Goal: Communication & Community: Answer question/provide support

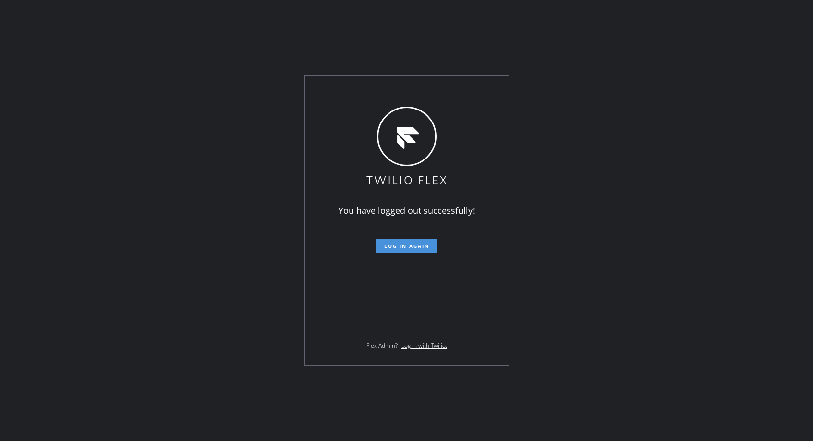
click at [412, 252] on button "Log in again" at bounding box center [406, 245] width 61 height 13
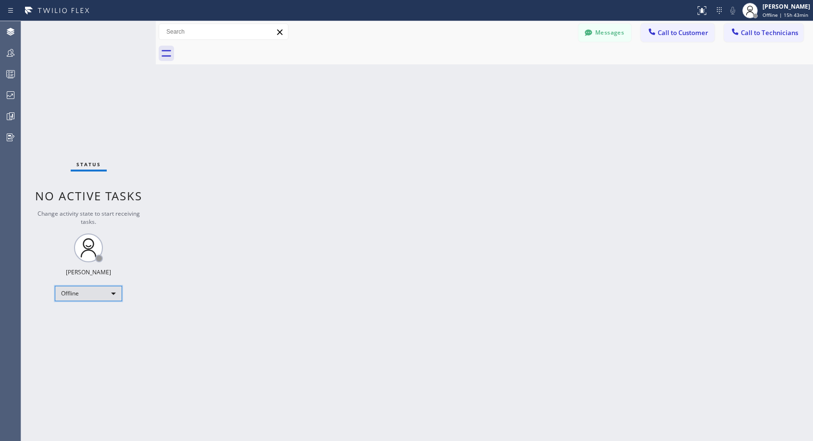
click at [98, 290] on div "Offline" at bounding box center [88, 293] width 67 height 15
click at [90, 322] on li "Available" at bounding box center [87, 320] width 65 height 12
click at [98, 293] on div "Available" at bounding box center [88, 289] width 67 height 15
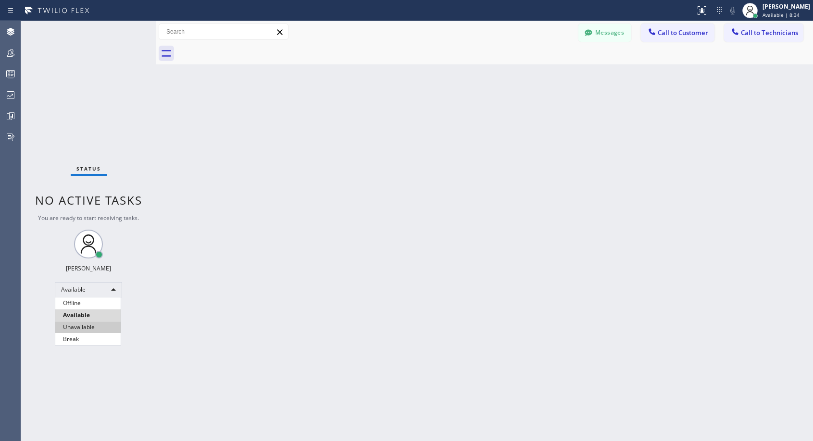
click at [70, 331] on li "Unavailable" at bounding box center [87, 328] width 65 height 12
drag, startPoint x: 692, startPoint y: 37, endPoint x: 539, endPoint y: 149, distance: 189.8
click at [692, 36] on span "Call to Customer" at bounding box center [683, 32] width 50 height 9
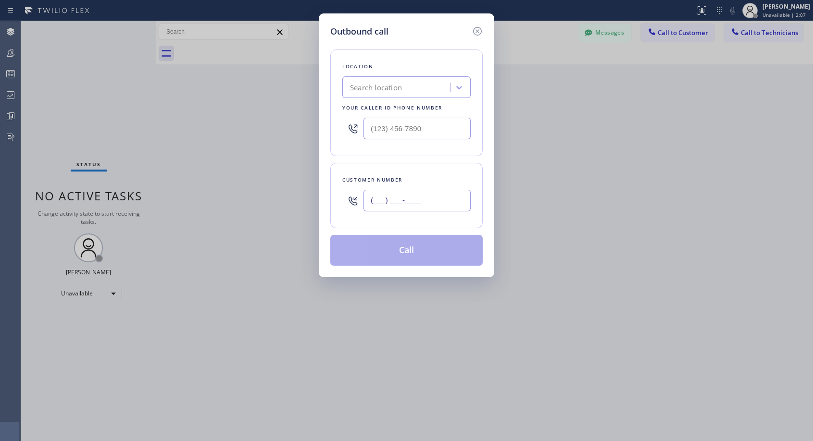
click at [457, 200] on input "(___) ___-____" at bounding box center [417, 201] width 107 height 22
paste input "847) 212-1545"
type input "[PHONE_NUMBER]"
click at [420, 125] on input "(___) ___-____" at bounding box center [417, 129] width 107 height 22
paste input "818) 614-5337"
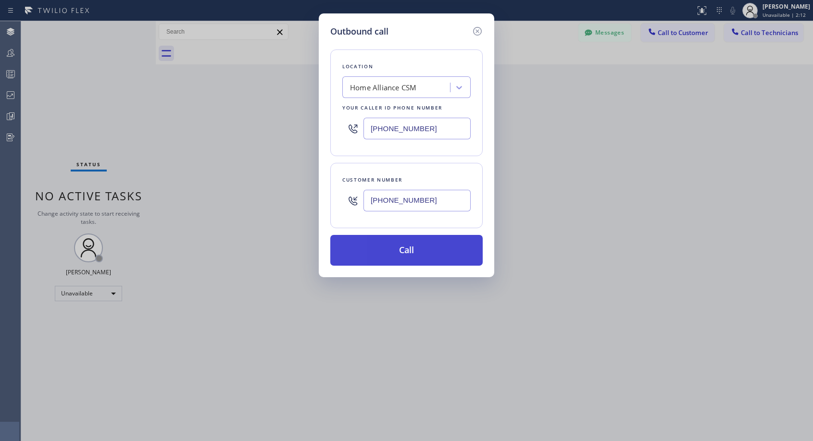
type input "[PHONE_NUMBER]"
click at [439, 254] on button "Call" at bounding box center [406, 250] width 152 height 31
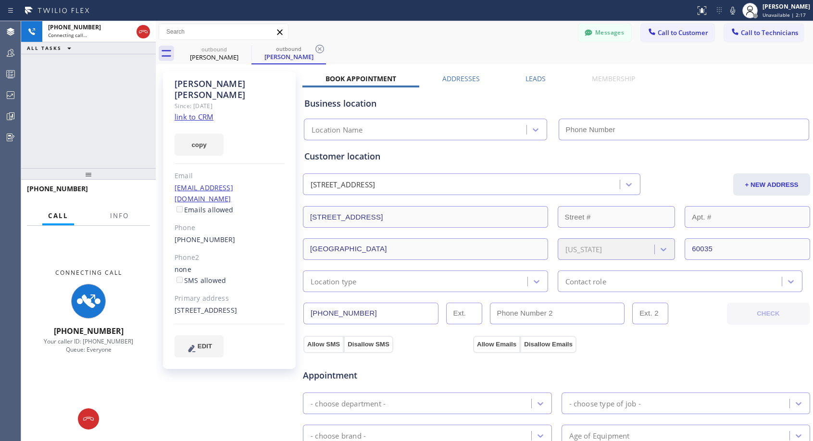
type input "[PHONE_NUMBER]"
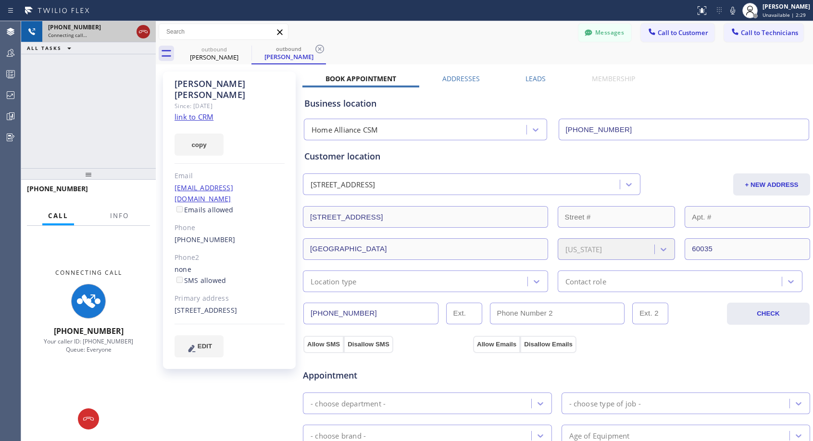
click at [140, 30] on icon at bounding box center [144, 32] width 12 height 12
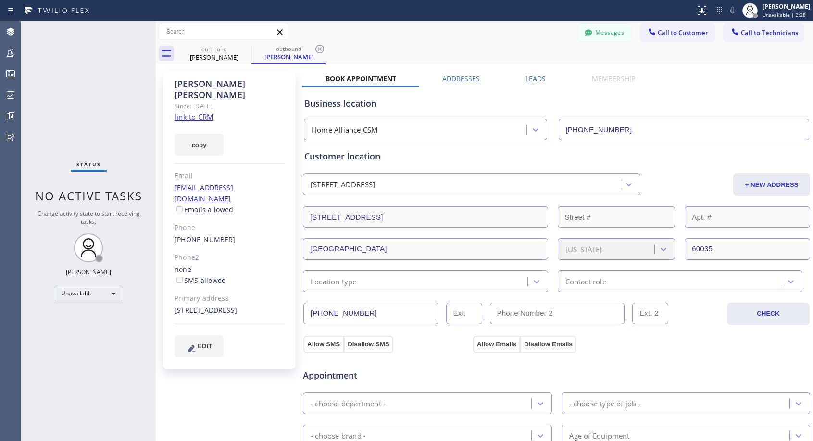
click at [247, 235] on div "[PHONE_NUMBER]" at bounding box center [230, 240] width 110 height 11
copy div "[PHONE_NUMBER]"
click at [665, 30] on span "Call to Customer" at bounding box center [683, 32] width 50 height 9
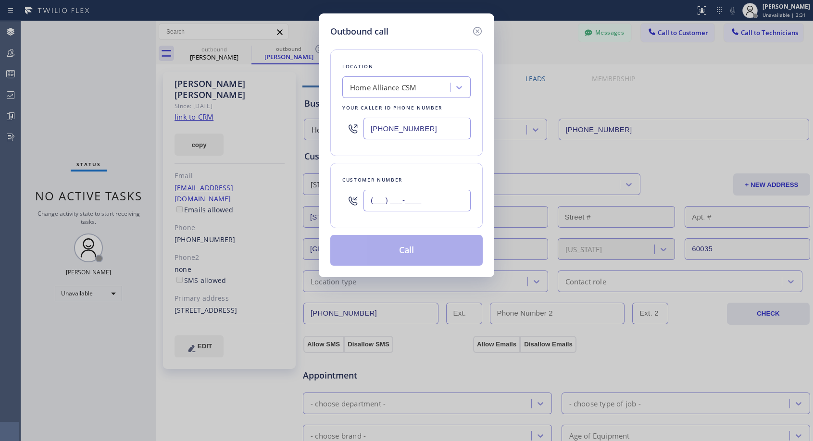
click at [416, 199] on input "(___) ___-____" at bounding box center [417, 201] width 107 height 22
paste input "847) 212-1545"
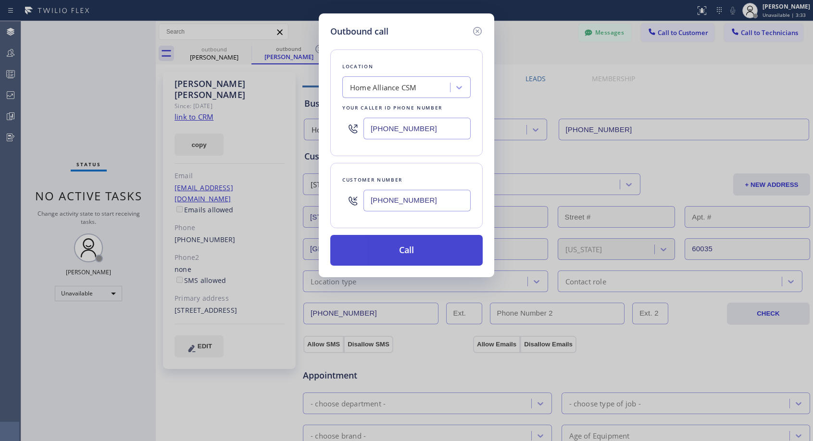
type input "[PHONE_NUMBER]"
click at [437, 257] on button "Call" at bounding box center [406, 250] width 152 height 31
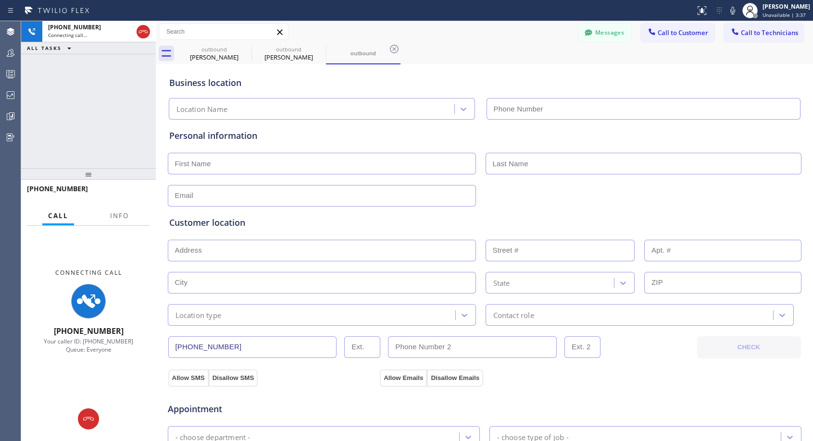
type input "[PHONE_NUMBER]"
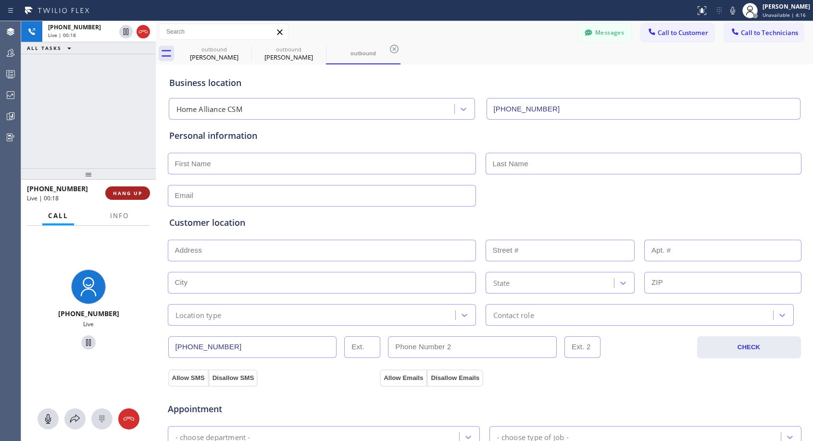
click at [120, 193] on span "HANG UP" at bounding box center [127, 193] width 29 height 7
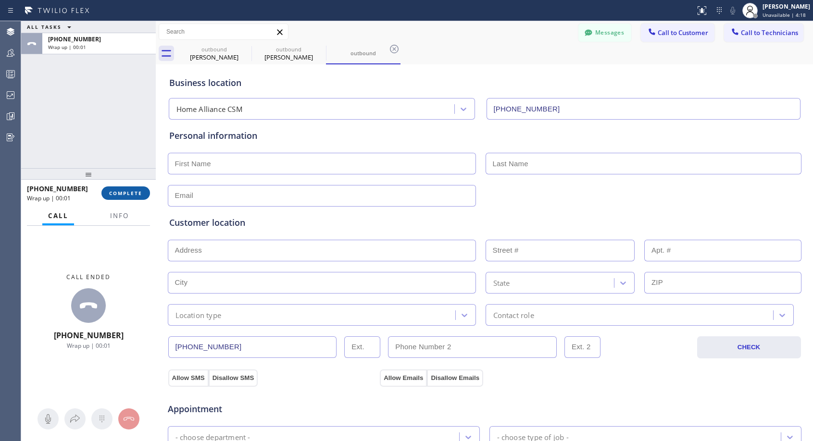
click at [120, 193] on span "COMPLETE" at bounding box center [125, 193] width 33 height 7
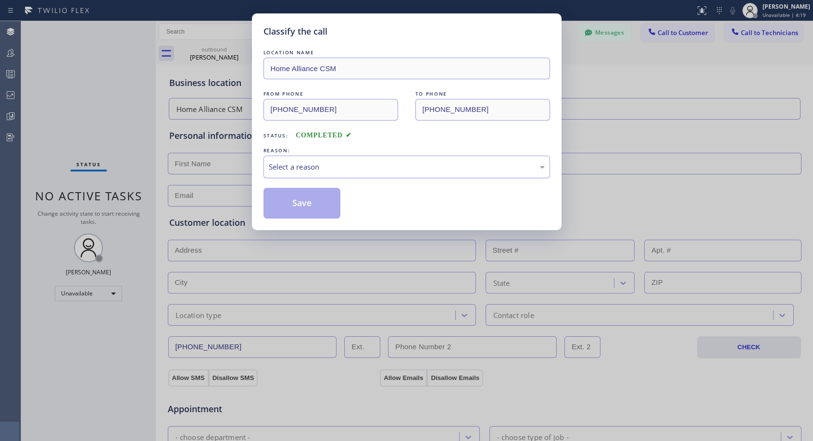
click at [349, 163] on div "Select a reason" at bounding box center [407, 167] width 276 height 11
click at [315, 203] on button "Save" at bounding box center [301, 203] width 77 height 31
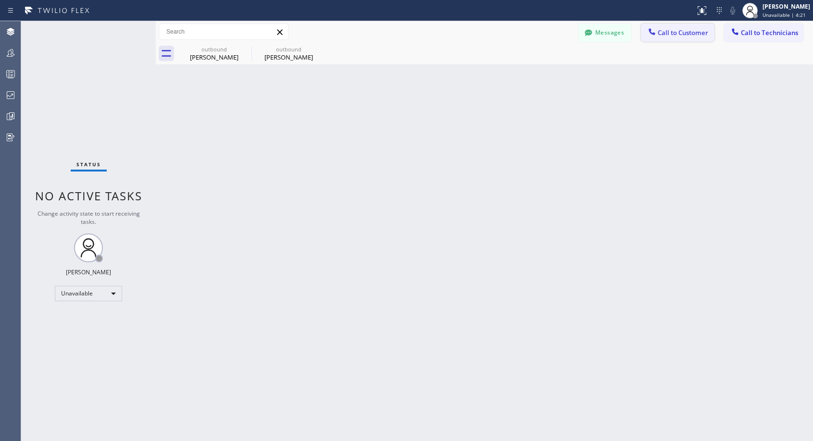
click at [662, 30] on span "Call to Customer" at bounding box center [683, 32] width 50 height 9
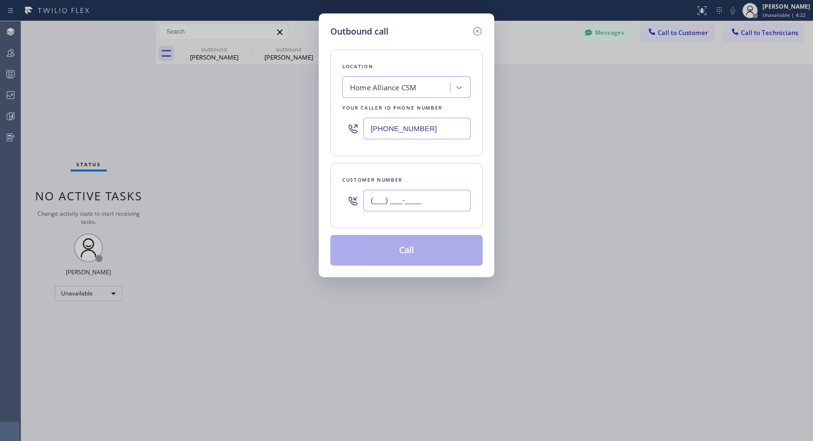
click at [411, 211] on input "(___) ___-____" at bounding box center [417, 201] width 107 height 22
paste input "847) 212-1545"
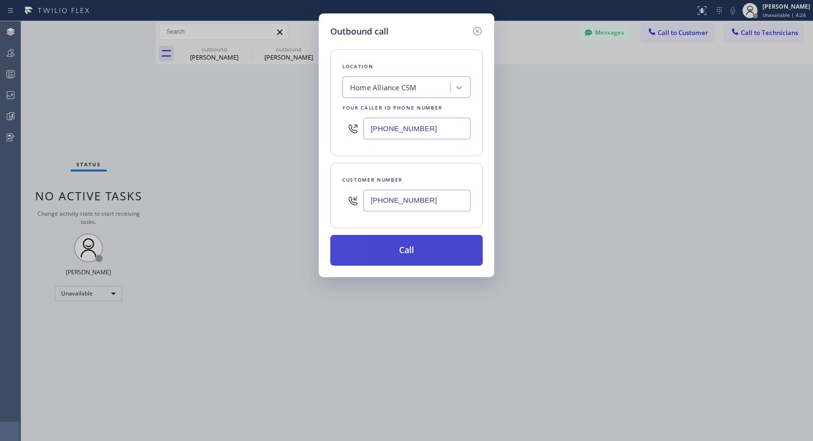
type input "[PHONE_NUMBER]"
click at [450, 249] on button "Call" at bounding box center [406, 250] width 152 height 31
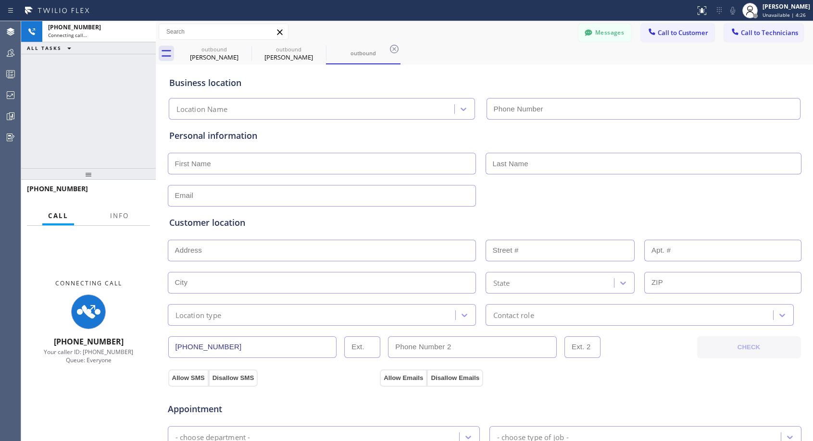
type input "[PHONE_NUMBER]"
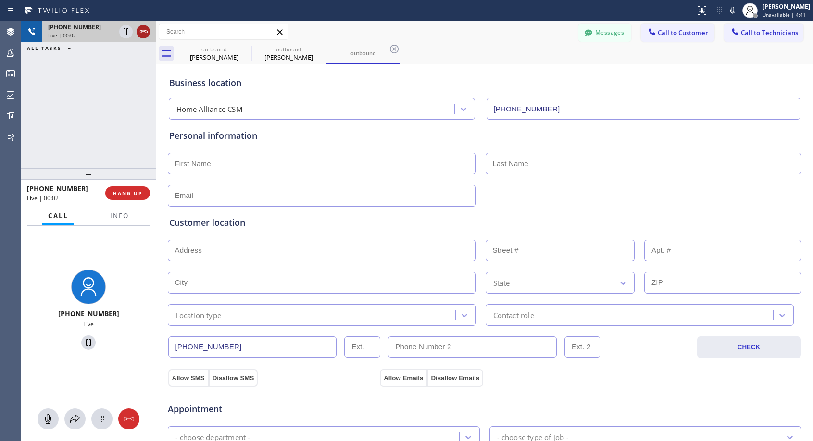
click at [148, 32] on icon at bounding box center [144, 32] width 12 height 12
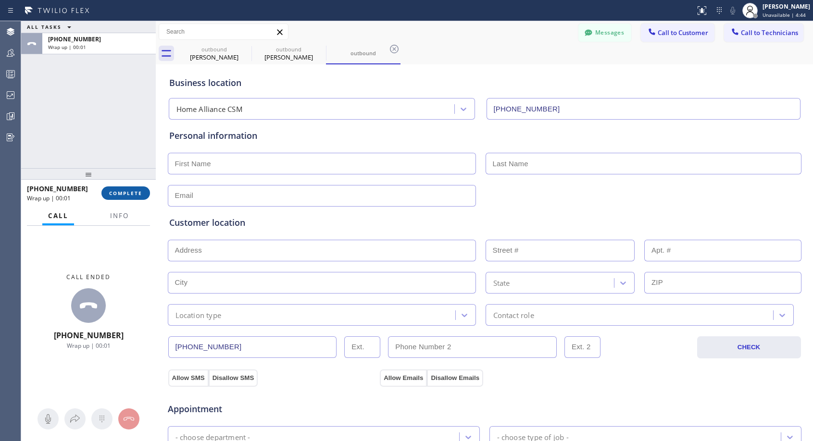
click at [135, 193] on span "COMPLETE" at bounding box center [125, 193] width 33 height 7
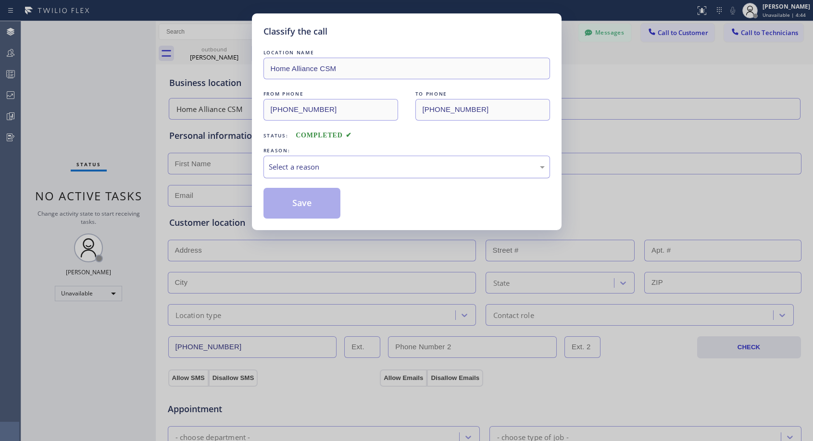
click at [389, 171] on div "Select a reason" at bounding box center [407, 167] width 276 height 11
click at [318, 206] on button "Save" at bounding box center [301, 203] width 77 height 31
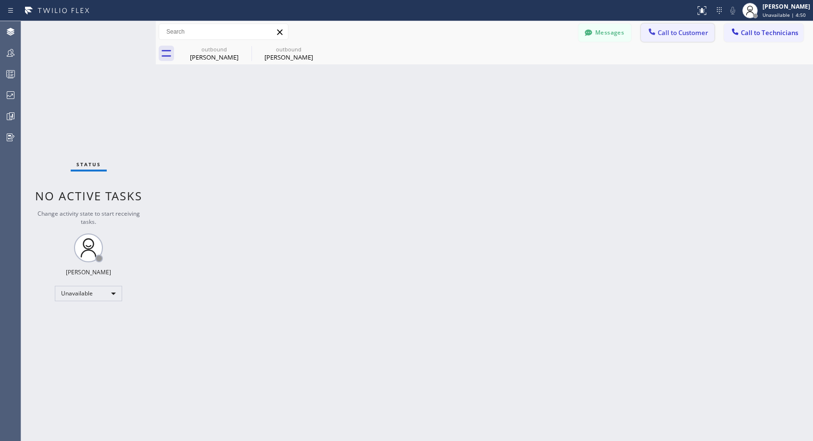
click at [683, 37] on button "Call to Customer" at bounding box center [678, 33] width 74 height 18
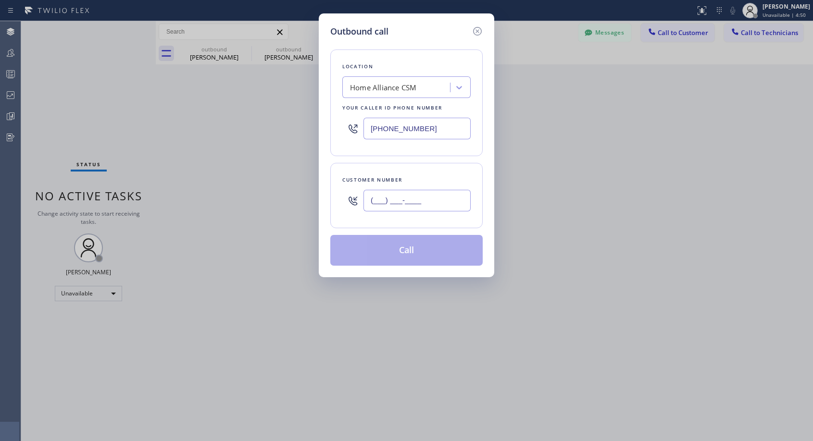
click at [403, 198] on input "(___) ___-____" at bounding box center [417, 201] width 107 height 22
paste input "847) 212-1545"
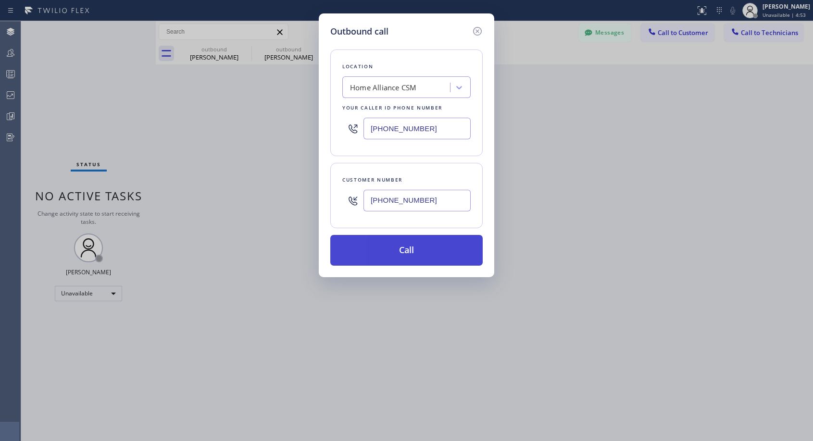
type input "[PHONE_NUMBER]"
click at [422, 245] on button "Call" at bounding box center [406, 250] width 152 height 31
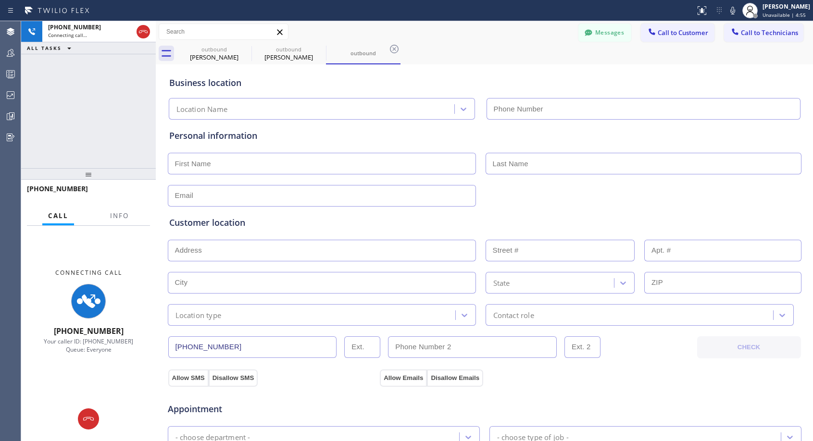
type input "[PHONE_NUMBER]"
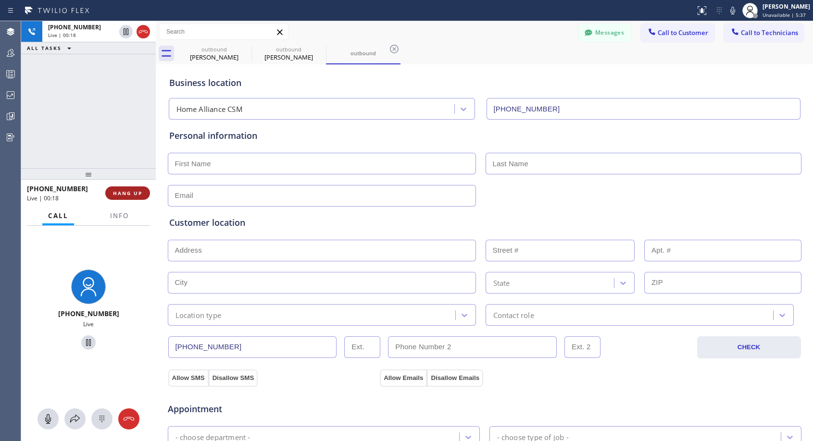
click at [123, 190] on span "HANG UP" at bounding box center [127, 193] width 29 height 7
click at [128, 196] on span "HANG UP" at bounding box center [127, 193] width 29 height 7
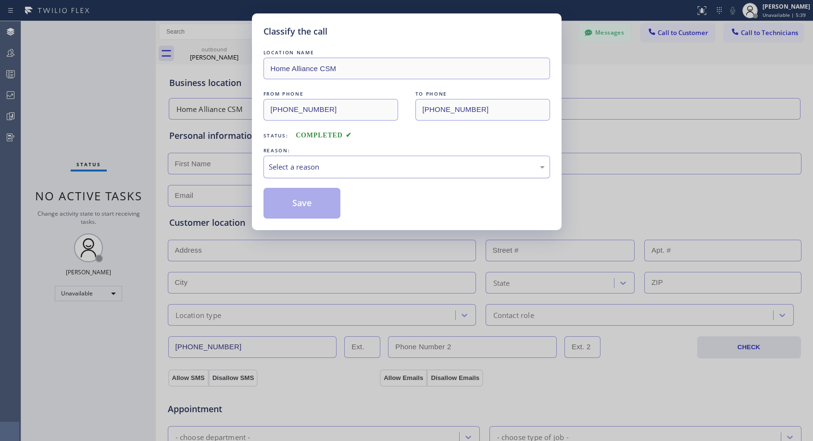
click at [345, 162] on div "Select a reason" at bounding box center [407, 167] width 276 height 11
click at [303, 206] on button "Save" at bounding box center [301, 203] width 77 height 31
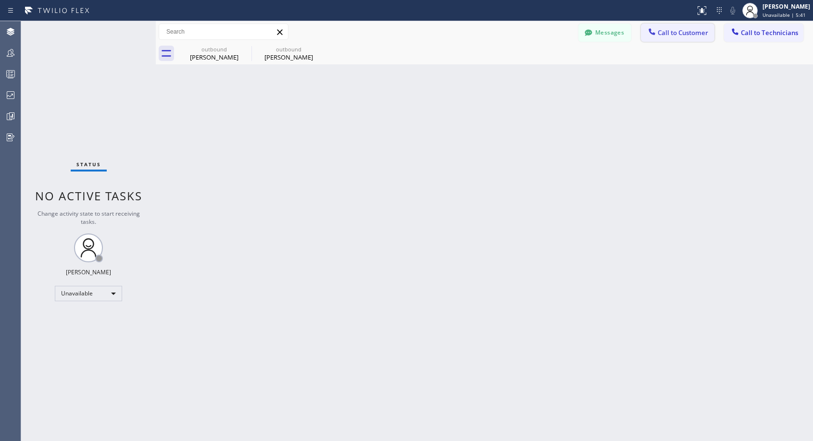
click at [670, 36] on span "Call to Customer" at bounding box center [683, 32] width 50 height 9
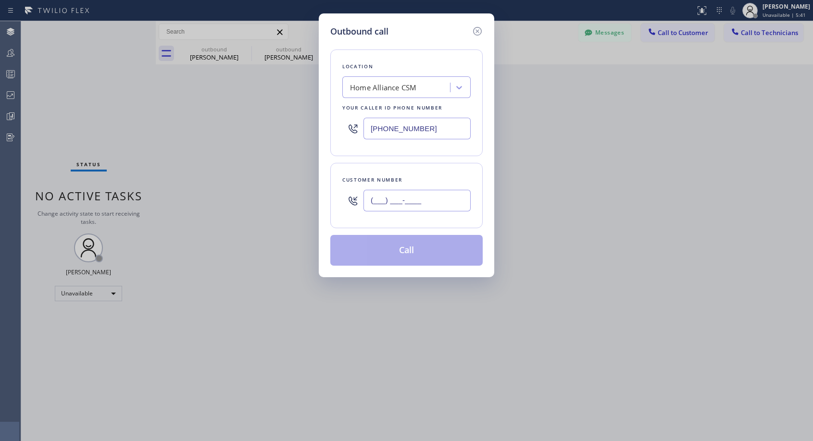
click at [411, 197] on input "(___) ___-____" at bounding box center [417, 201] width 107 height 22
paste input "847) 212-1545"
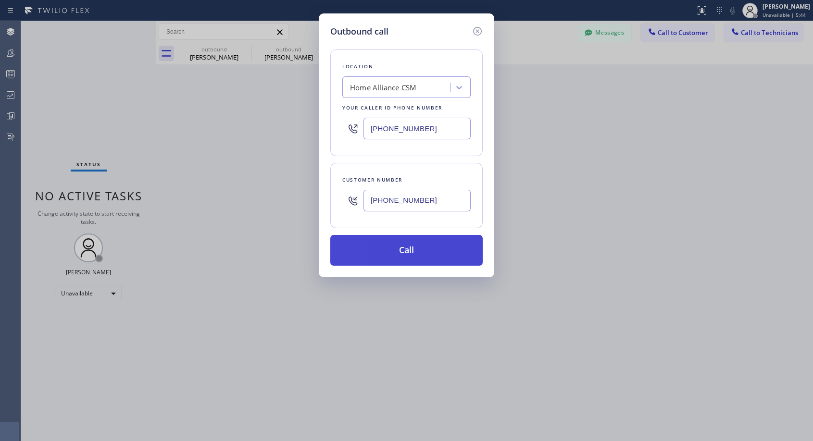
type input "[PHONE_NUMBER]"
click at [431, 256] on button "Call" at bounding box center [406, 250] width 152 height 31
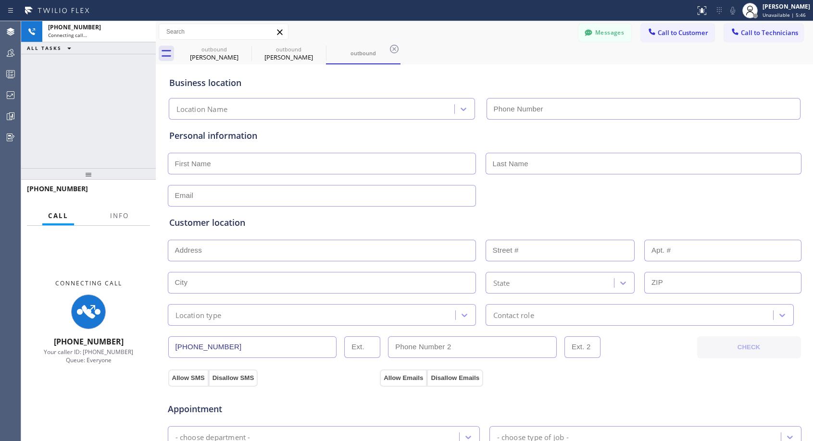
type input "[PHONE_NUMBER]"
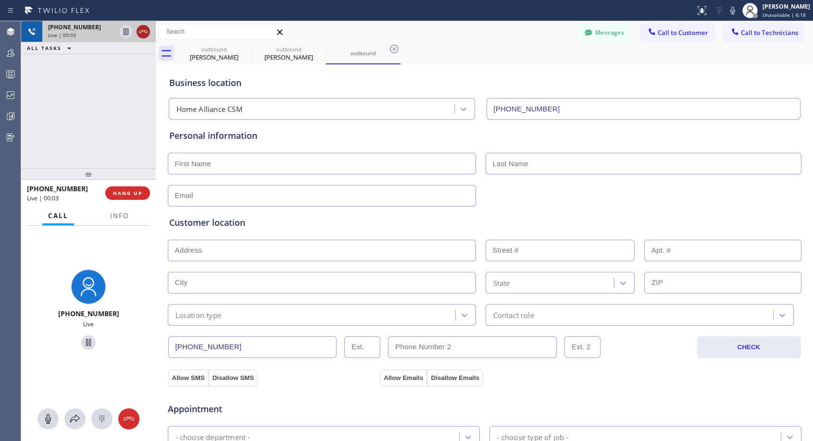
click at [145, 30] on icon at bounding box center [143, 31] width 9 height 3
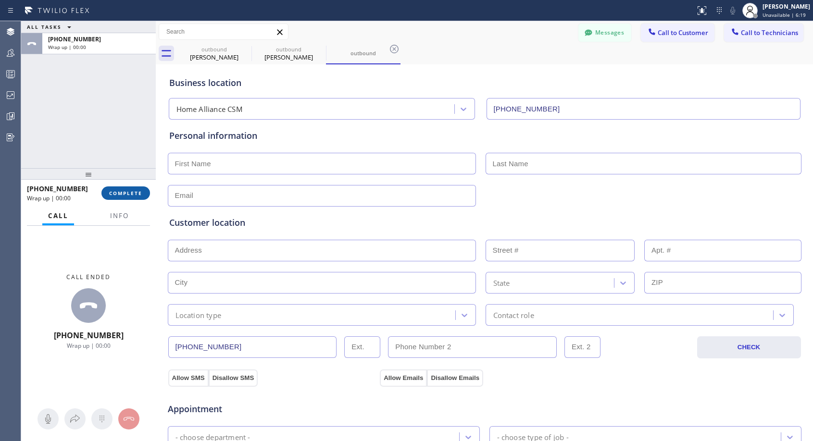
click at [135, 196] on span "COMPLETE" at bounding box center [125, 193] width 33 height 7
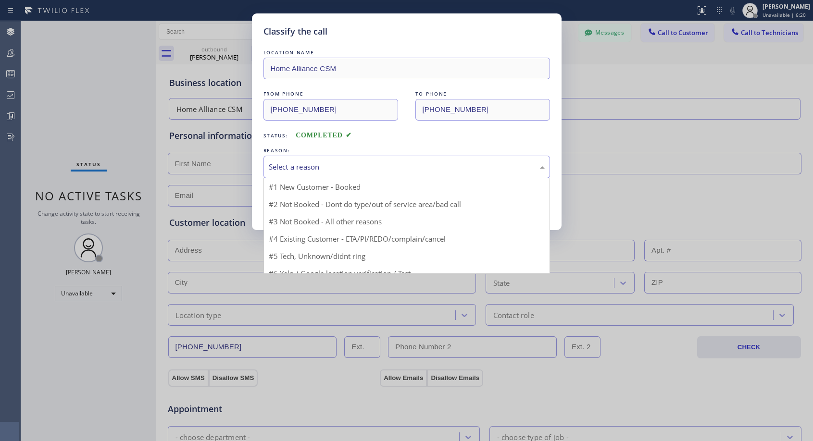
click at [358, 164] on div "Select a reason" at bounding box center [407, 167] width 276 height 11
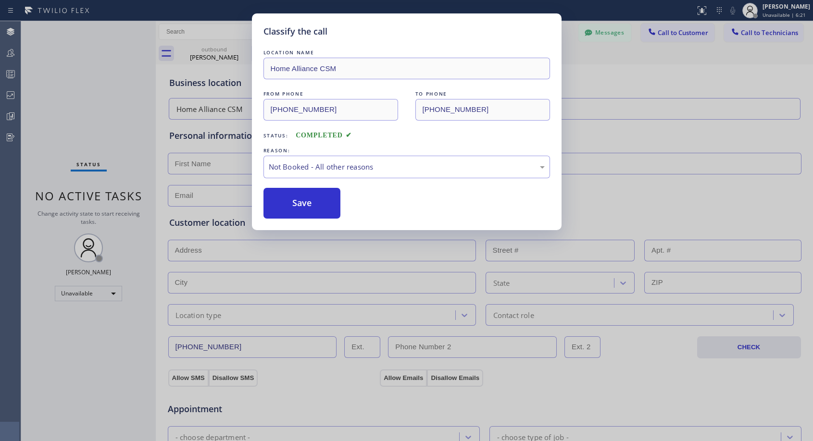
click at [323, 206] on button "Save" at bounding box center [301, 203] width 77 height 31
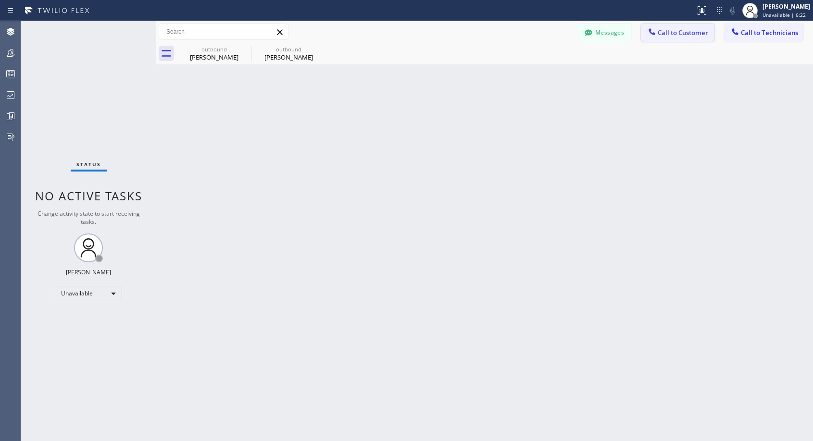
click at [670, 32] on span "Call to Customer" at bounding box center [683, 32] width 50 height 9
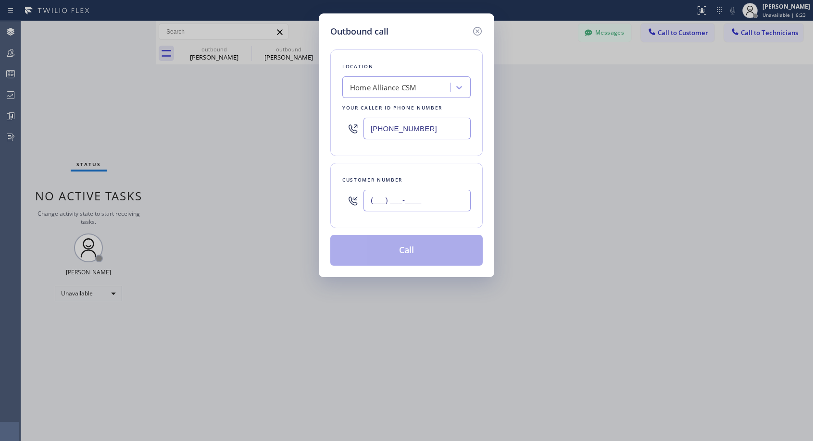
click at [430, 198] on input "(___) ___-____" at bounding box center [417, 201] width 107 height 22
paste input "847) 212-1545"
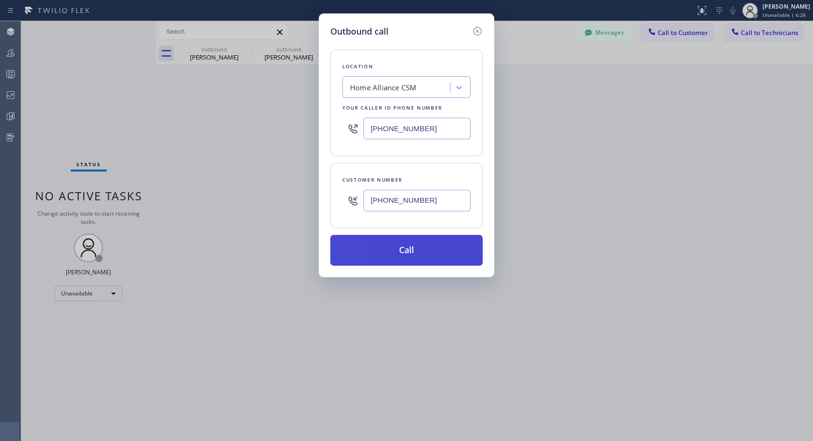
type input "[PHONE_NUMBER]"
click at [397, 254] on button "Call" at bounding box center [406, 250] width 152 height 31
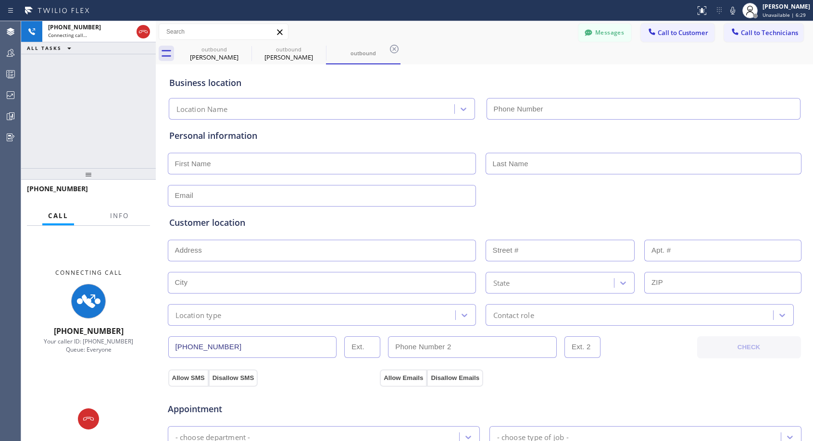
type input "[PHONE_NUMBER]"
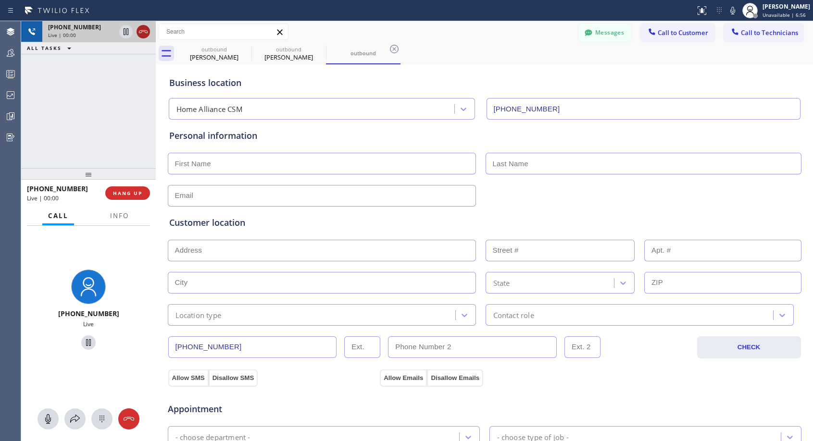
click at [146, 33] on icon at bounding box center [144, 32] width 12 height 12
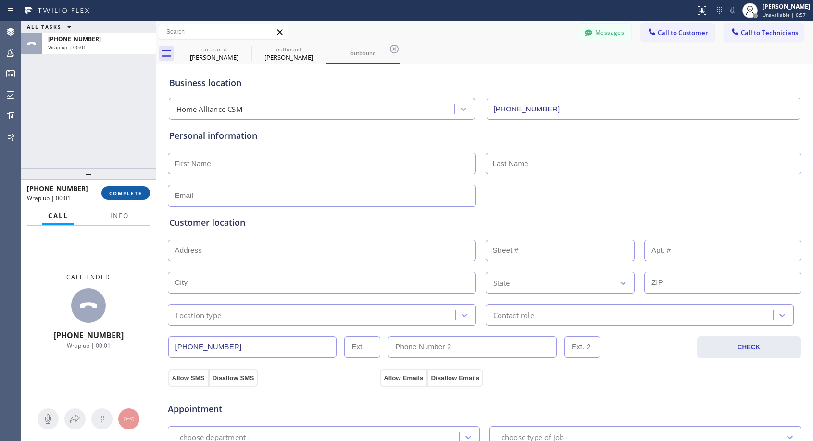
click at [113, 194] on span "COMPLETE" at bounding box center [125, 193] width 33 height 7
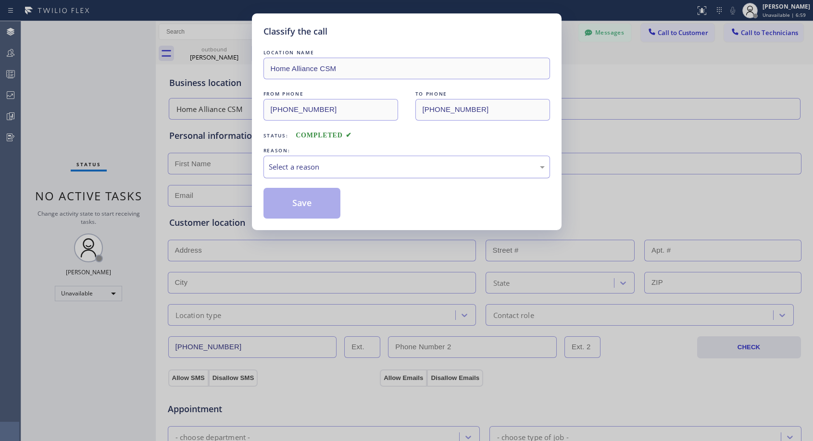
click at [301, 163] on div "Select a reason" at bounding box center [407, 167] width 276 height 11
click at [293, 206] on button "Save" at bounding box center [301, 203] width 77 height 31
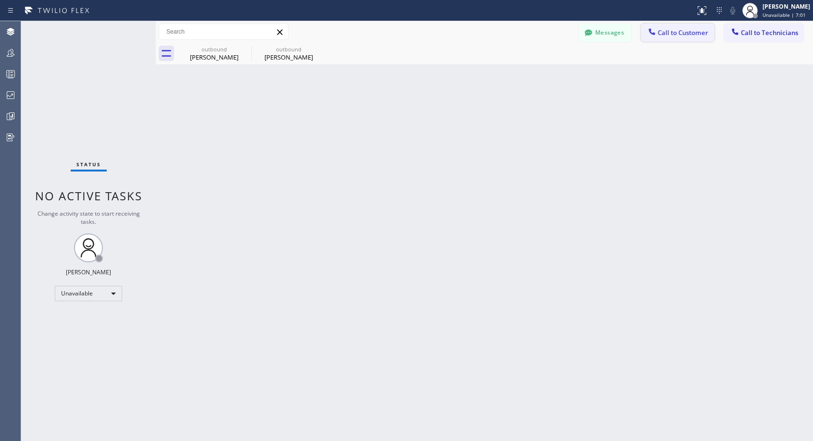
click at [676, 33] on span "Call to Customer" at bounding box center [683, 32] width 50 height 9
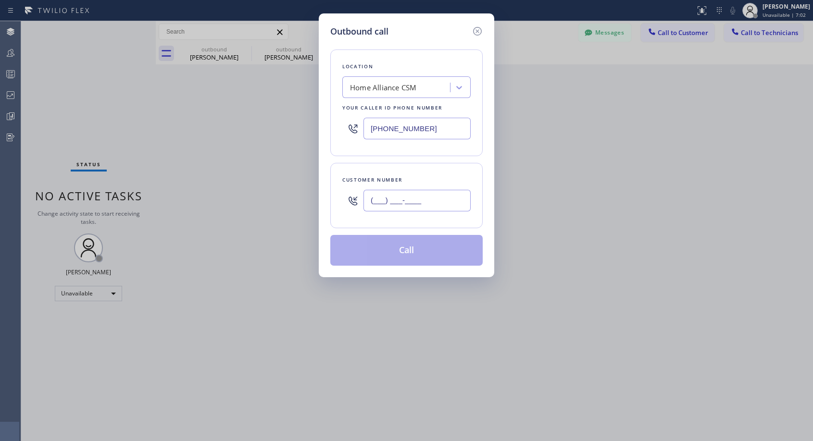
click at [448, 195] on input "(___) ___-____" at bounding box center [417, 201] width 107 height 22
paste input "847) 212-1545"
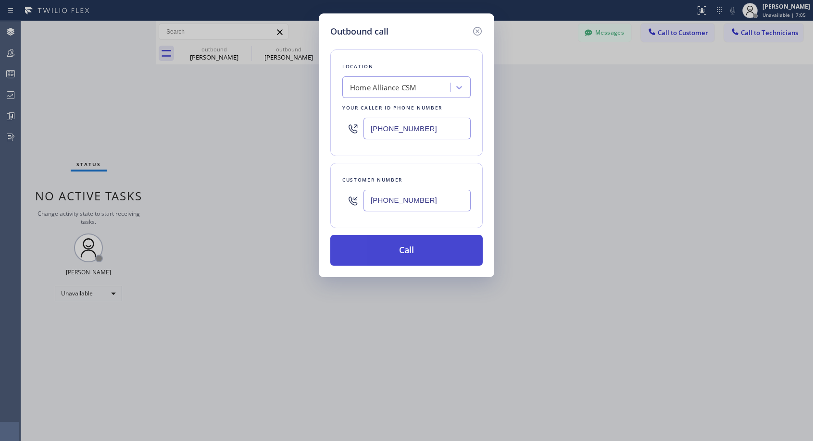
type input "[PHONE_NUMBER]"
click at [420, 241] on button "Call" at bounding box center [406, 250] width 152 height 31
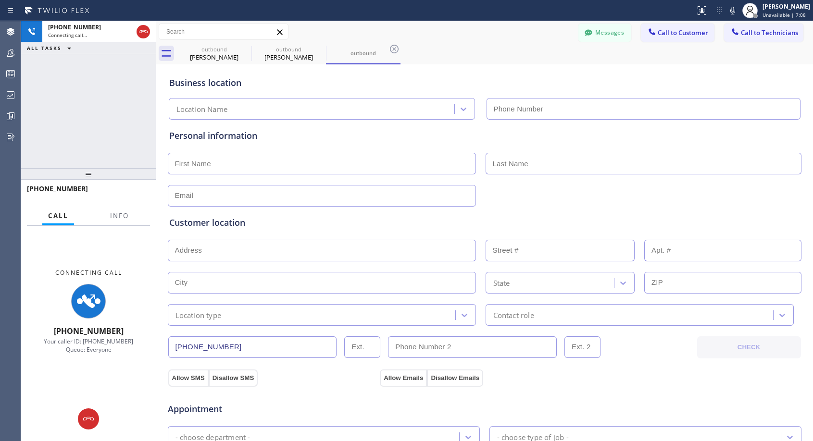
type input "[PHONE_NUMBER]"
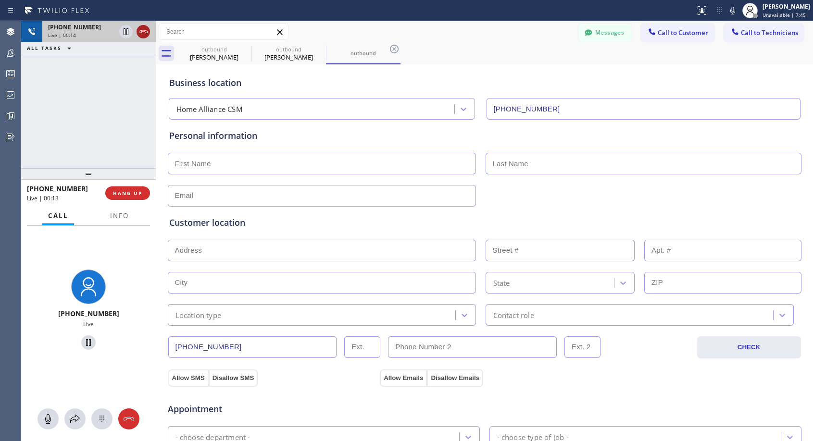
click at [149, 32] on icon at bounding box center [144, 32] width 12 height 12
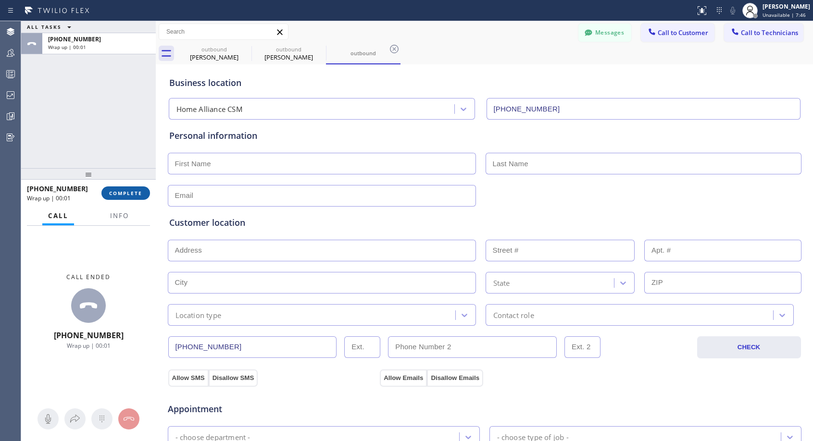
click at [146, 187] on button "COMPLETE" at bounding box center [125, 193] width 49 height 13
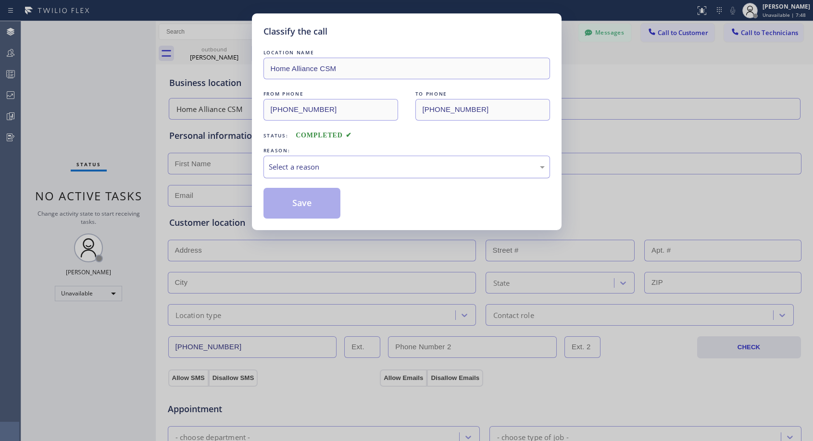
click at [432, 162] on div "Select a reason" at bounding box center [407, 167] width 276 height 11
click at [337, 203] on button "Save" at bounding box center [301, 203] width 77 height 31
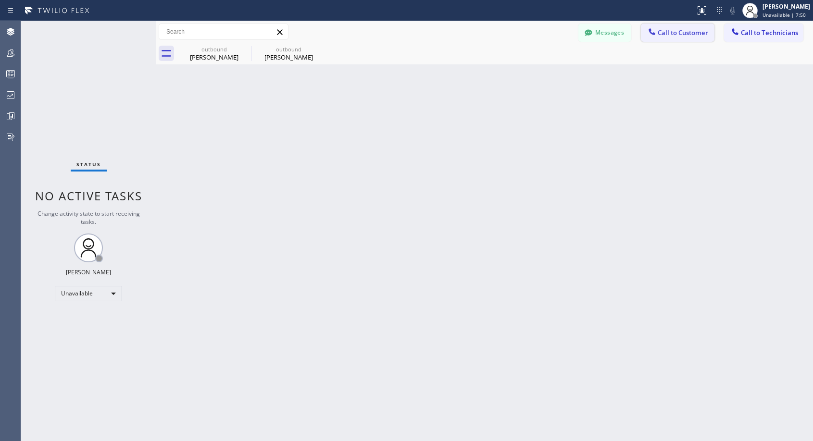
click at [672, 31] on span "Call to Customer" at bounding box center [683, 32] width 50 height 9
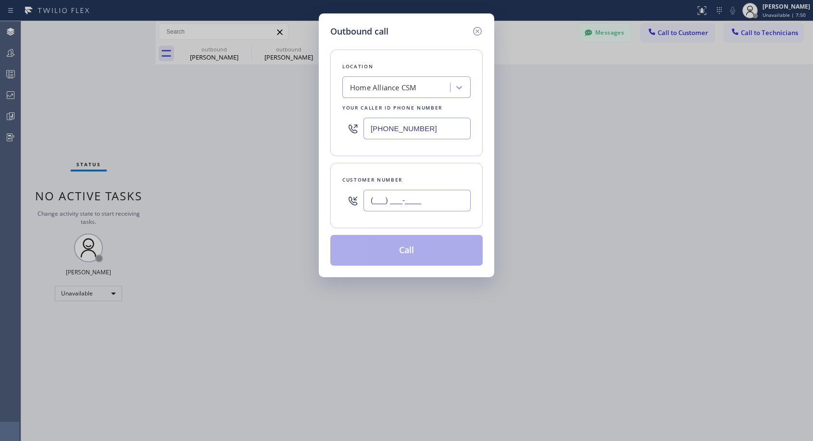
click at [395, 198] on input "(___) ___-____" at bounding box center [417, 201] width 107 height 22
paste input "847) 212-1545"
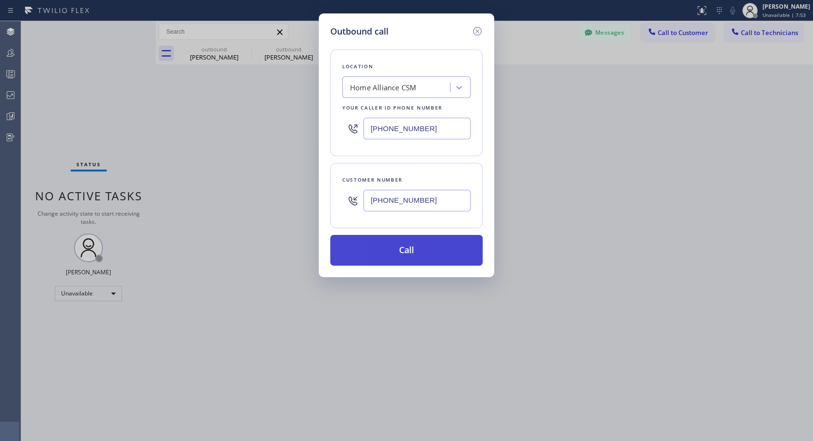
type input "[PHONE_NUMBER]"
click at [432, 251] on button "Call" at bounding box center [406, 250] width 152 height 31
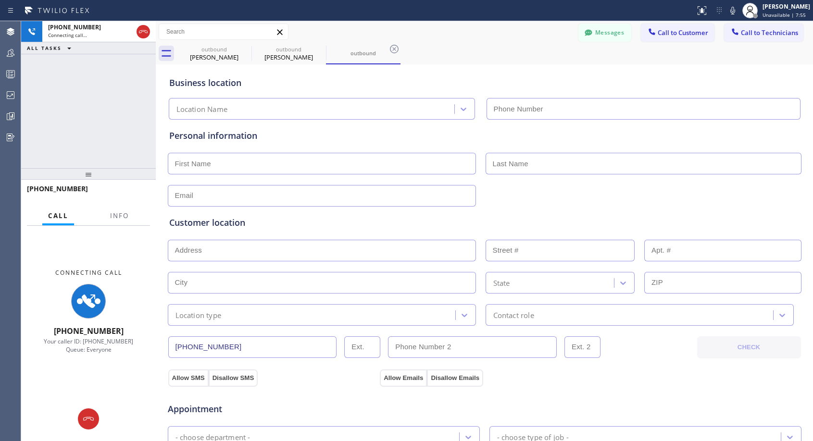
type input "[PHONE_NUMBER]"
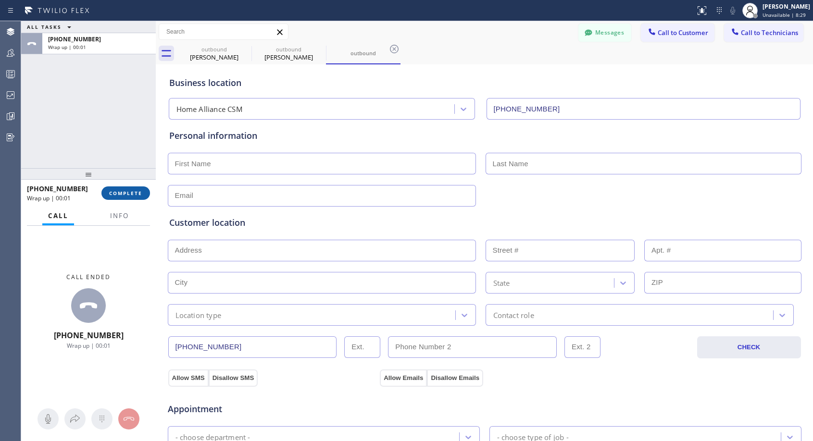
click at [122, 194] on span "COMPLETE" at bounding box center [125, 193] width 33 height 7
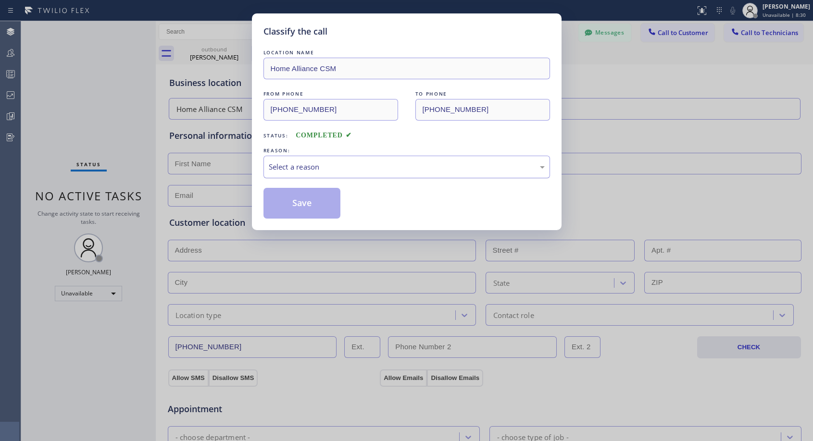
click at [316, 176] on div "Select a reason" at bounding box center [406, 167] width 287 height 23
click at [305, 203] on button "Save" at bounding box center [301, 203] width 77 height 31
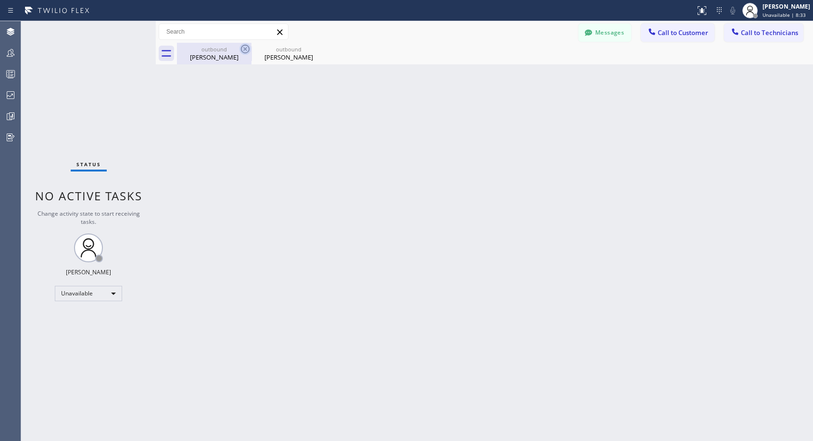
click at [242, 47] on icon at bounding box center [245, 49] width 12 height 12
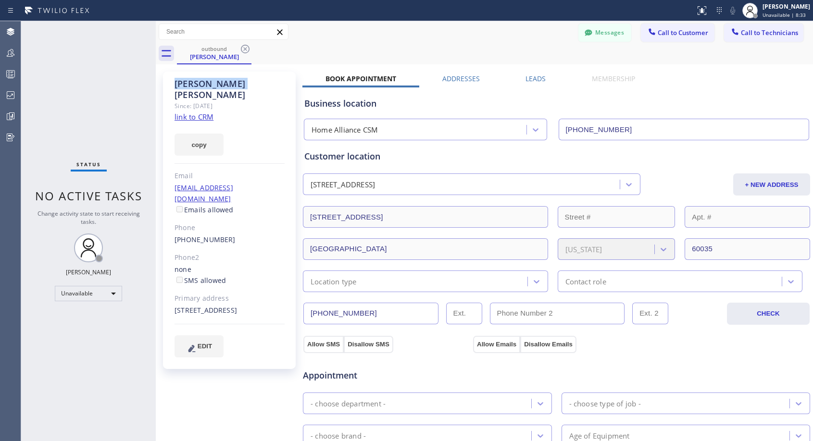
click at [242, 47] on icon at bounding box center [245, 49] width 12 height 12
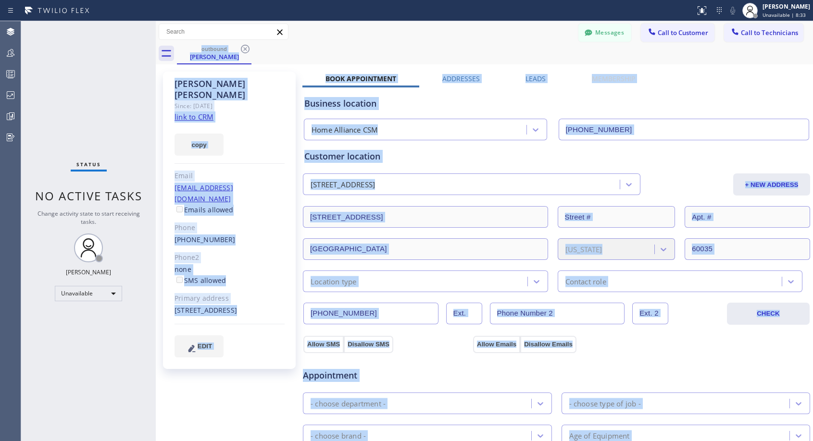
click at [242, 47] on div "outbound [PERSON_NAME]" at bounding box center [495, 54] width 636 height 22
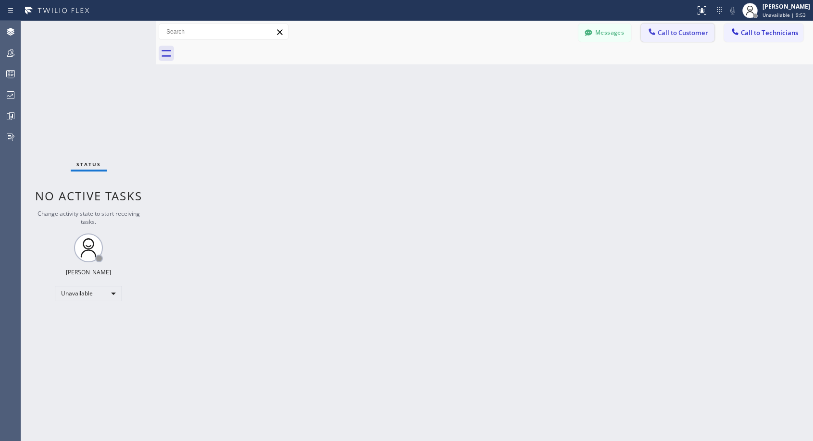
click at [672, 33] on span "Call to Customer" at bounding box center [683, 32] width 50 height 9
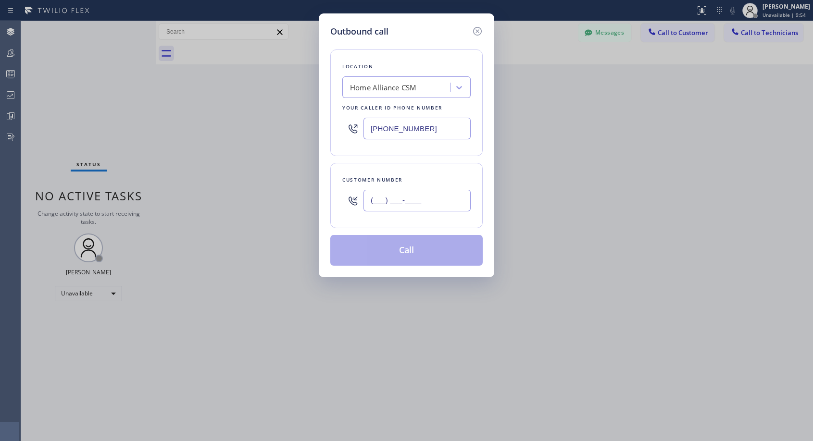
click at [410, 206] on input "(___) ___-____" at bounding box center [417, 201] width 107 height 22
paste input "310) 895-0193"
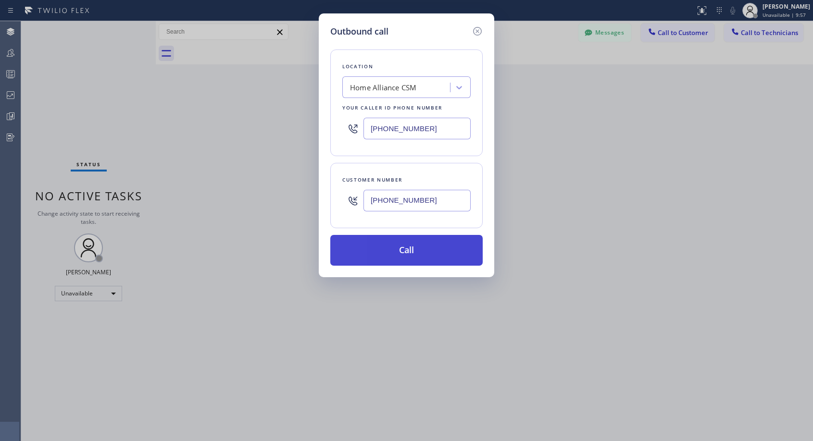
type input "[PHONE_NUMBER]"
click at [444, 250] on button "Call" at bounding box center [406, 250] width 152 height 31
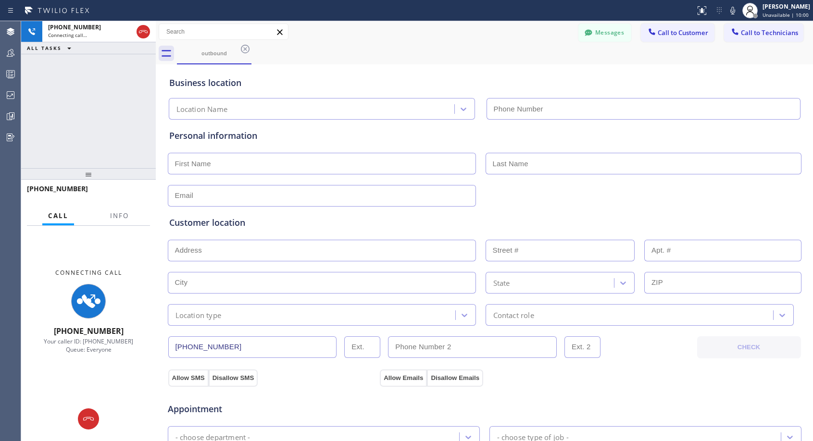
type input "[PHONE_NUMBER]"
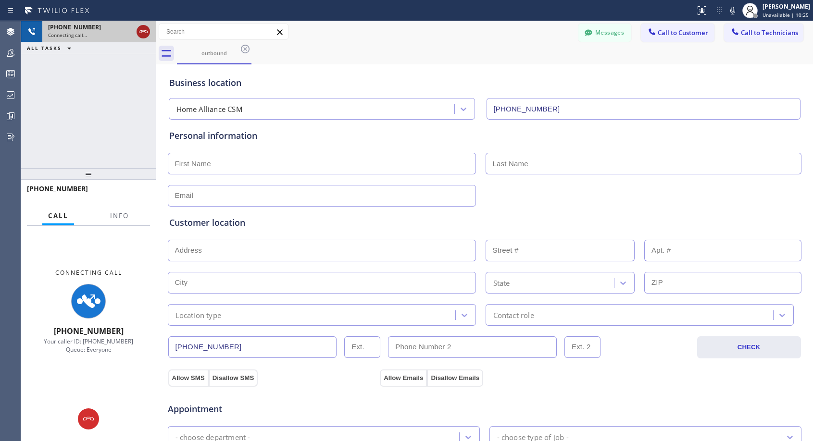
click at [139, 29] on icon at bounding box center [144, 32] width 12 height 12
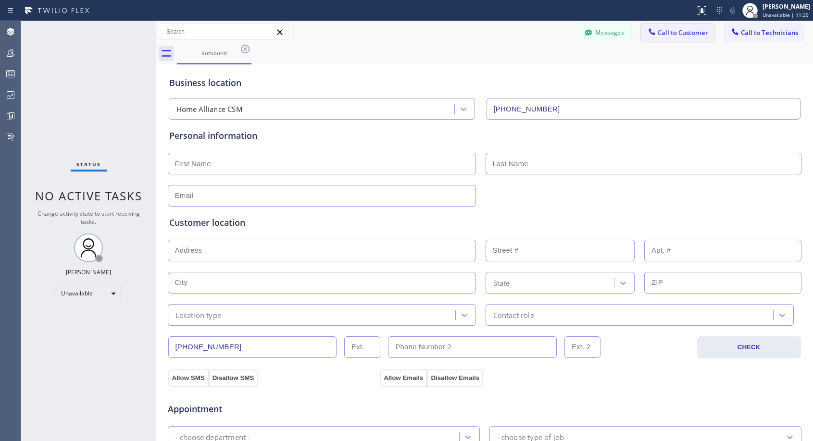
click at [659, 33] on span "Call to Customer" at bounding box center [683, 32] width 50 height 9
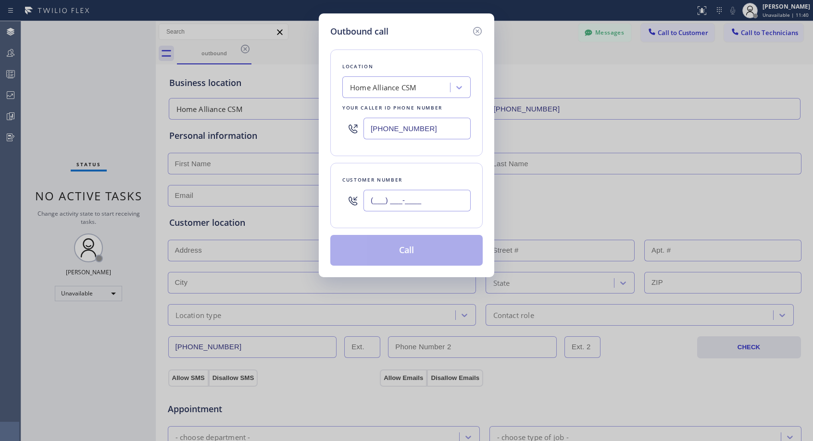
click at [447, 202] on input "(___) ___-____" at bounding box center [417, 201] width 107 height 22
paste input "818) 299-3416"
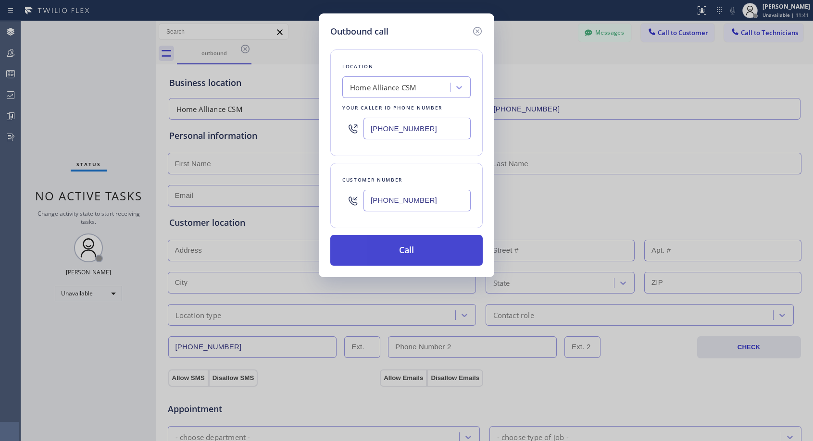
type input "[PHONE_NUMBER]"
click at [424, 252] on button "Call" at bounding box center [406, 250] width 152 height 31
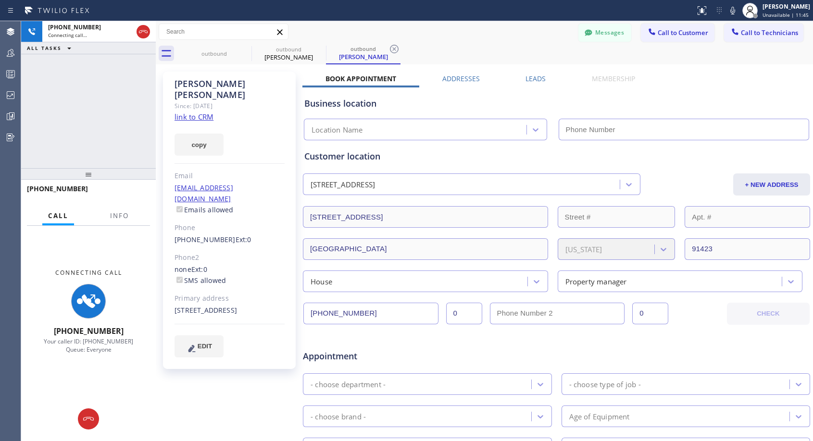
type input "[PHONE_NUMBER]"
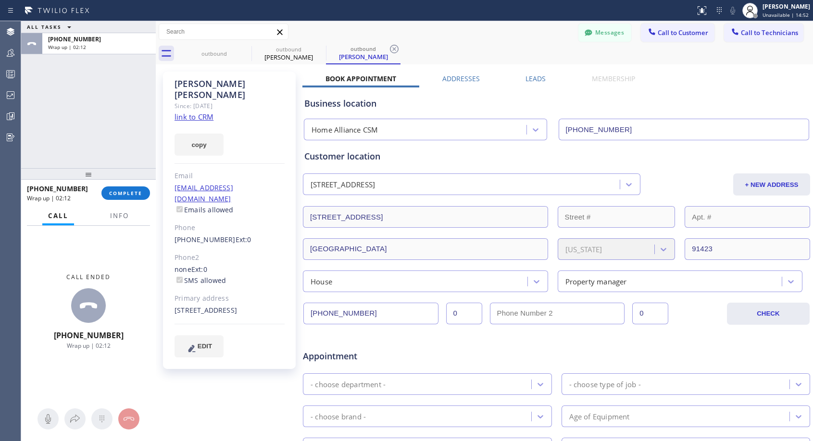
click at [253, 235] on div "[PHONE_NUMBER] Ext: 0" at bounding box center [230, 240] width 110 height 11
copy div "[PHONE_NUMBER] Ext: 0"
click at [130, 195] on span "COMPLETE" at bounding box center [125, 193] width 33 height 7
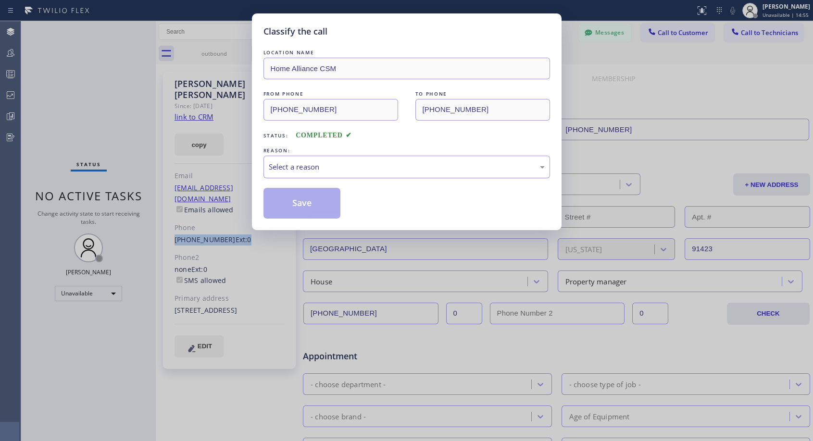
click at [305, 164] on div "Select a reason" at bounding box center [407, 167] width 276 height 11
click at [294, 200] on button "Save" at bounding box center [301, 203] width 77 height 31
click at [682, 33] on div "Classify the call LOCATION NAME Home Alliance CSM FROM PHONE [PHONE_NUMBER] TO …" at bounding box center [417, 231] width 792 height 420
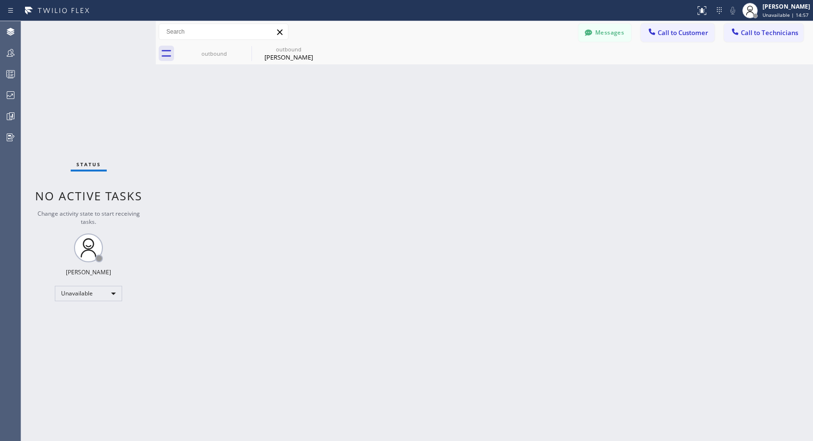
click at [682, 33] on span "Call to Customer" at bounding box center [683, 32] width 50 height 9
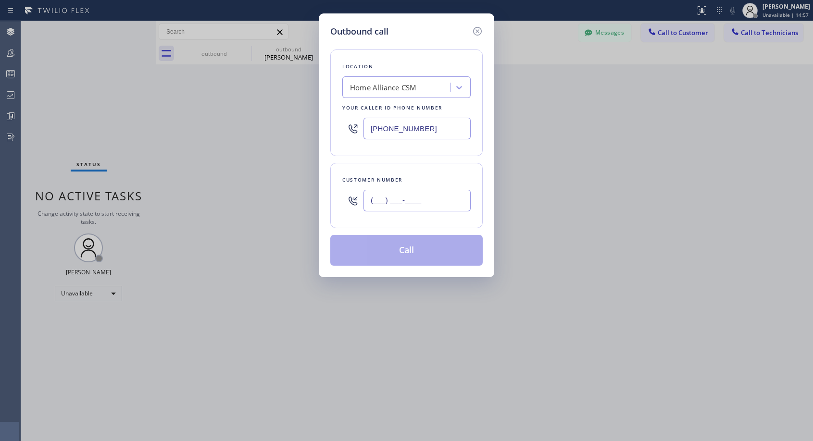
click at [440, 201] on input "(___) ___-____" at bounding box center [417, 201] width 107 height 22
paste input "818) 299-3416"
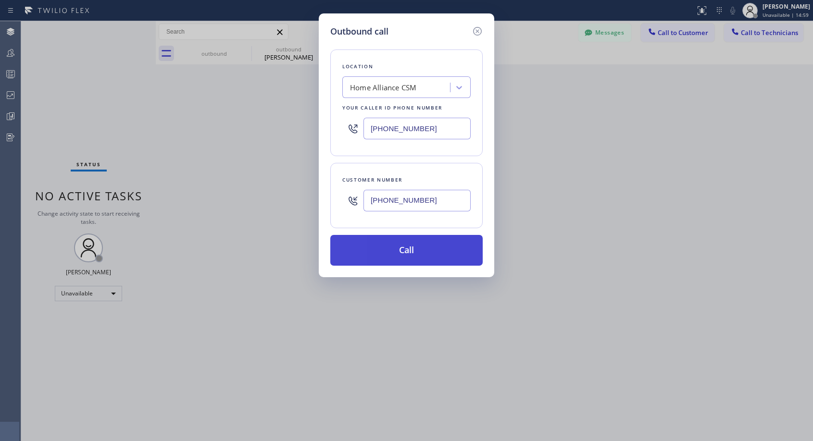
type input "[PHONE_NUMBER]"
click at [420, 251] on button "Call" at bounding box center [406, 250] width 152 height 31
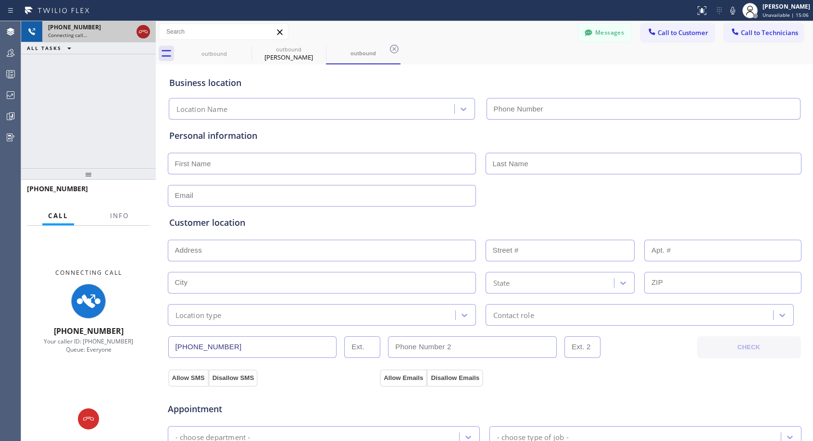
type input "[PHONE_NUMBER]"
click at [146, 31] on icon at bounding box center [144, 32] width 12 height 12
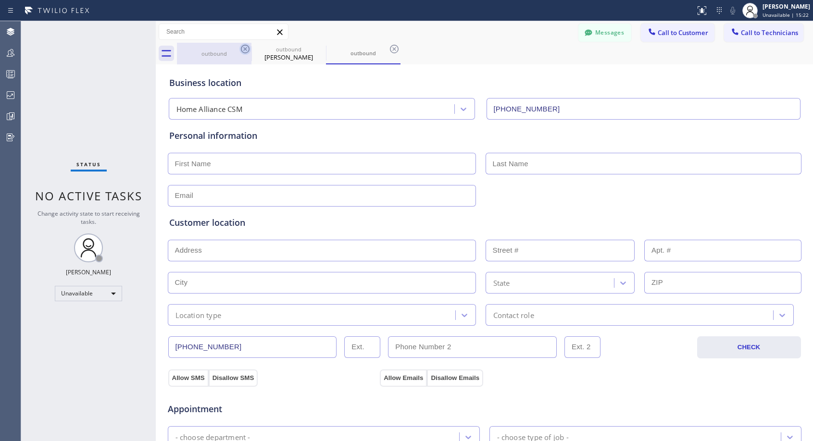
click at [245, 50] on icon at bounding box center [245, 49] width 9 height 9
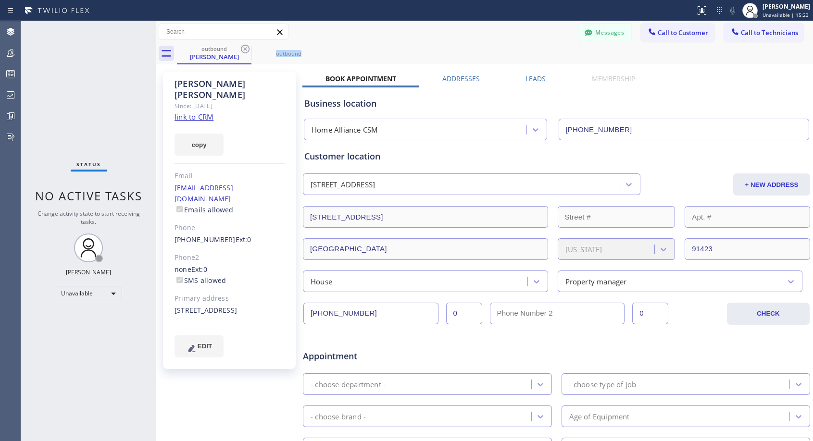
click at [245, 50] on icon at bounding box center [245, 49] width 9 height 9
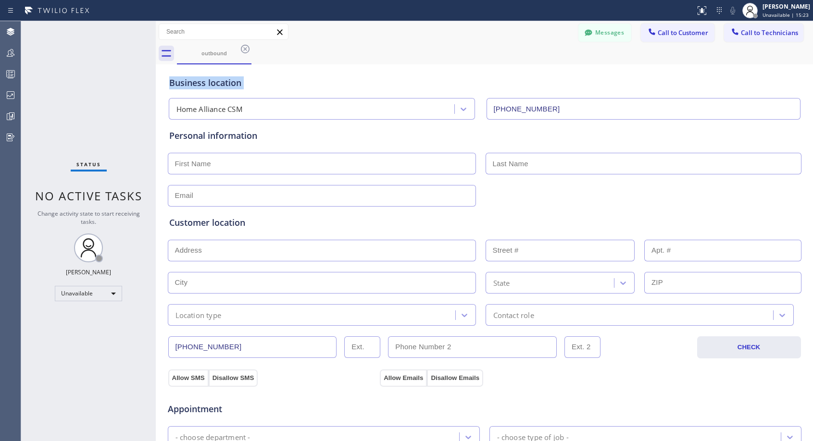
click at [245, 50] on icon at bounding box center [245, 49] width 9 height 9
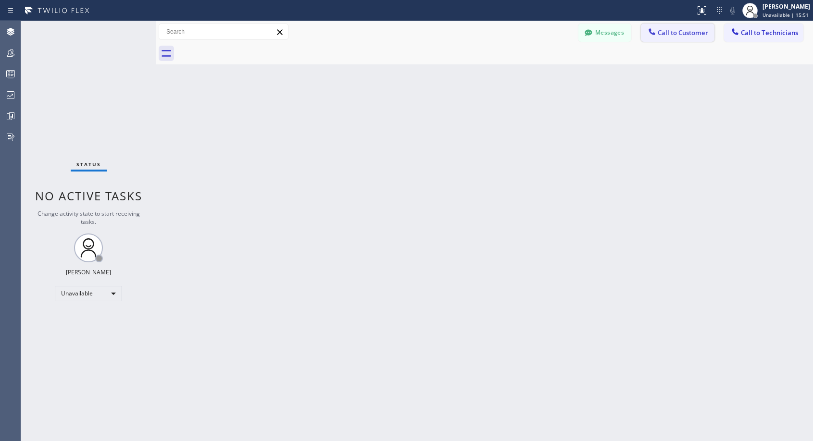
click at [682, 37] on button "Call to Customer" at bounding box center [678, 33] width 74 height 18
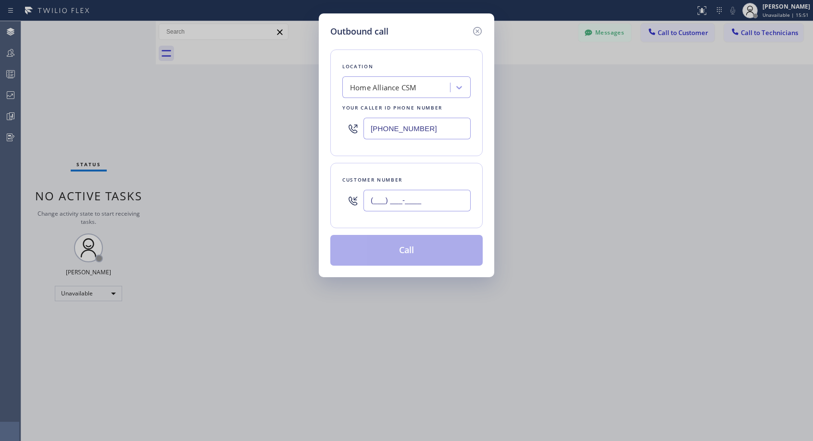
click at [438, 199] on input "(___) ___-____" at bounding box center [417, 201] width 107 height 22
paste input "305) 878-0031"
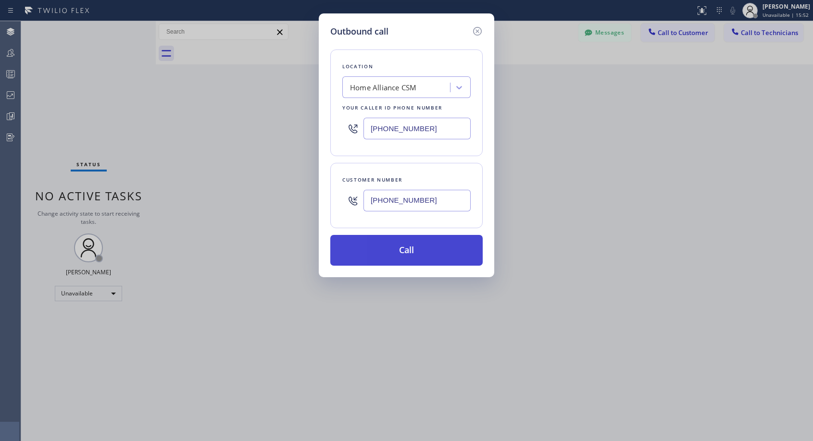
type input "[PHONE_NUMBER]"
click at [413, 250] on button "Call" at bounding box center [406, 250] width 152 height 31
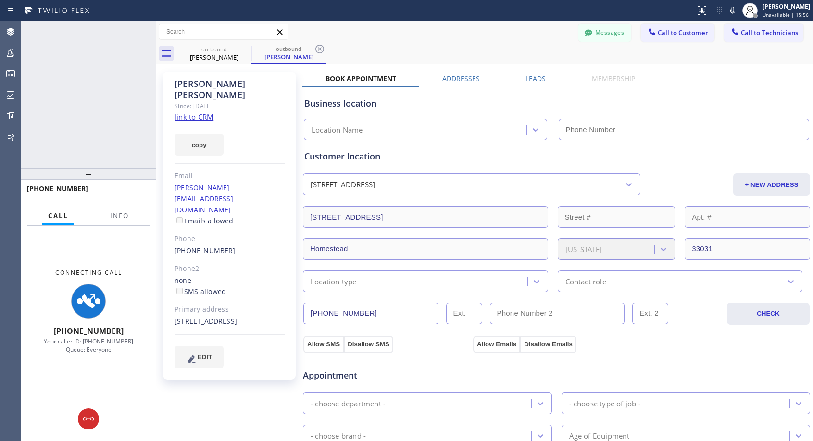
type input "[PHONE_NUMBER]"
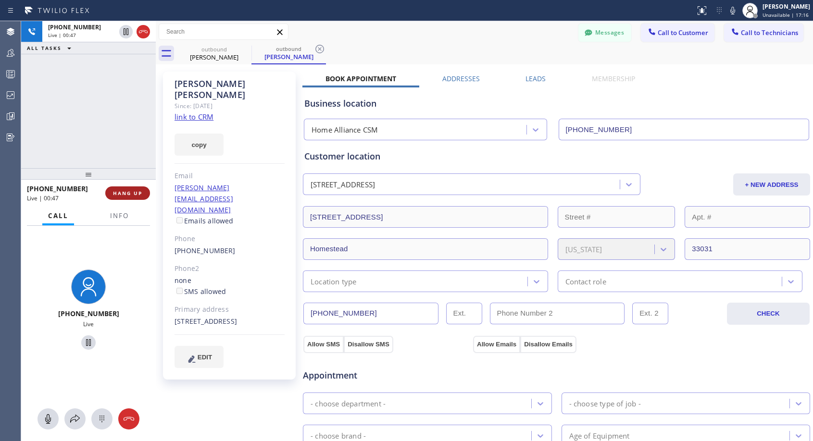
click at [137, 193] on span "HANG UP" at bounding box center [127, 193] width 29 height 7
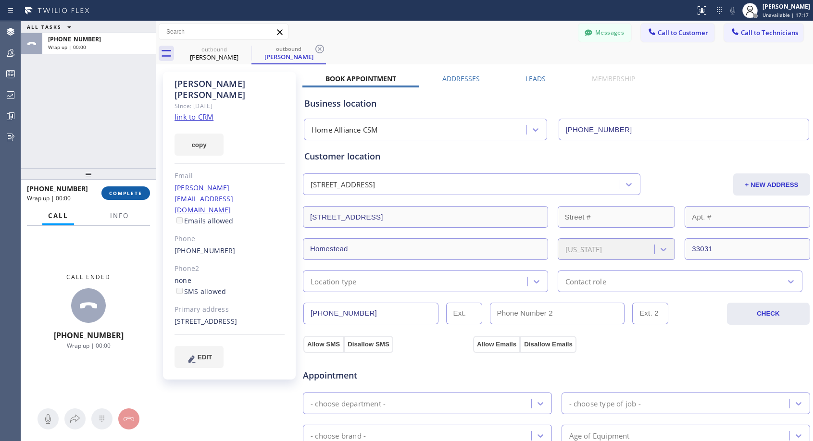
click at [137, 193] on span "COMPLETE" at bounding box center [125, 193] width 33 height 7
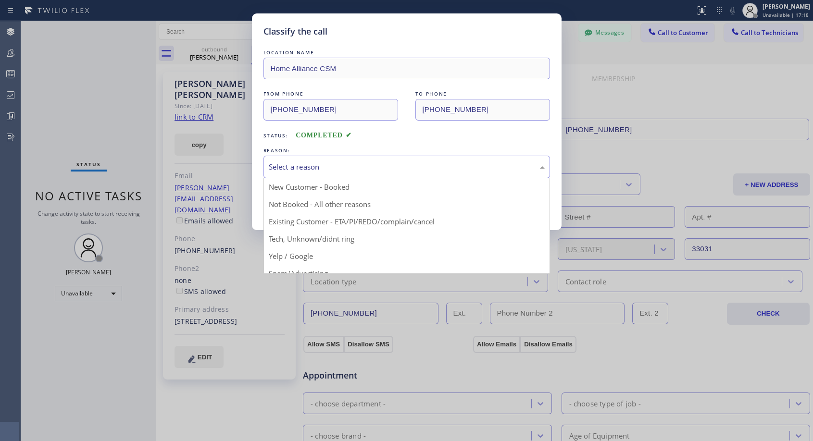
click at [409, 168] on div "Select a reason" at bounding box center [407, 167] width 276 height 11
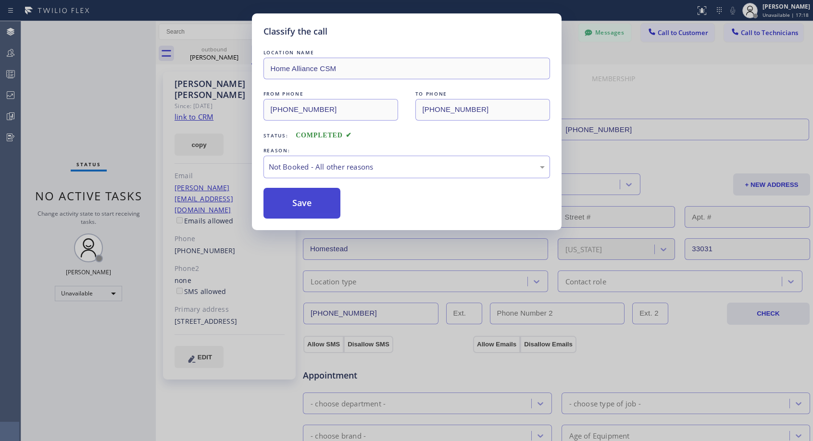
click at [323, 206] on button "Save" at bounding box center [301, 203] width 77 height 31
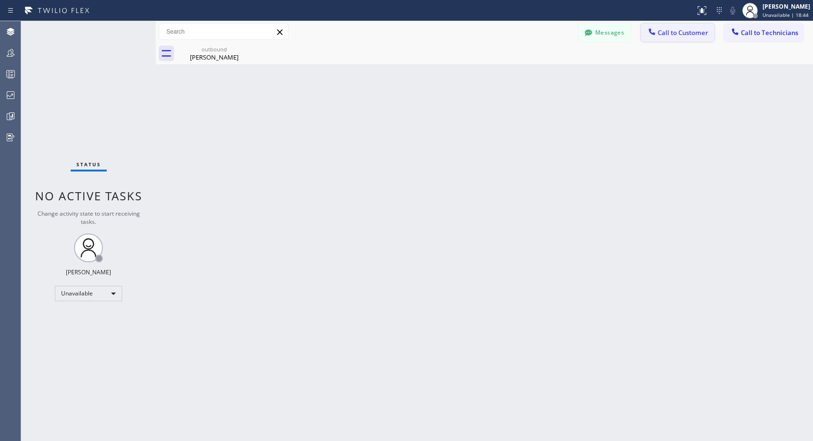
click at [676, 37] on button "Call to Customer" at bounding box center [678, 33] width 74 height 18
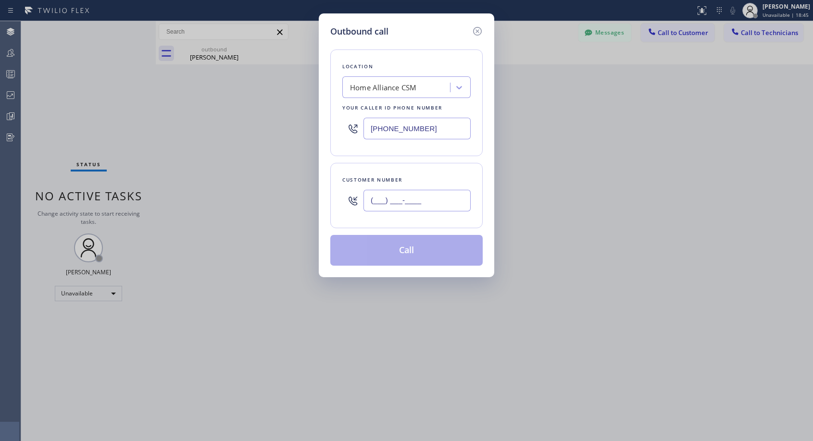
click at [439, 199] on input "(___) ___-____" at bounding box center [417, 201] width 107 height 22
paste input "917) 299-2725"
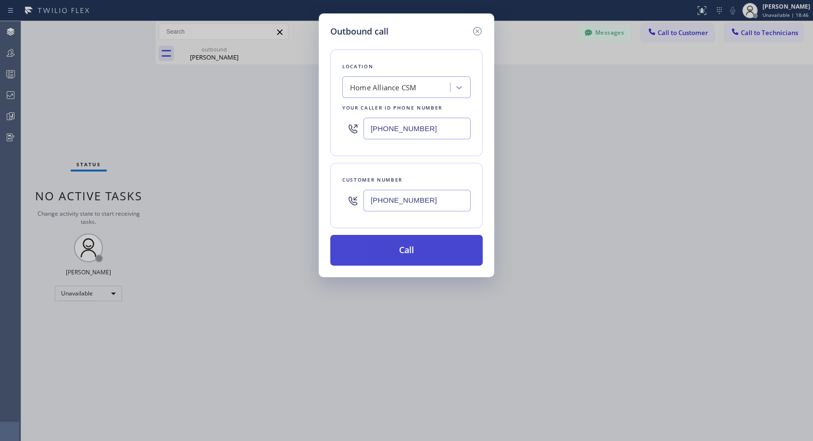
type input "[PHONE_NUMBER]"
click at [431, 253] on button "Call" at bounding box center [406, 250] width 152 height 31
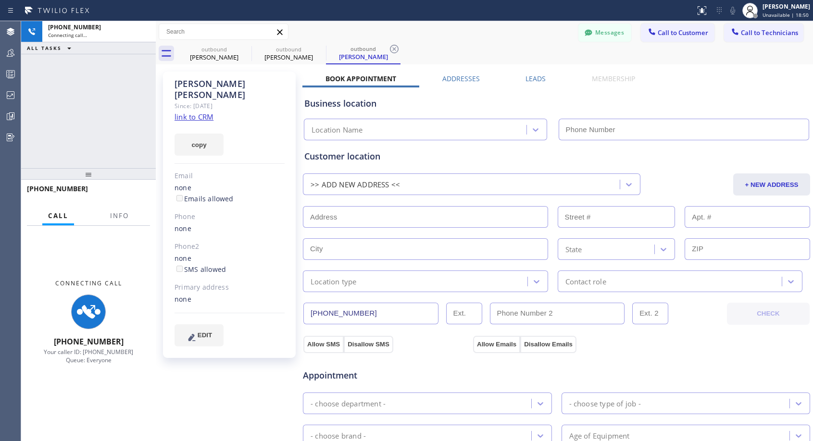
type input "[PHONE_NUMBER]"
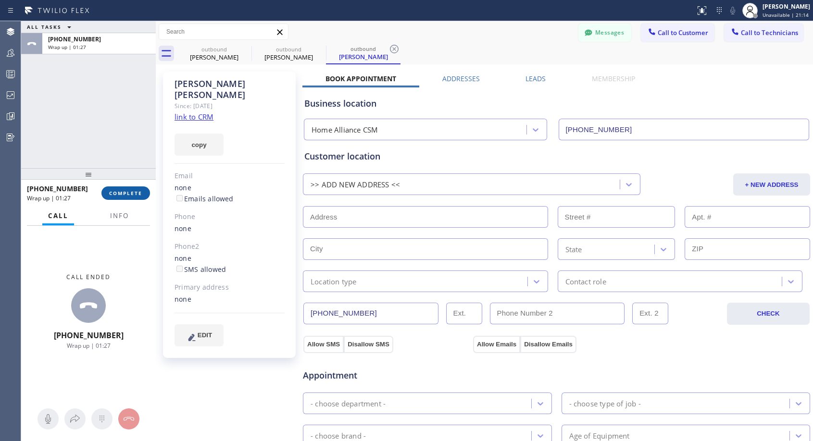
click at [124, 193] on span "COMPLETE" at bounding box center [125, 193] width 33 height 7
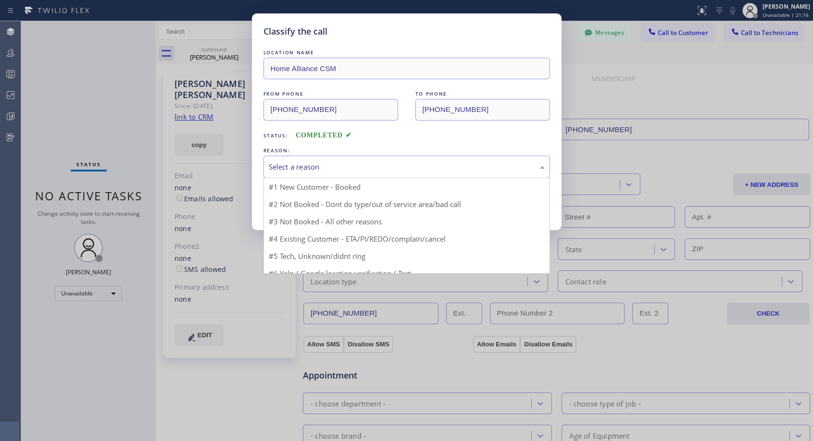
click at [296, 165] on div "Select a reason" at bounding box center [407, 167] width 276 height 11
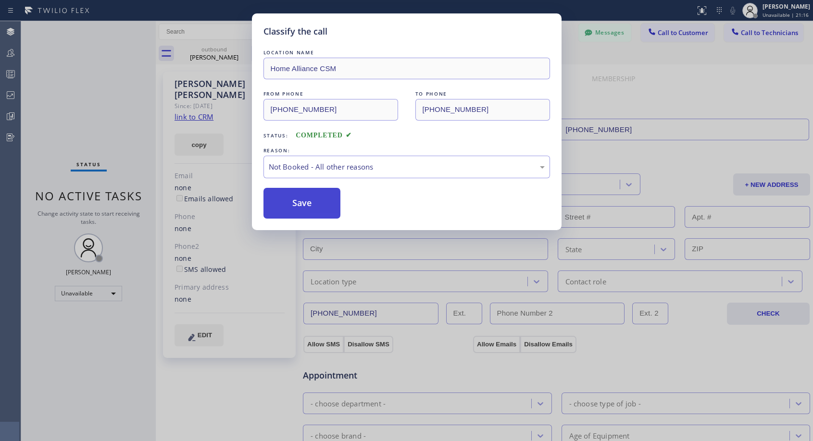
click at [298, 202] on button "Save" at bounding box center [301, 203] width 77 height 31
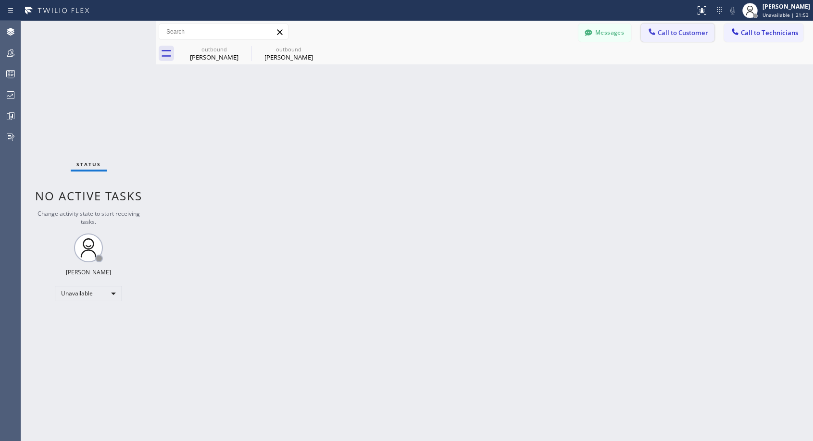
click at [693, 38] on button "Call to Customer" at bounding box center [678, 33] width 74 height 18
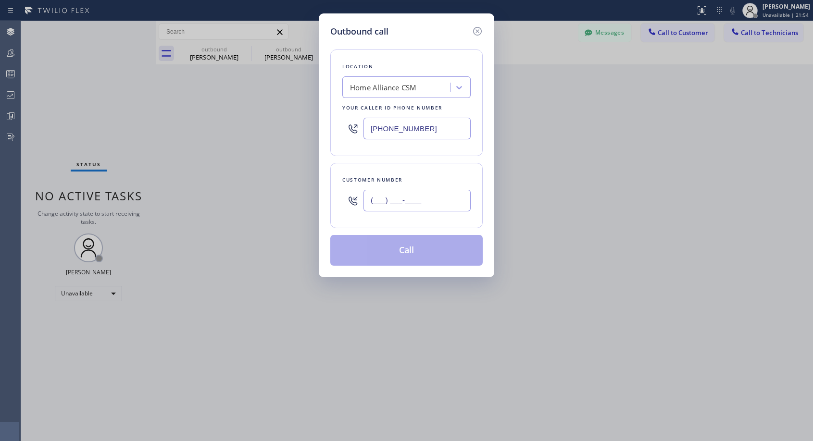
click at [440, 200] on input "(___) ___-____" at bounding box center [417, 201] width 107 height 22
paste input "206) 396-4585"
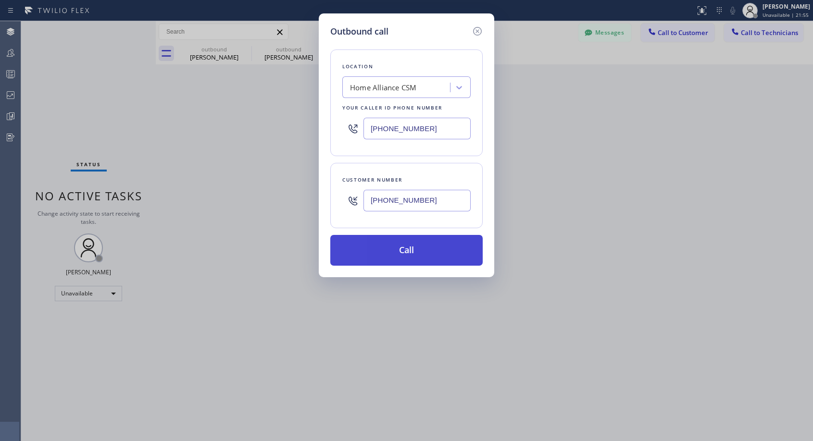
type input "[PHONE_NUMBER]"
click at [419, 255] on button "Call" at bounding box center [406, 250] width 152 height 31
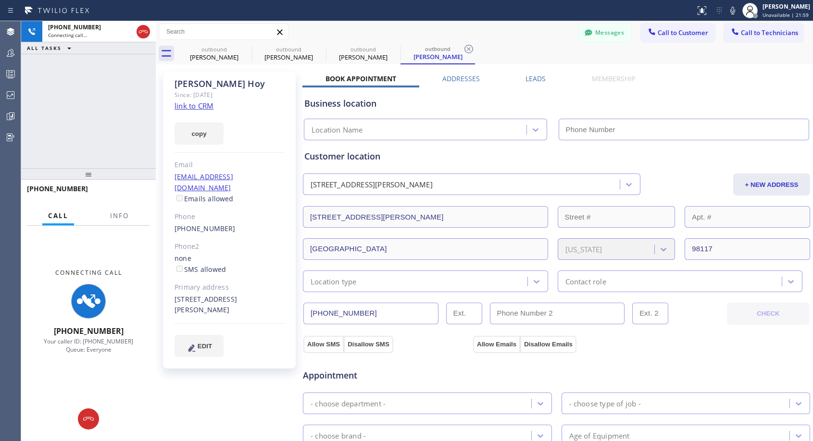
type input "[PHONE_NUMBER]"
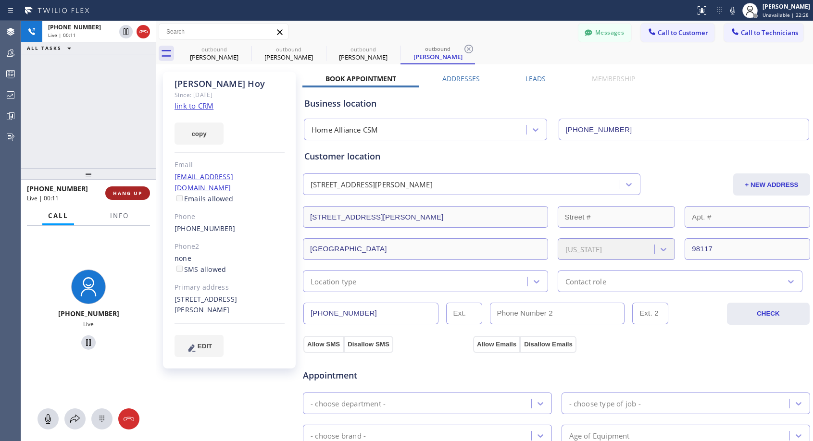
click at [128, 192] on span "HANG UP" at bounding box center [127, 193] width 29 height 7
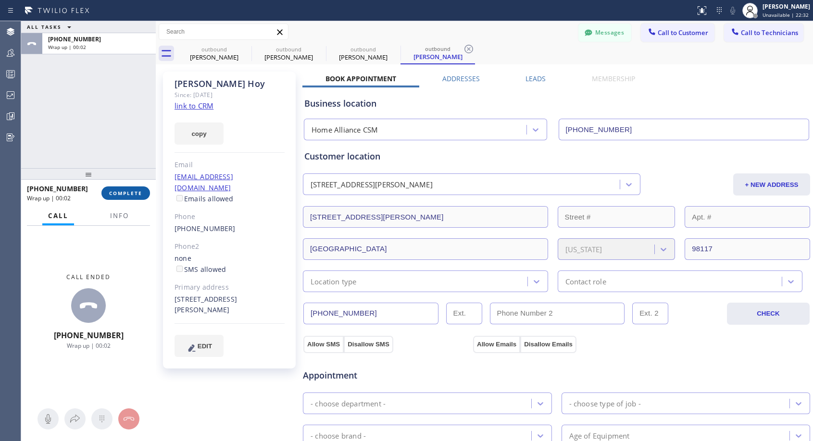
click at [141, 191] on span "COMPLETE" at bounding box center [125, 193] width 33 height 7
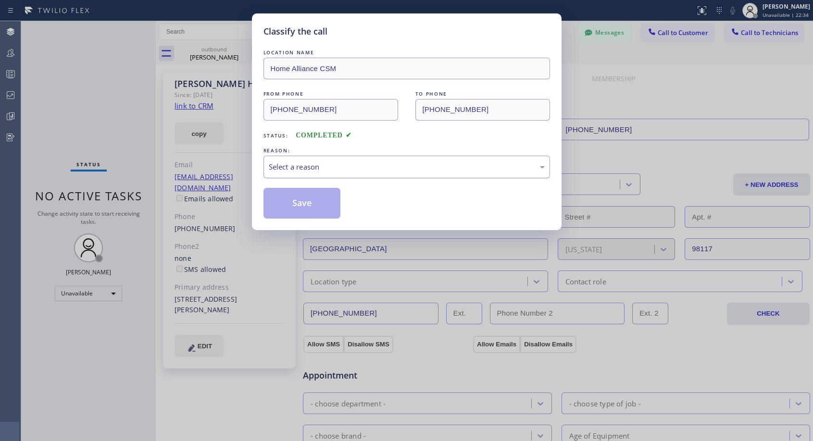
click at [492, 167] on div "Select a reason" at bounding box center [407, 167] width 276 height 11
click at [334, 201] on button "Save" at bounding box center [301, 203] width 77 height 31
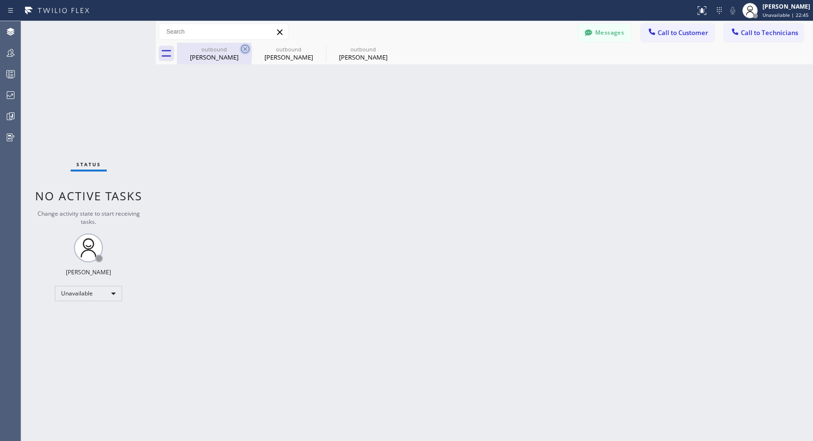
click at [246, 51] on icon at bounding box center [245, 49] width 12 height 12
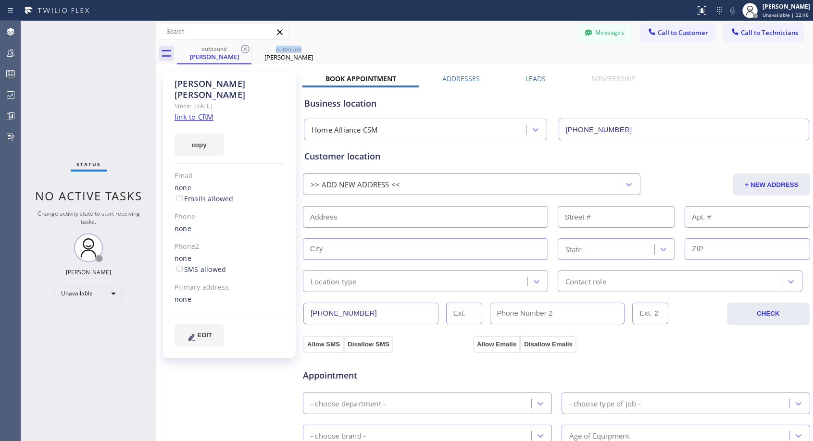
click at [246, 51] on icon at bounding box center [245, 49] width 12 height 12
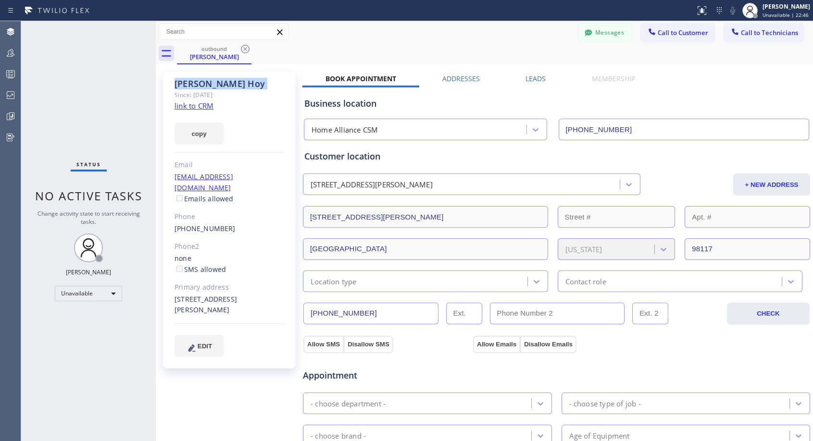
click at [246, 51] on icon at bounding box center [245, 49] width 12 height 12
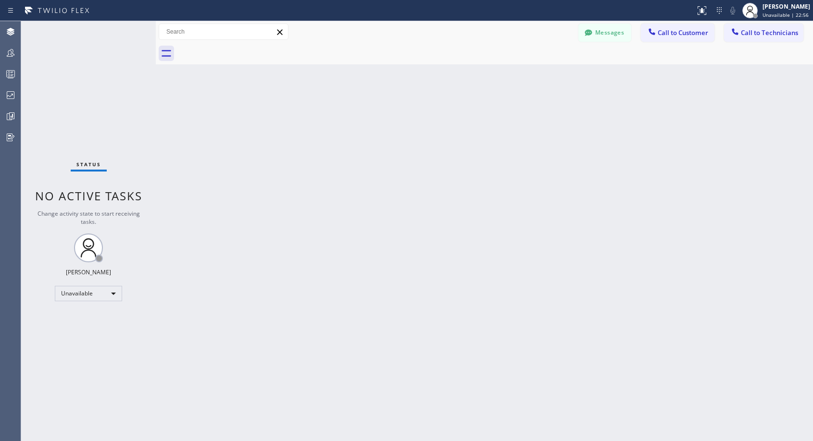
drag, startPoint x: 692, startPoint y: 34, endPoint x: 450, endPoint y: 215, distance: 303.0
click at [692, 34] on span "Call to Customer" at bounding box center [683, 32] width 50 height 9
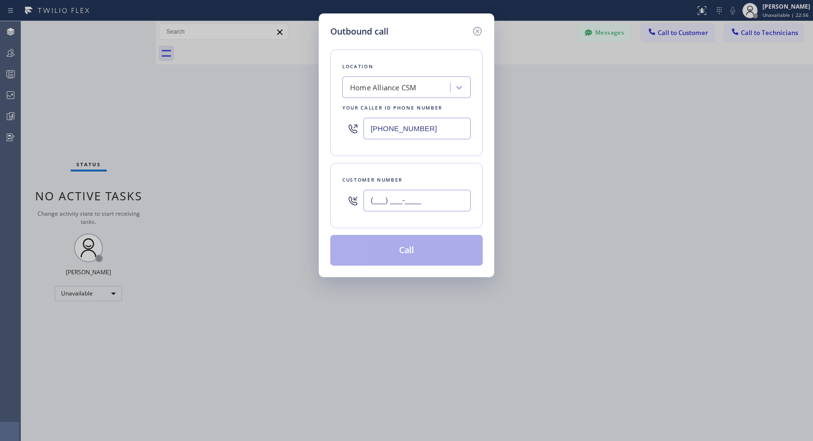
click at [438, 210] on input "(___) ___-____" at bounding box center [417, 201] width 107 height 22
paste input "206) 396-4585"
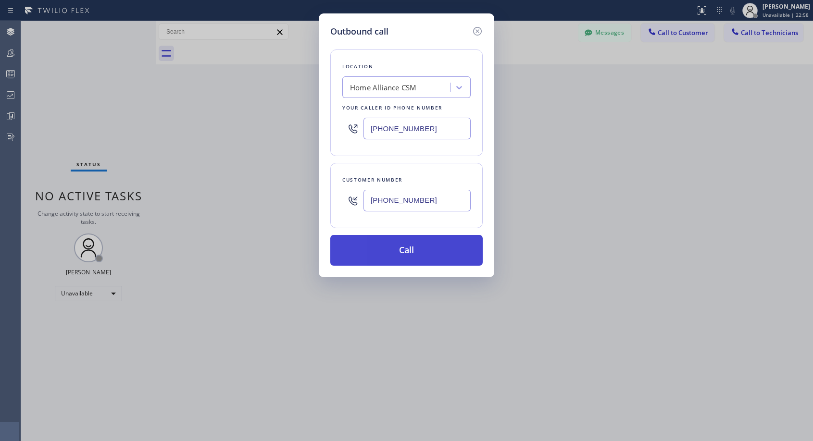
type input "[PHONE_NUMBER]"
click at [460, 258] on button "Call" at bounding box center [406, 250] width 152 height 31
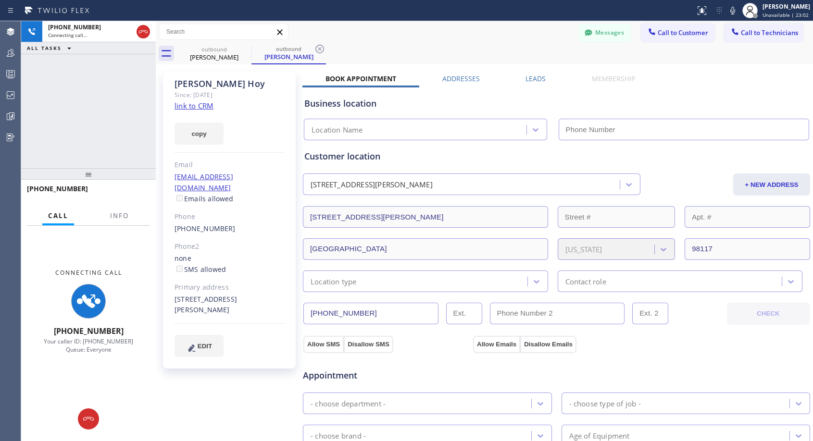
type input "[PHONE_NUMBER]"
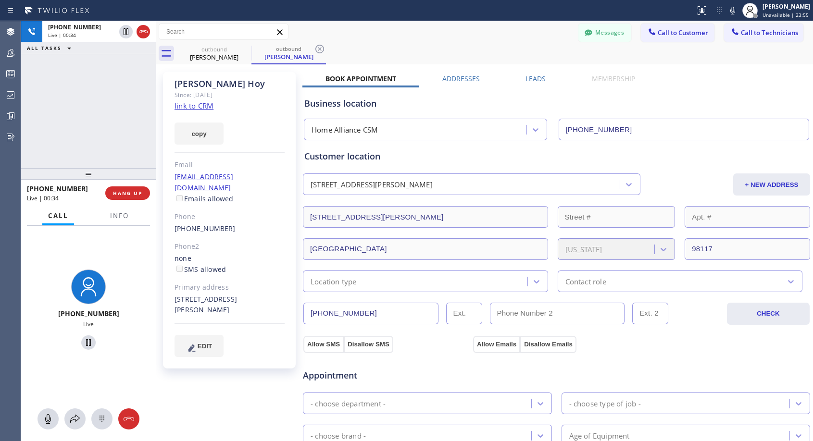
click at [365, 19] on div "Status report No issues detected If you experience an issue, please download th…" at bounding box center [406, 10] width 813 height 21
click at [124, 193] on span "HANG UP" at bounding box center [127, 193] width 29 height 7
click at [125, 193] on span "HANG UP" at bounding box center [127, 193] width 29 height 7
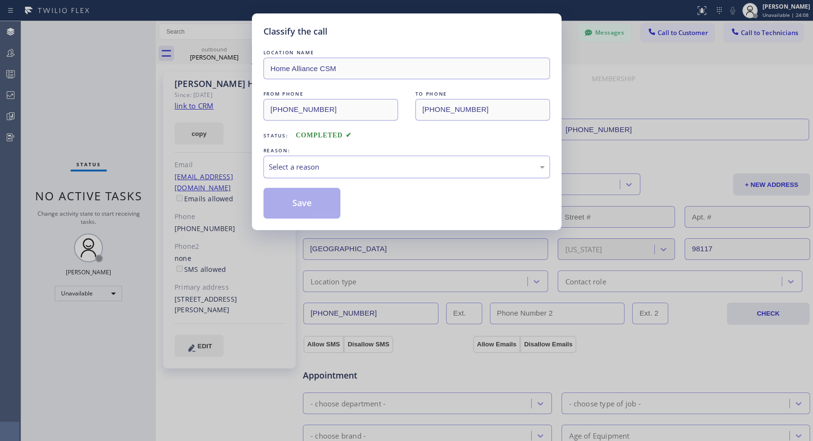
click at [334, 159] on div "Select a reason" at bounding box center [406, 167] width 287 height 23
click at [299, 200] on button "Save" at bounding box center [301, 203] width 77 height 31
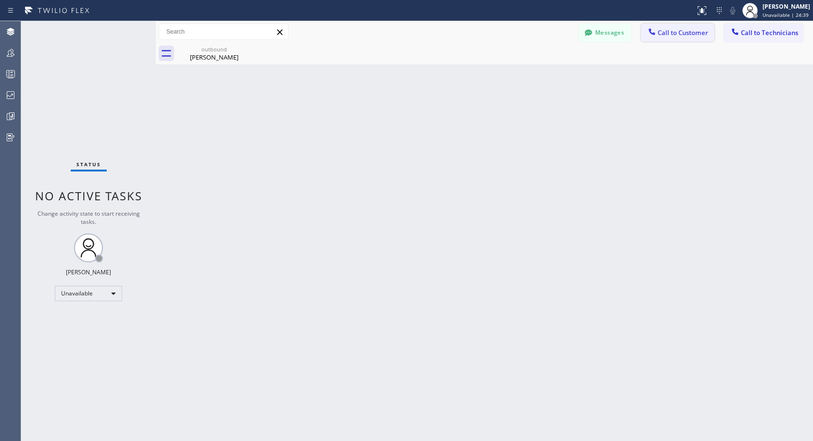
click at [668, 36] on span "Call to Customer" at bounding box center [683, 32] width 50 height 9
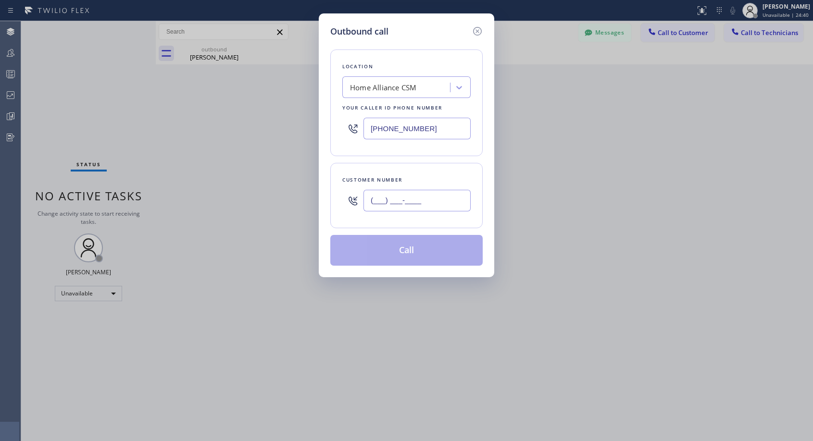
click at [405, 203] on input "(___) ___-____" at bounding box center [417, 201] width 107 height 22
paste input "805) 815-1375"
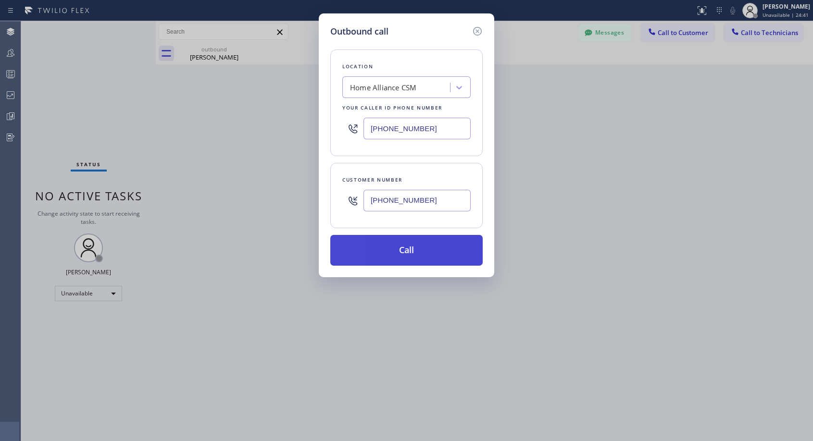
type input "[PHONE_NUMBER]"
click at [436, 253] on button "Call" at bounding box center [406, 250] width 152 height 31
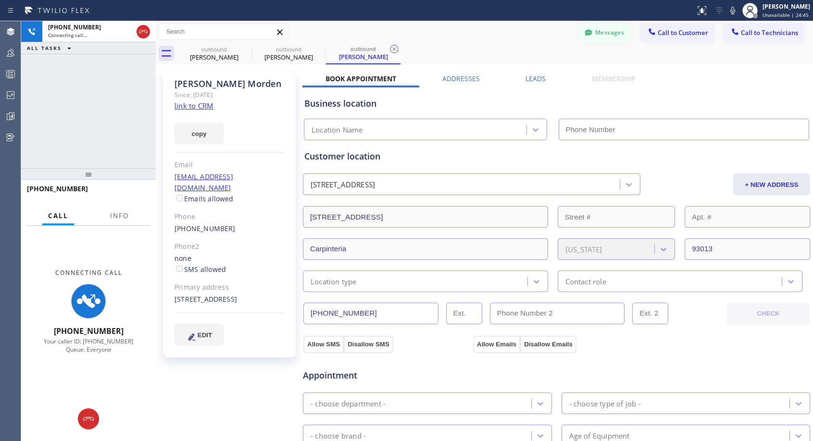
type input "[PHONE_NUMBER]"
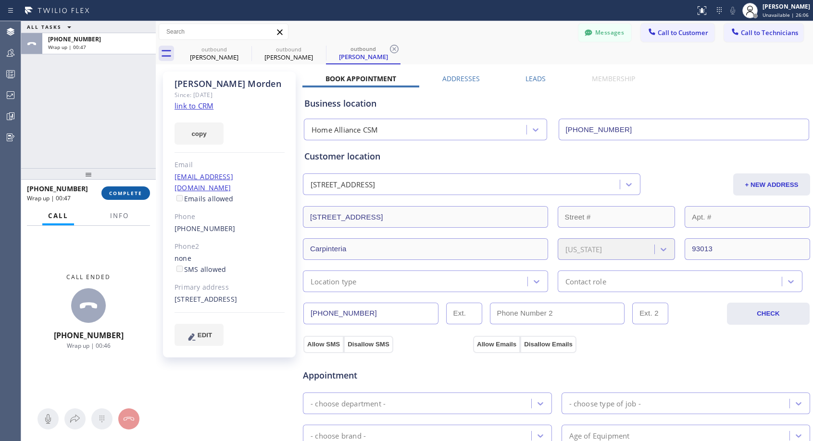
click at [131, 195] on span "COMPLETE" at bounding box center [125, 193] width 33 height 7
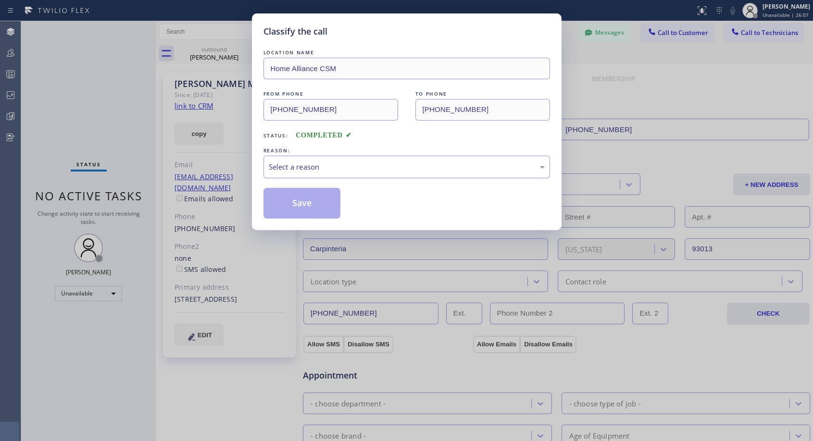
click at [289, 168] on div "Select a reason" at bounding box center [407, 167] width 276 height 11
click at [294, 205] on button "Save" at bounding box center [301, 203] width 77 height 31
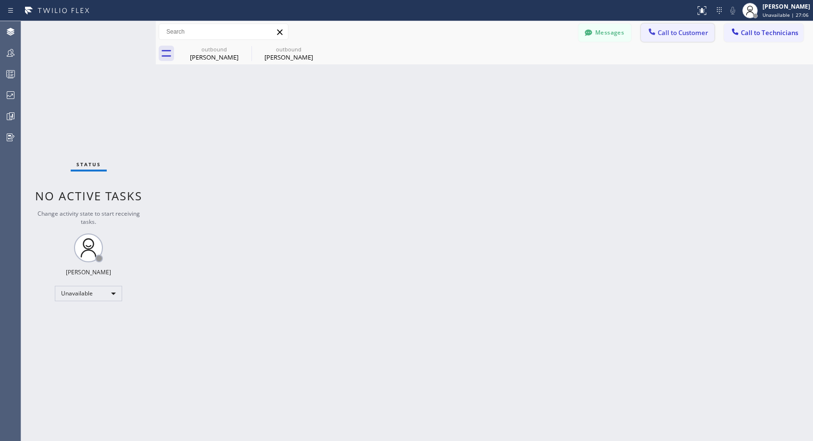
click at [670, 29] on span "Call to Customer" at bounding box center [683, 32] width 50 height 9
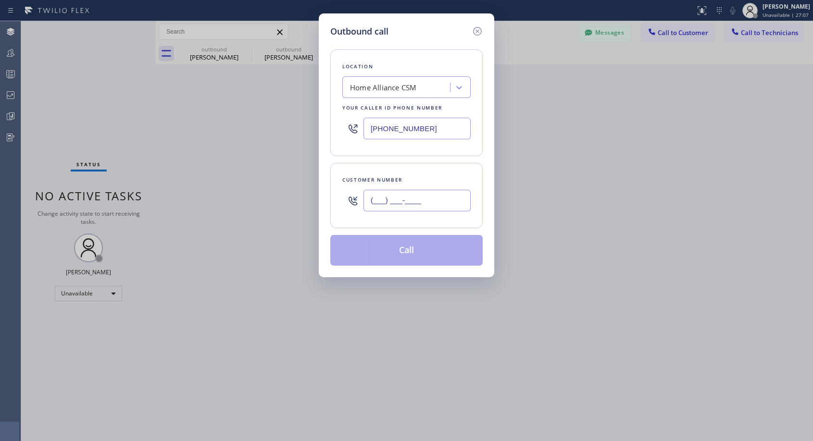
click at [446, 201] on input "(___) ___-____" at bounding box center [417, 201] width 107 height 22
paste input "714) 841-1963"
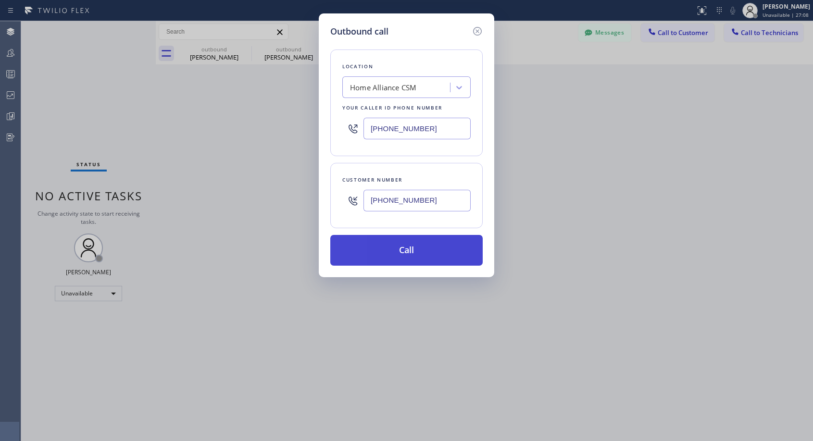
type input "[PHONE_NUMBER]"
click at [404, 254] on button "Call" at bounding box center [406, 250] width 152 height 31
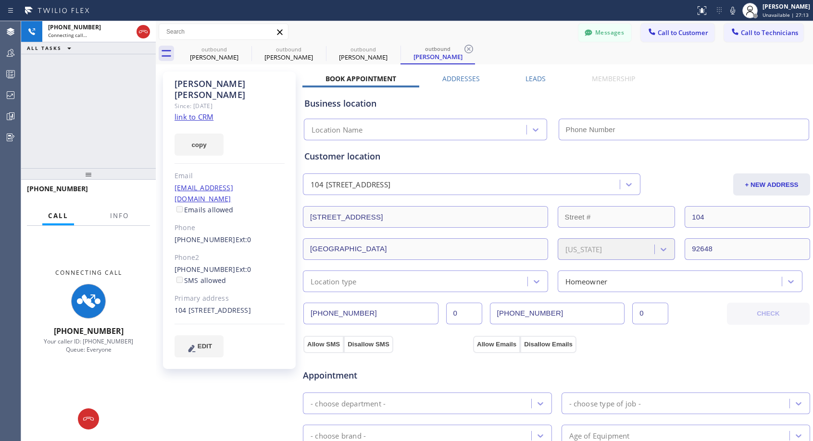
type input "[PHONE_NUMBER]"
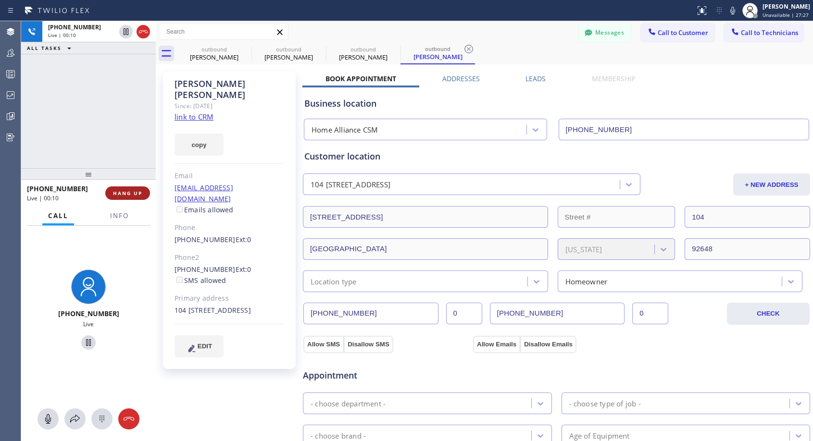
click at [139, 190] on span "HANG UP" at bounding box center [127, 193] width 29 height 7
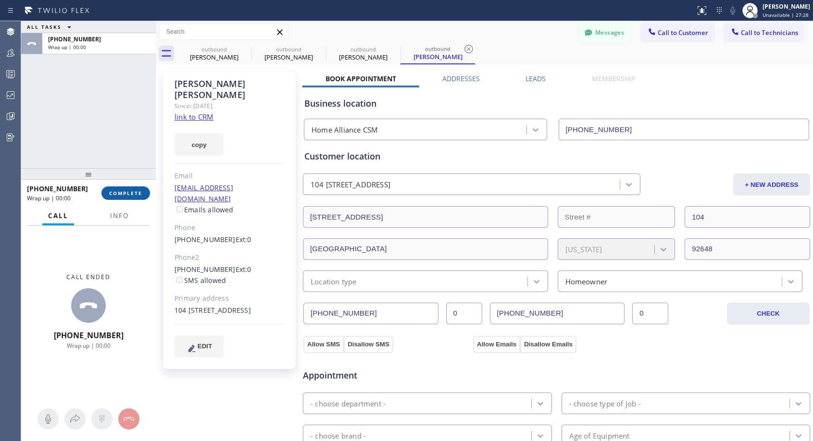
click at [139, 190] on span "COMPLETE" at bounding box center [125, 193] width 33 height 7
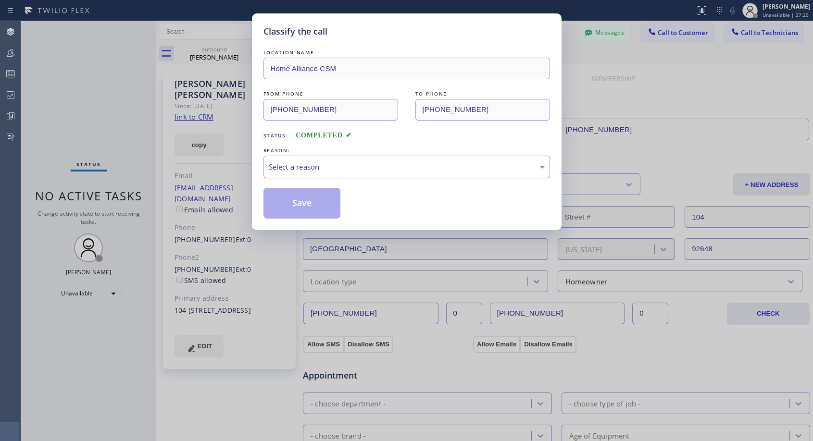
click at [348, 170] on div "Select a reason" at bounding box center [407, 167] width 276 height 11
click at [323, 208] on button "Save" at bounding box center [301, 203] width 77 height 31
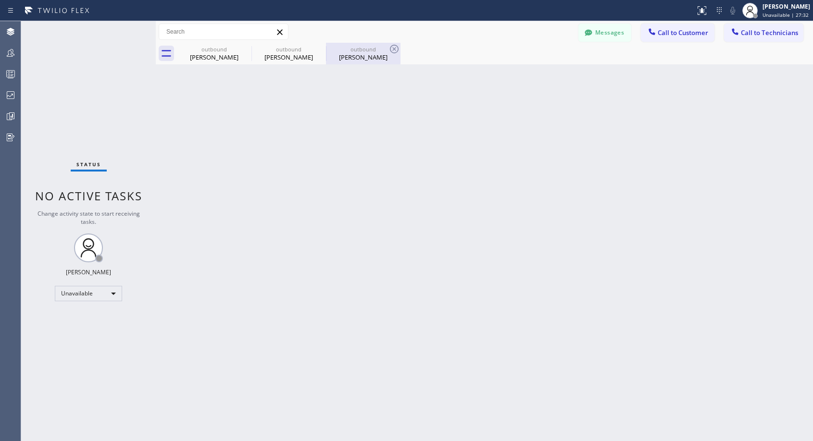
click at [370, 56] on div "[PERSON_NAME]" at bounding box center [363, 57] width 73 height 9
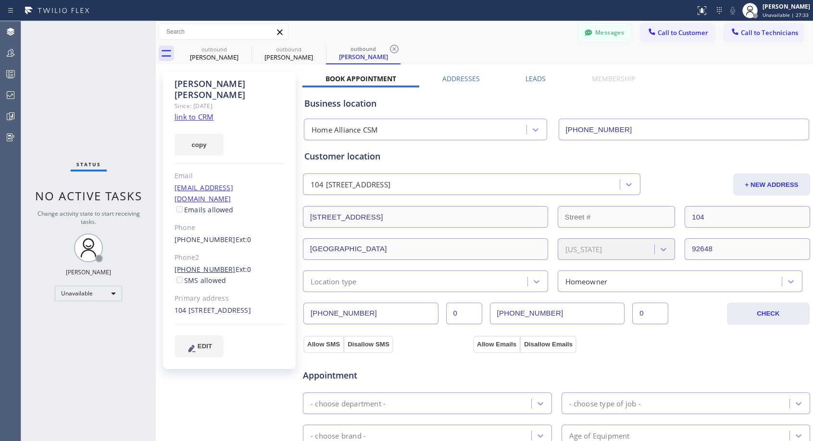
click at [217, 265] on link "[PHONE_NUMBER]" at bounding box center [205, 269] width 61 height 9
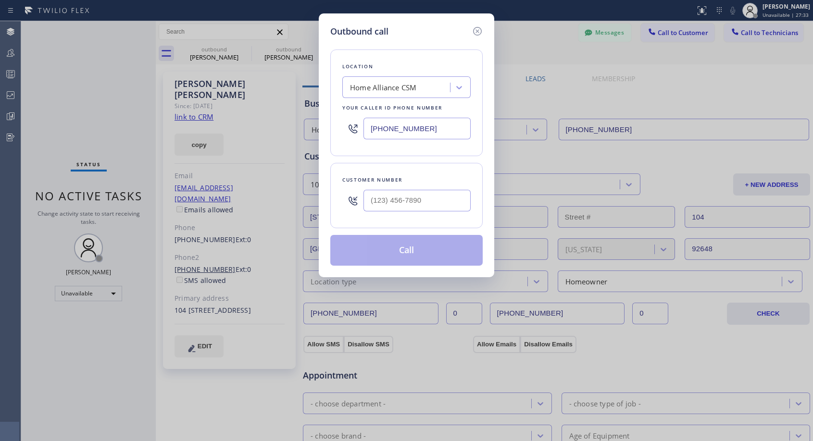
type input "[PHONE_NUMBER]"
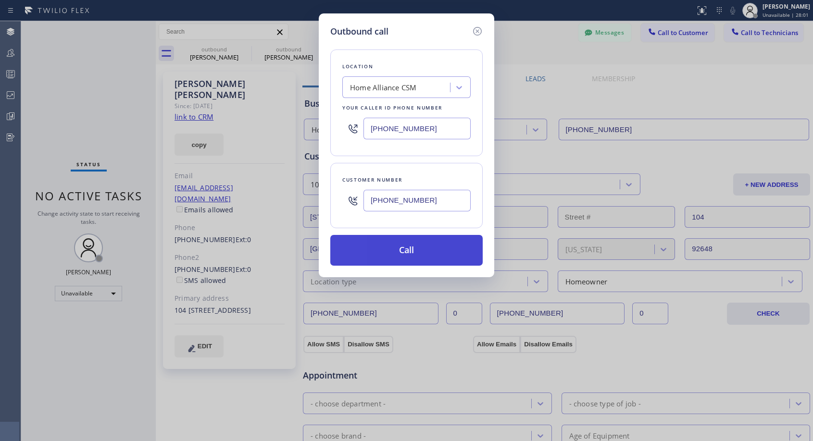
click at [382, 241] on button "Call" at bounding box center [406, 250] width 152 height 31
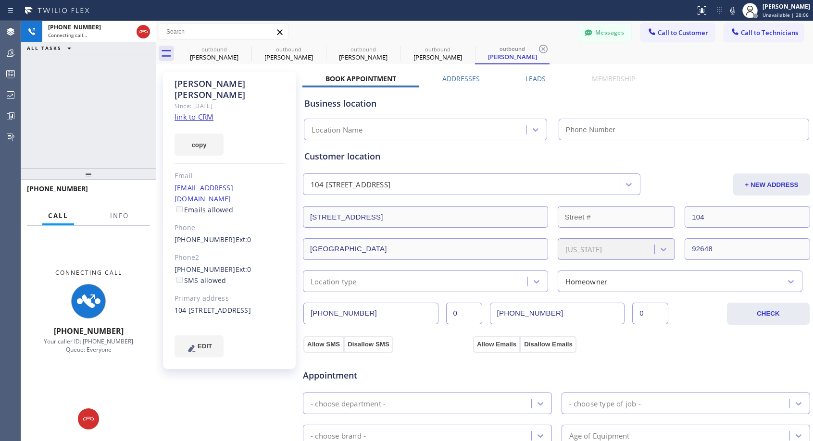
type input "[PHONE_NUMBER]"
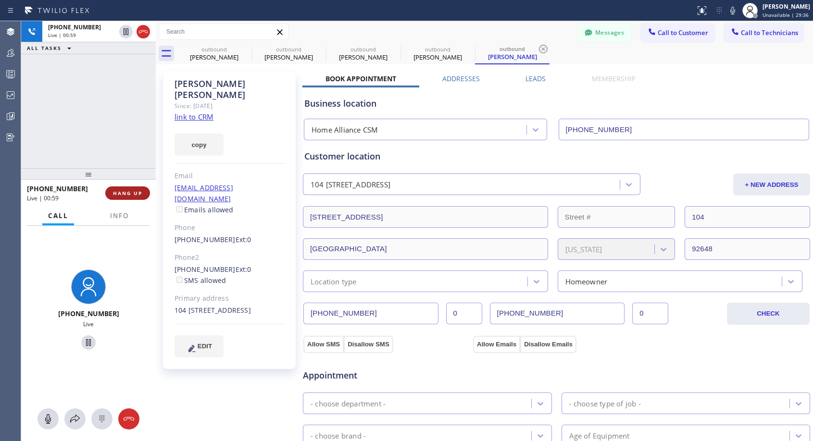
click at [126, 191] on span "HANG UP" at bounding box center [127, 193] width 29 height 7
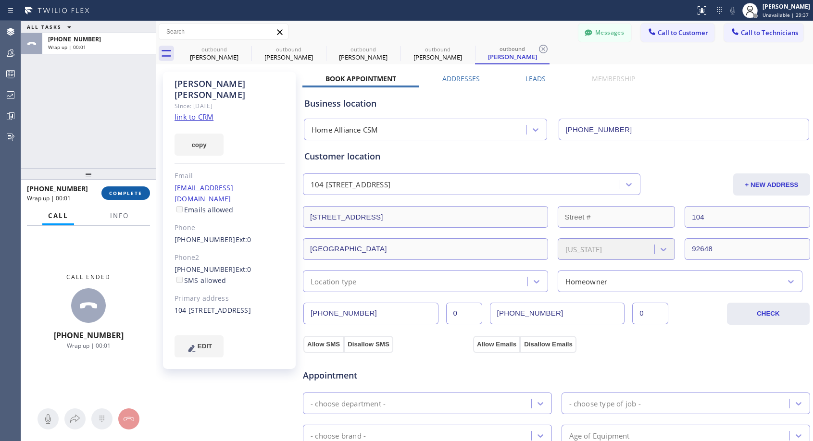
click at [126, 191] on span "COMPLETE" at bounding box center [125, 193] width 33 height 7
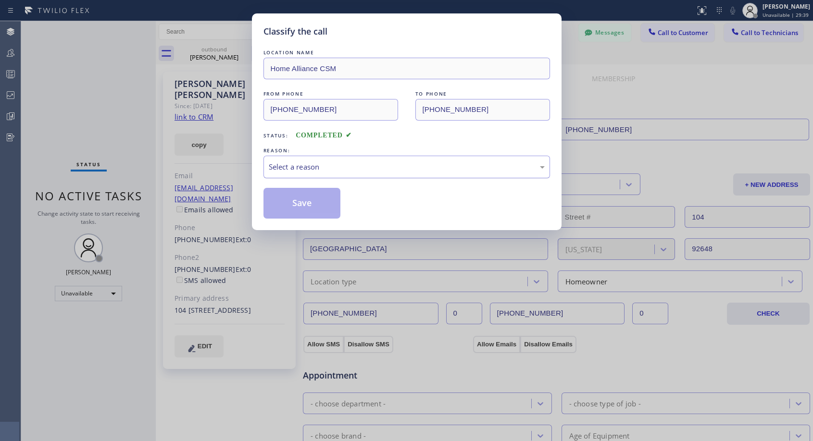
click at [376, 162] on div "Select a reason" at bounding box center [407, 167] width 276 height 11
click at [331, 202] on button "Save" at bounding box center [301, 203] width 77 height 31
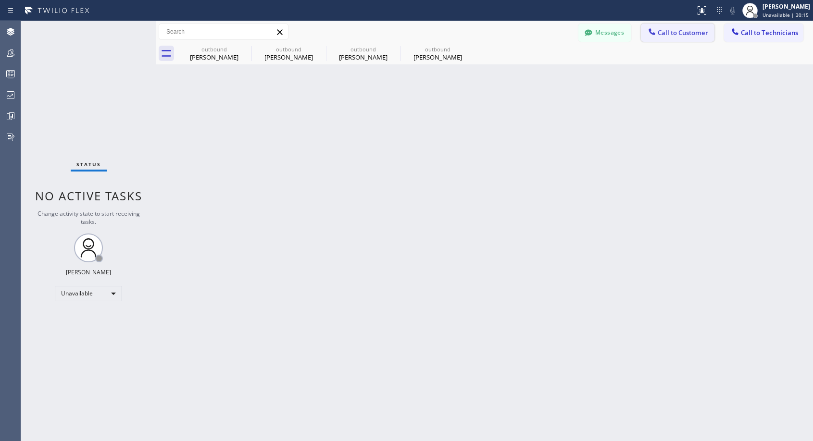
click at [688, 32] on span "Call to Customer" at bounding box center [683, 32] width 50 height 9
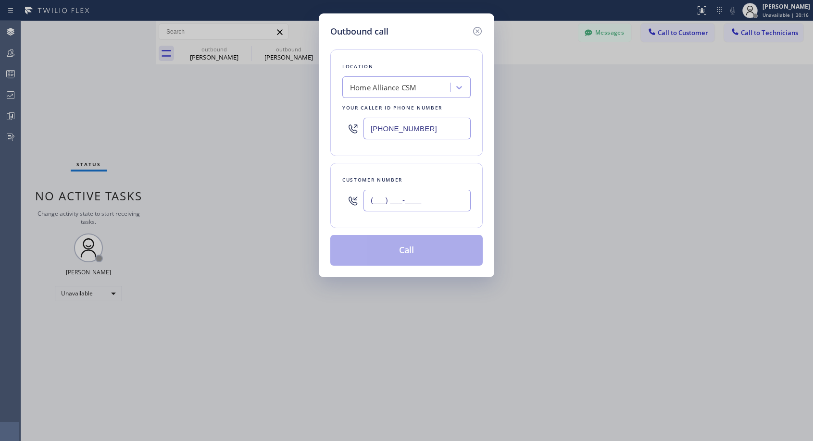
click at [442, 197] on input "(___) ___-____" at bounding box center [417, 201] width 107 height 22
paste input "818) 521-9348"
type input "[PHONE_NUMBER]"
click at [453, 171] on div "Customer number [PHONE_NUMBER]" at bounding box center [406, 195] width 152 height 65
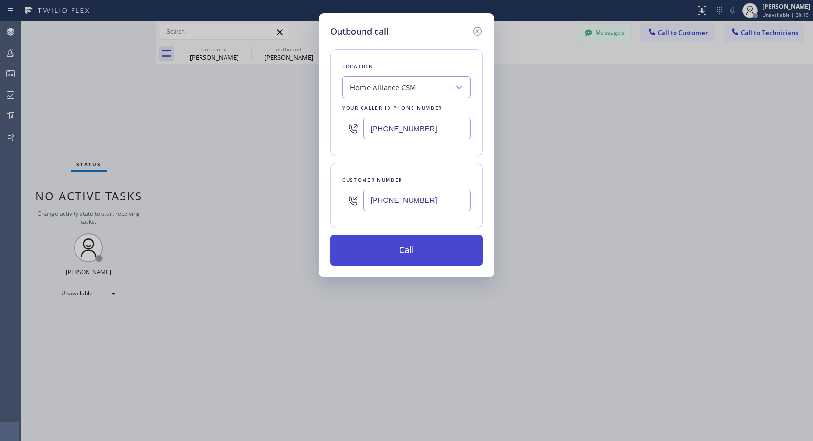
click at [422, 251] on button "Call" at bounding box center [406, 250] width 152 height 31
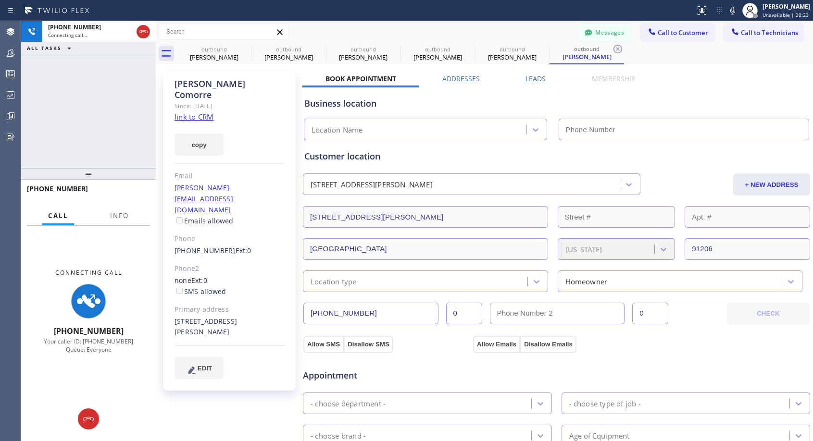
type input "[PHONE_NUMBER]"
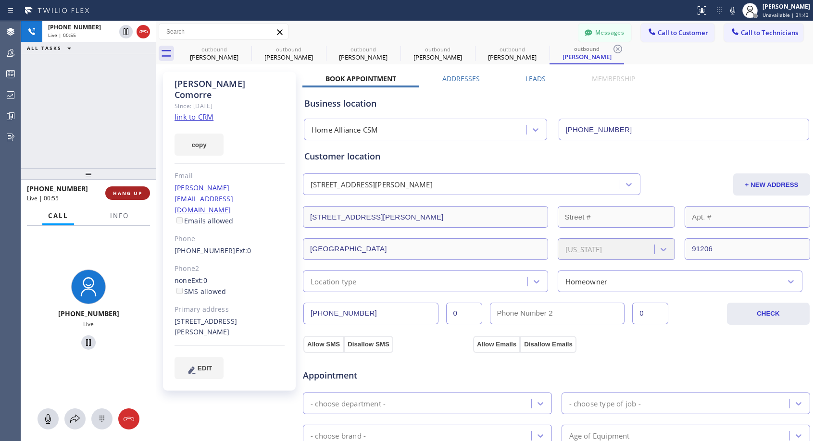
click at [125, 193] on span "HANG UP" at bounding box center [127, 193] width 29 height 7
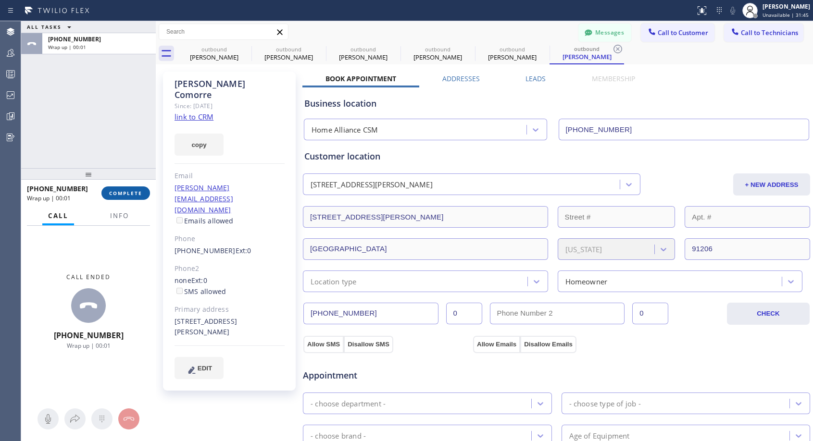
click at [125, 193] on span "COMPLETE" at bounding box center [125, 193] width 33 height 7
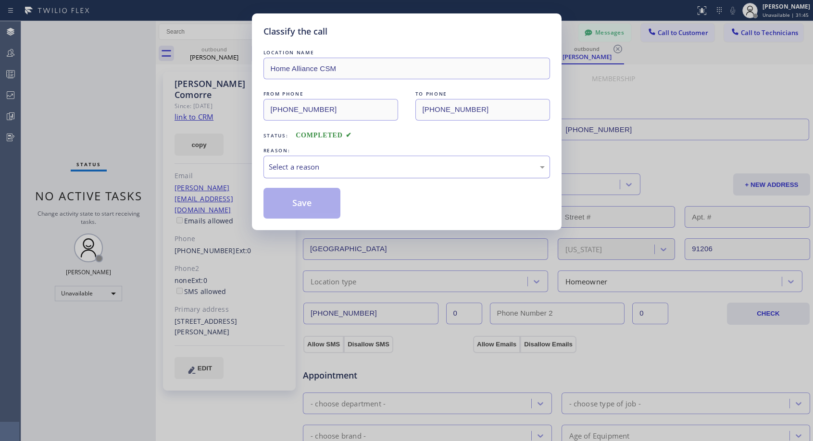
click at [362, 168] on div "Select a reason" at bounding box center [407, 167] width 276 height 11
click at [304, 204] on button "Save" at bounding box center [301, 203] width 77 height 31
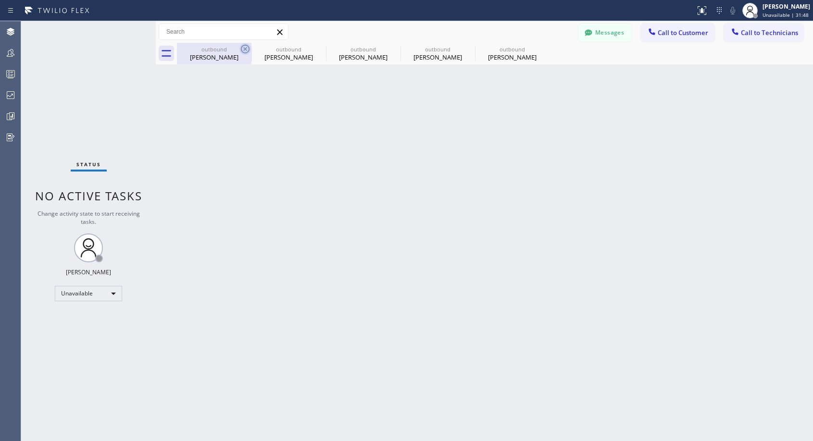
click at [247, 48] on icon at bounding box center [245, 49] width 12 height 12
click at [0, 0] on icon at bounding box center [0, 0] width 0 height 0
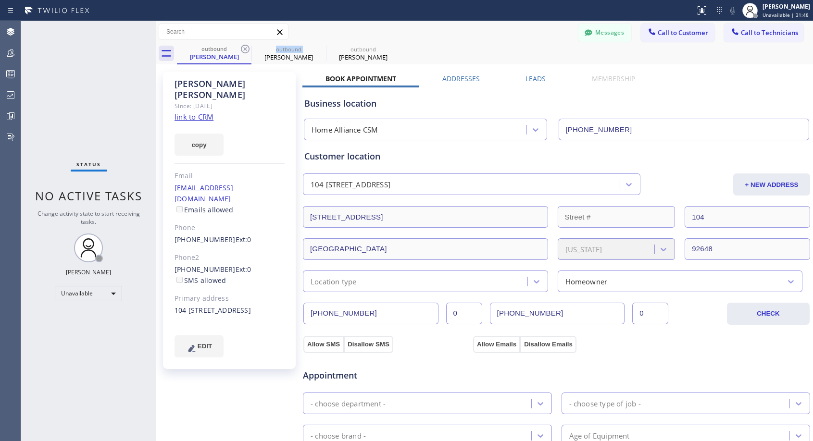
click at [247, 48] on icon at bounding box center [245, 49] width 12 height 12
click at [0, 0] on icon at bounding box center [0, 0] width 0 height 0
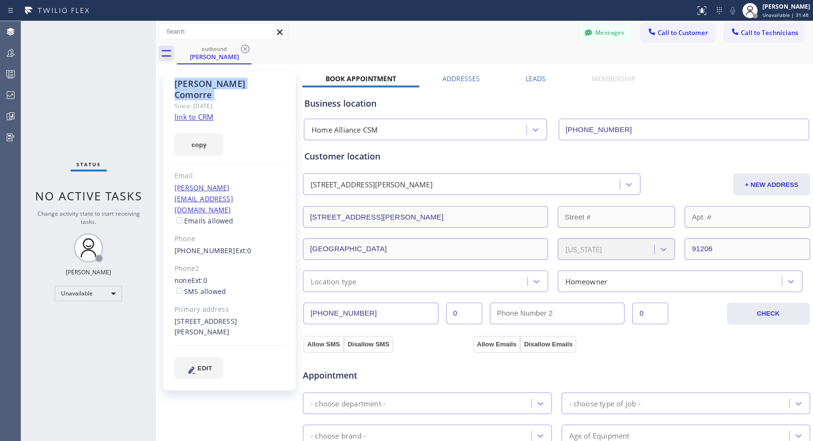
click at [247, 48] on icon at bounding box center [245, 49] width 12 height 12
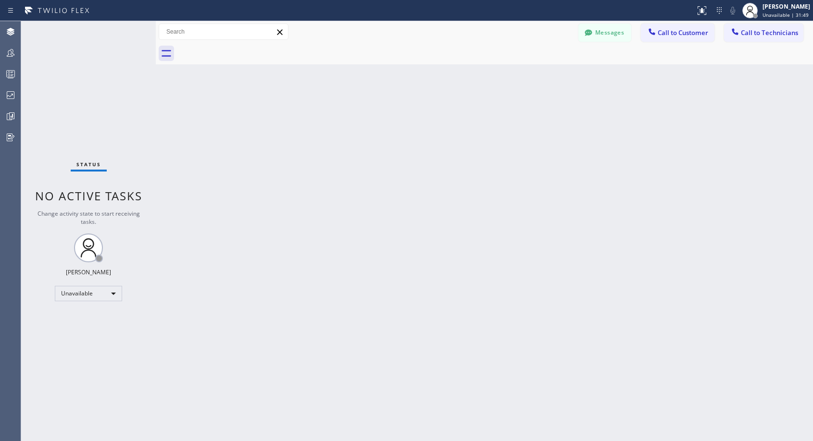
click at [247, 48] on div at bounding box center [495, 54] width 636 height 22
click at [678, 37] on span "Call to Customer" at bounding box center [683, 32] width 50 height 9
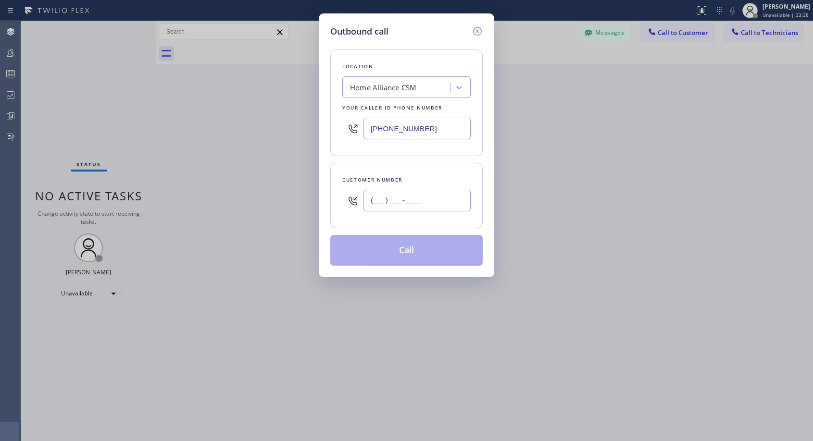
click at [378, 206] on input "(___) ___-____" at bounding box center [417, 201] width 107 height 22
paste input "909) 367-6551"
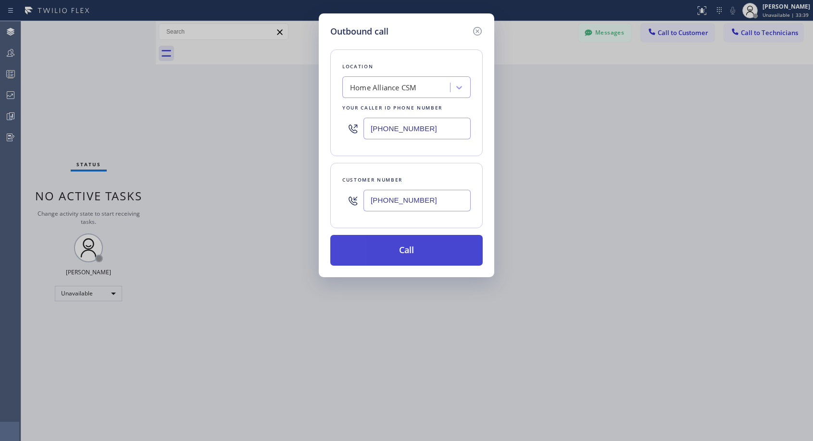
type input "[PHONE_NUMBER]"
click at [406, 251] on button "Call" at bounding box center [406, 250] width 152 height 31
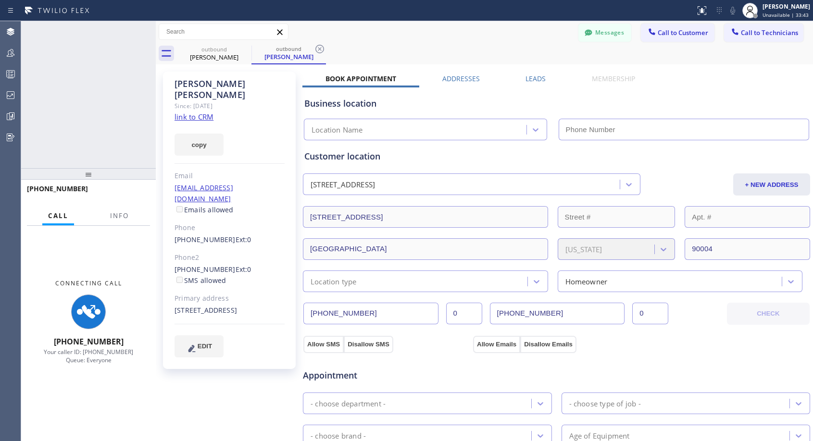
type input "[PHONE_NUMBER]"
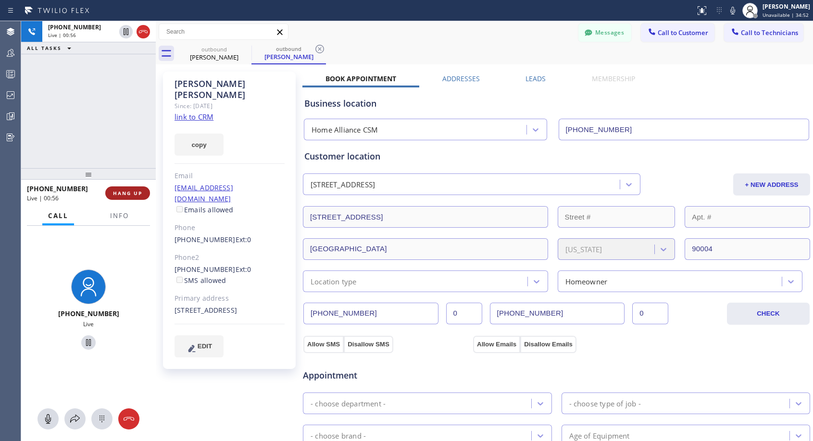
click at [150, 194] on button "HANG UP" at bounding box center [127, 193] width 45 height 13
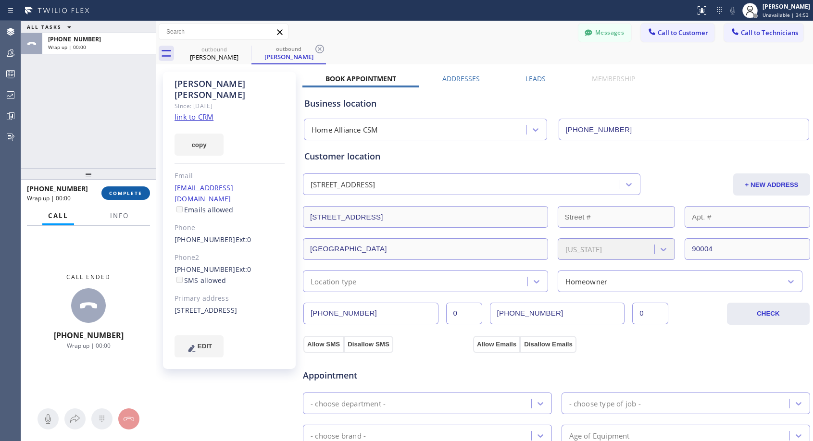
click at [134, 195] on span "COMPLETE" at bounding box center [125, 193] width 33 height 7
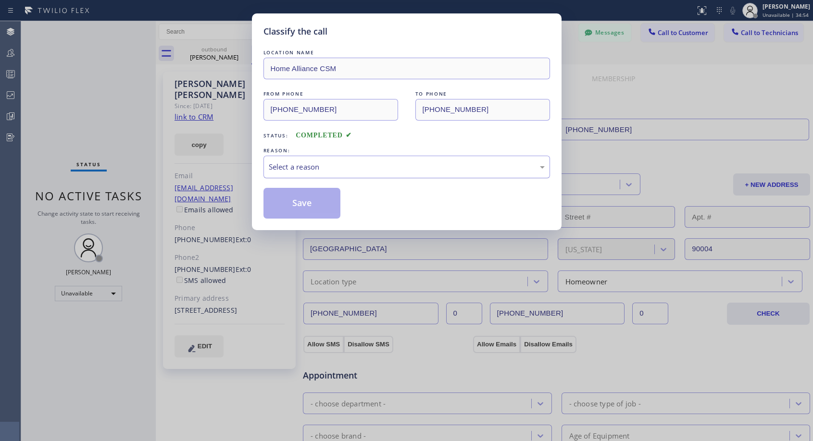
click at [337, 164] on div "Select a reason" at bounding box center [407, 167] width 276 height 11
click at [315, 211] on button "Save" at bounding box center [301, 203] width 77 height 31
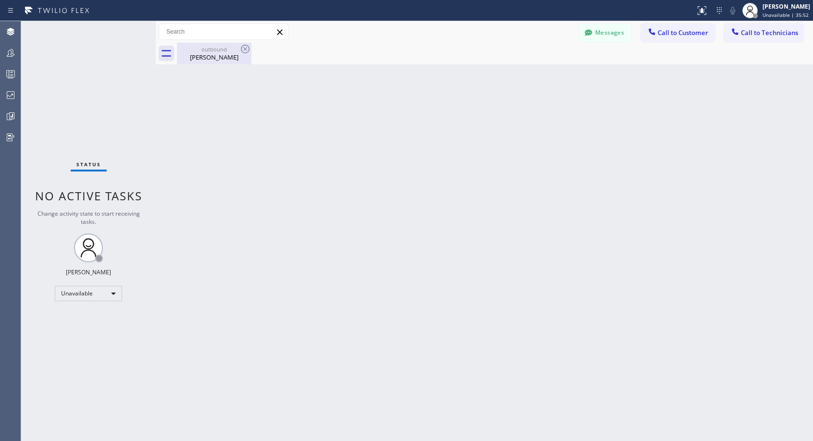
click at [215, 54] on div "[PERSON_NAME]" at bounding box center [214, 57] width 73 height 9
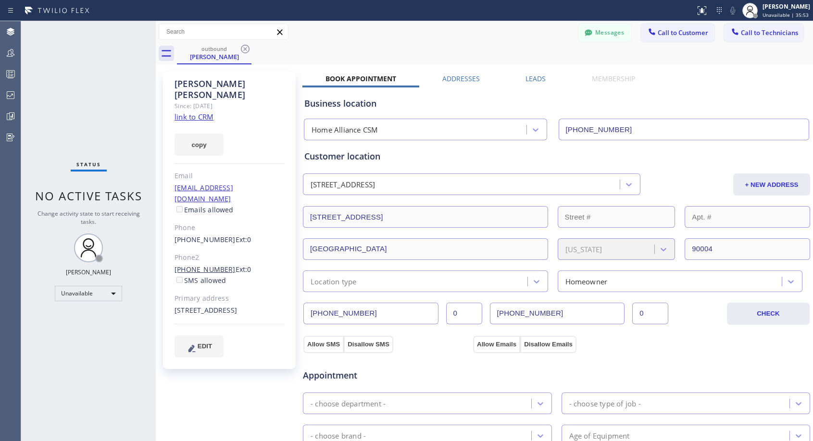
click at [217, 265] on link "[PHONE_NUMBER]" at bounding box center [205, 269] width 61 height 9
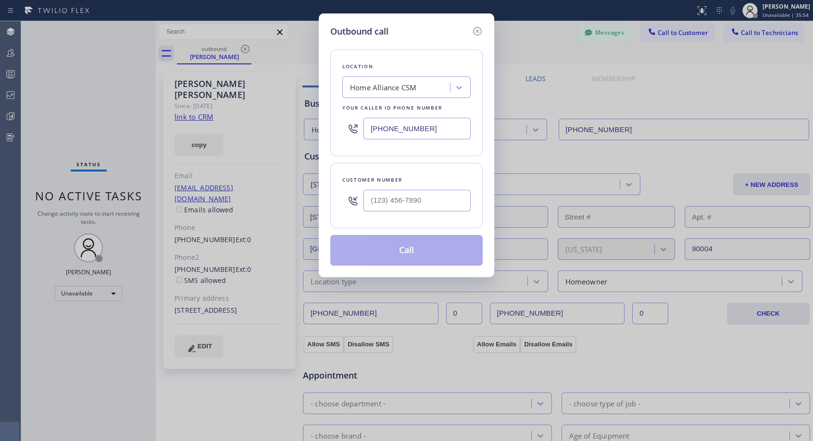
type input "[PHONE_NUMBER]"
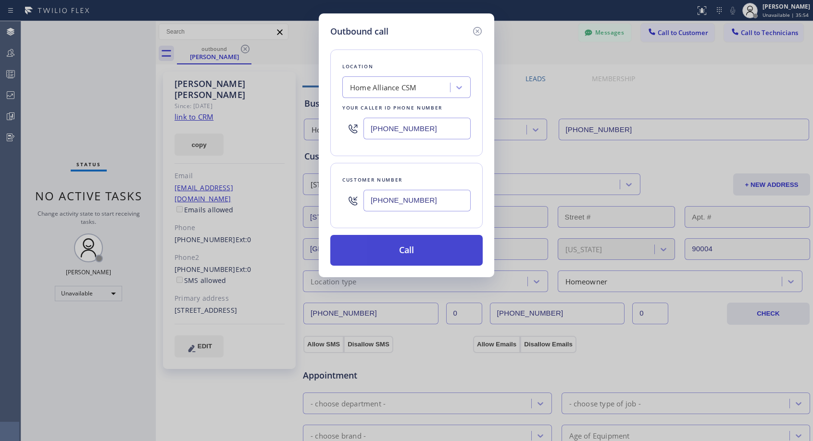
click at [391, 250] on button "Call" at bounding box center [406, 250] width 152 height 31
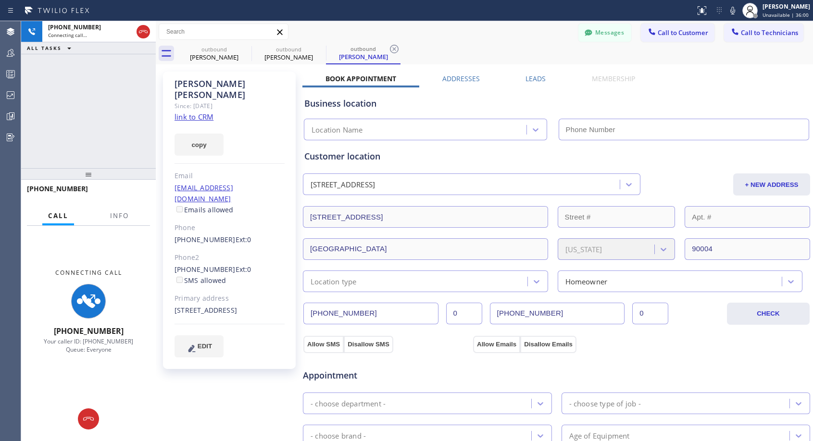
type input "[PHONE_NUMBER]"
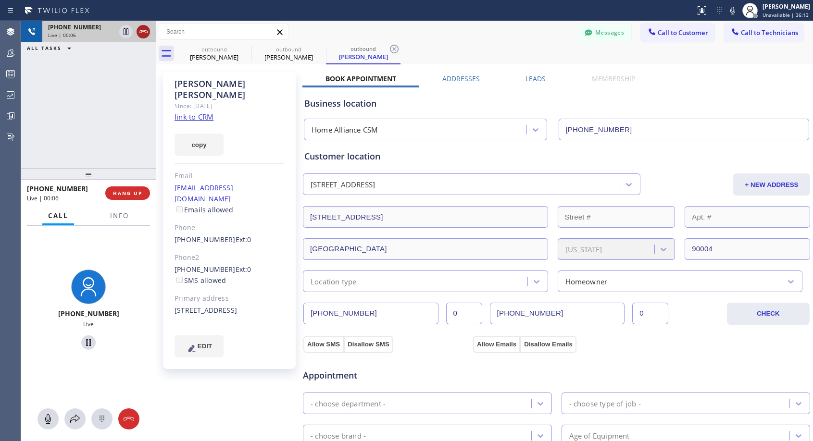
click at [148, 34] on icon at bounding box center [144, 32] width 12 height 12
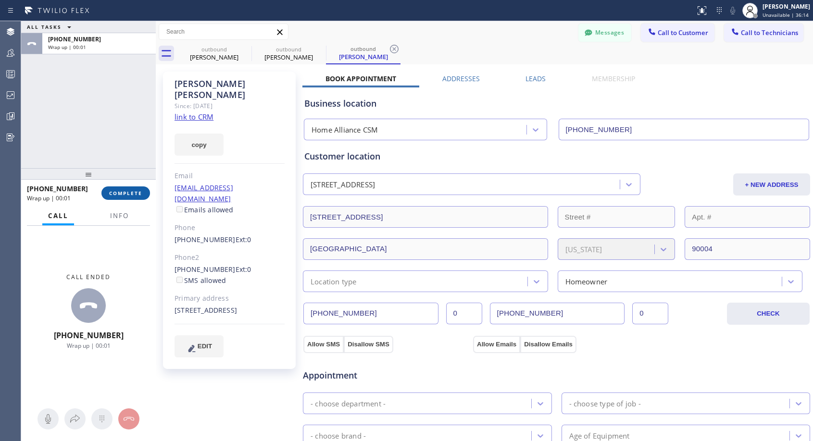
click at [131, 192] on span "COMPLETE" at bounding box center [125, 193] width 33 height 7
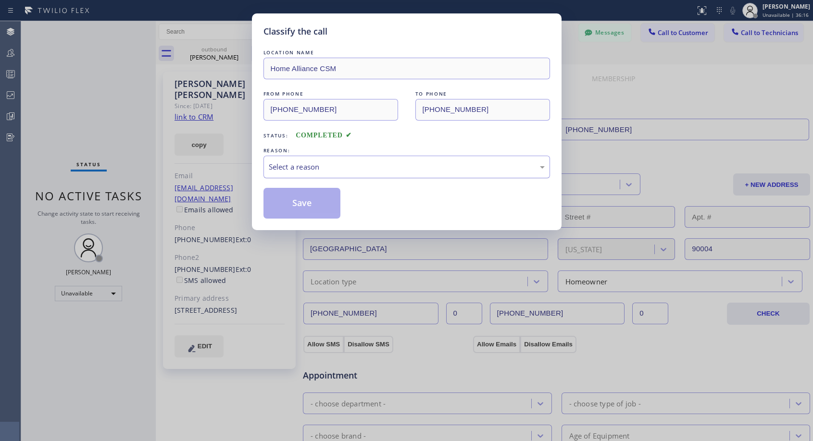
click at [389, 160] on div "Select a reason" at bounding box center [406, 167] width 287 height 23
drag, startPoint x: 339, startPoint y: 201, endPoint x: 338, endPoint y: 151, distance: 50.0
click at [339, 201] on button "Save" at bounding box center [301, 203] width 77 height 31
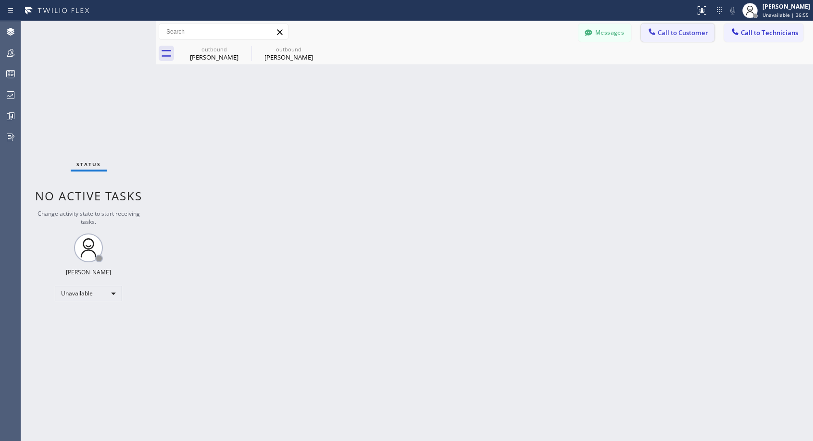
click at [691, 31] on span "Call to Customer" at bounding box center [683, 32] width 50 height 9
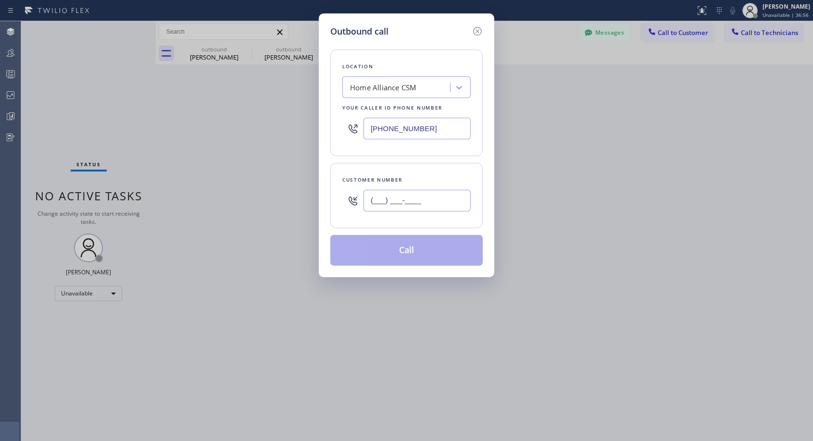
click at [414, 201] on input "(___) ___-____" at bounding box center [417, 201] width 107 height 22
paste input "206) 234-3455"
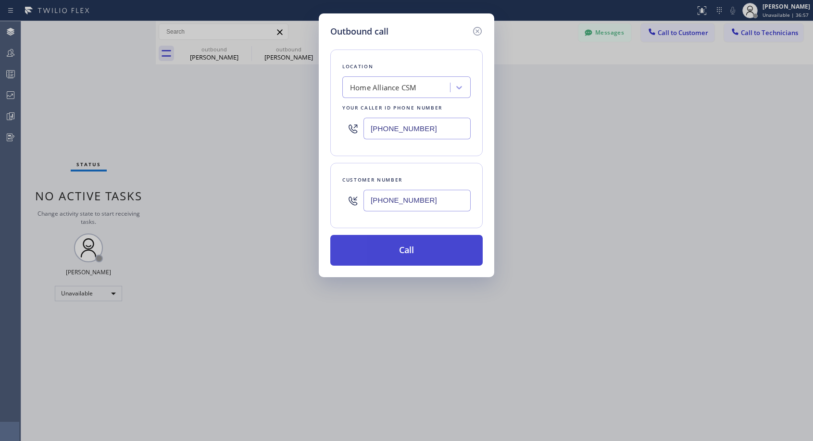
type input "[PHONE_NUMBER]"
click at [409, 250] on button "Call" at bounding box center [406, 250] width 152 height 31
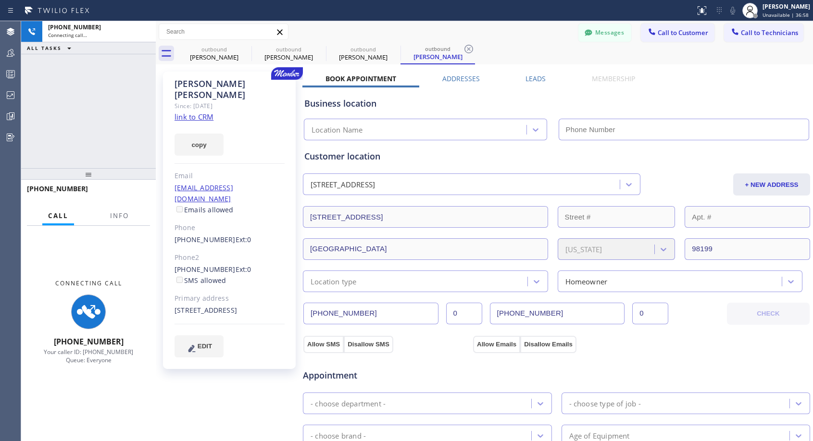
type input "[PHONE_NUMBER]"
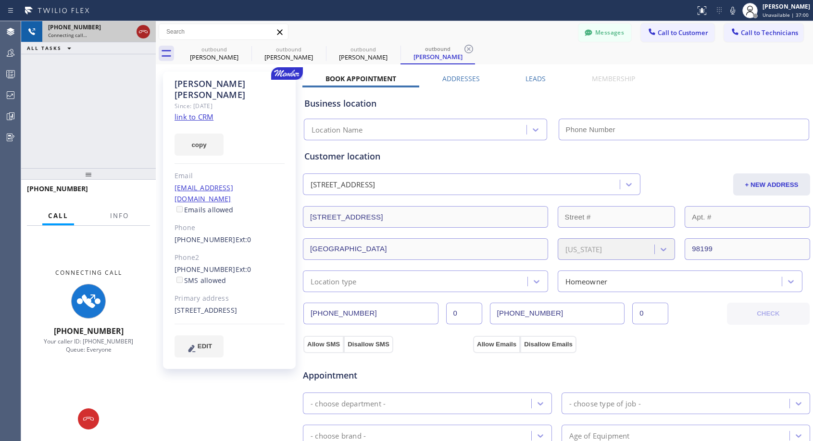
click at [144, 29] on icon at bounding box center [144, 32] width 12 height 12
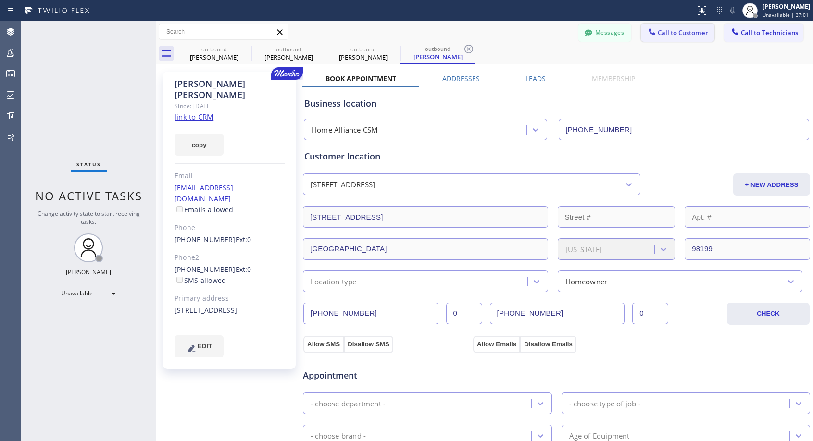
type input "[PHONE_NUMBER]"
click at [677, 26] on button "Call to Customer" at bounding box center [678, 33] width 74 height 18
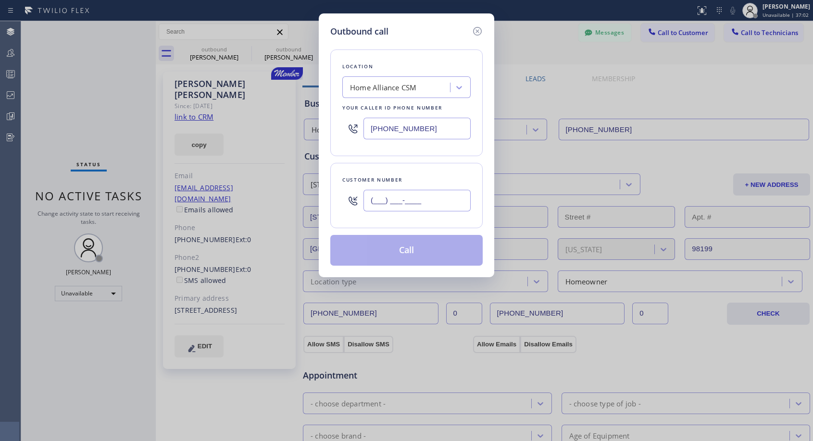
click at [402, 195] on input "(___) ___-____" at bounding box center [417, 201] width 107 height 22
paste input "206) 234-3455"
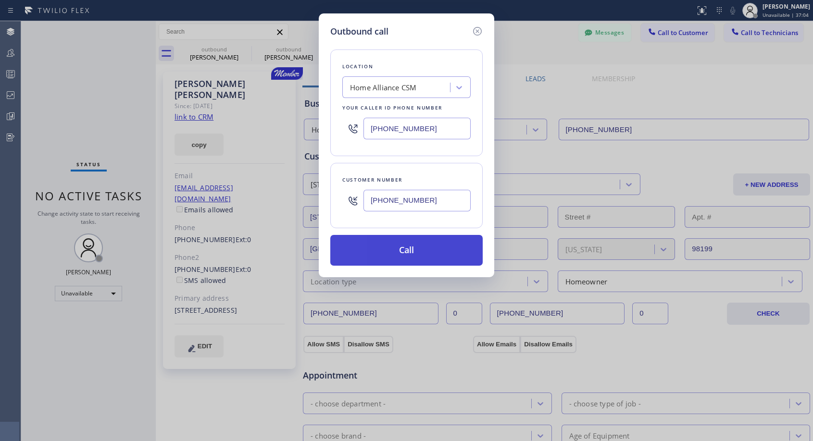
type input "[PHONE_NUMBER]"
click at [414, 258] on button "Call" at bounding box center [406, 250] width 152 height 31
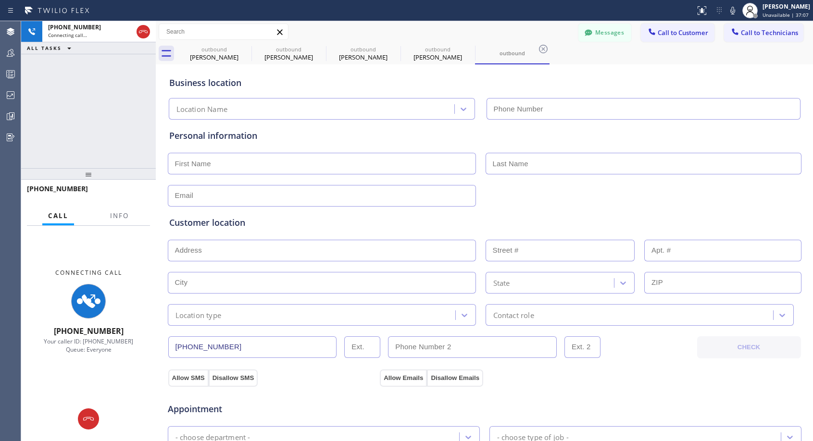
type input "[PHONE_NUMBER]"
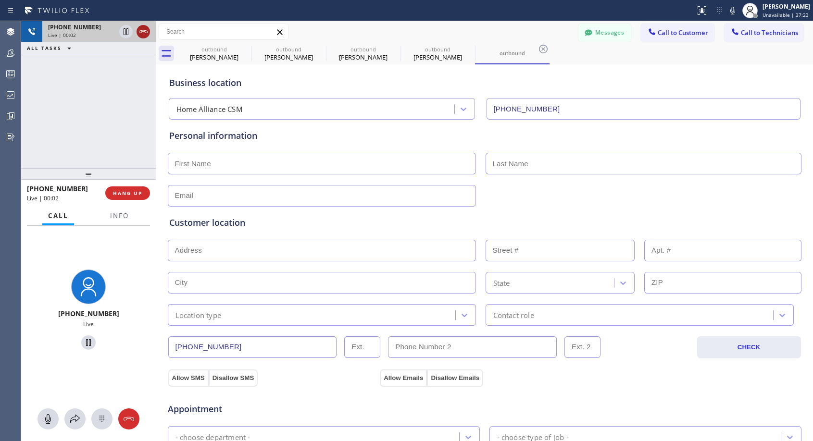
click at [141, 29] on icon at bounding box center [144, 32] width 12 height 12
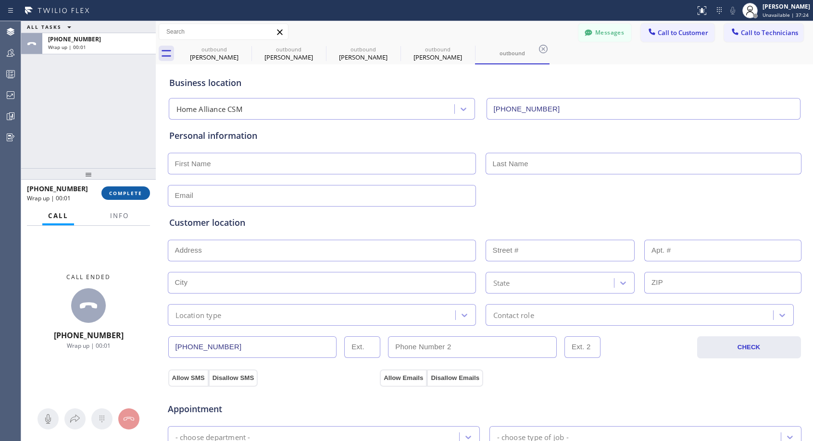
click at [119, 196] on span "COMPLETE" at bounding box center [125, 193] width 33 height 7
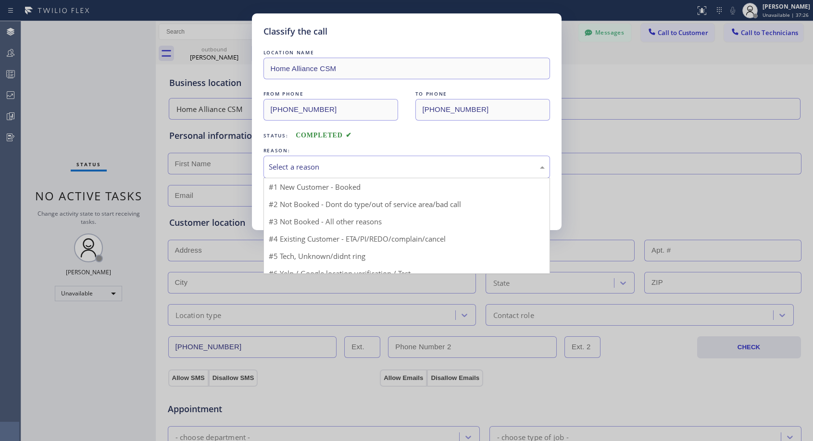
click at [359, 170] on div "Select a reason" at bounding box center [407, 167] width 276 height 11
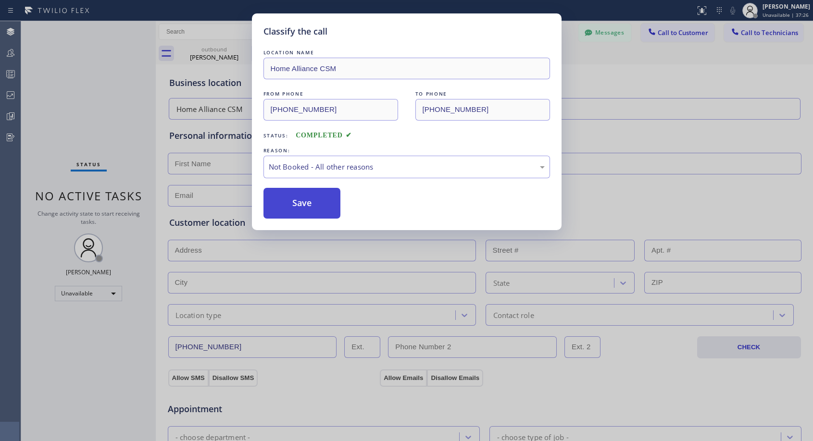
click at [325, 203] on button "Save" at bounding box center [301, 203] width 77 height 31
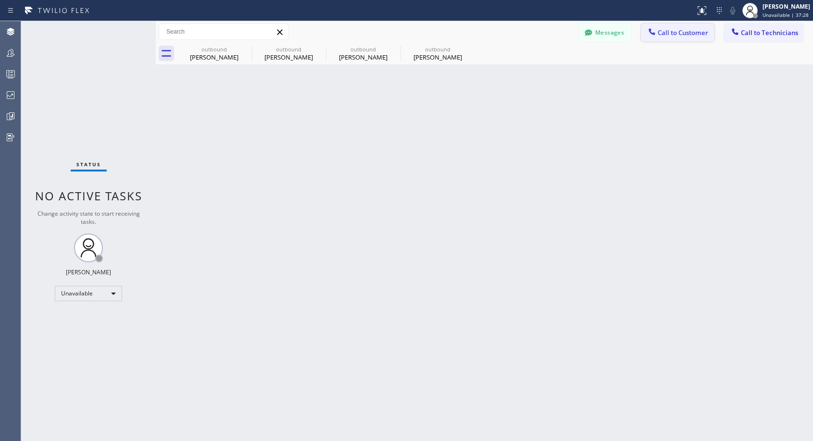
click at [678, 38] on button "Call to Customer" at bounding box center [678, 33] width 74 height 18
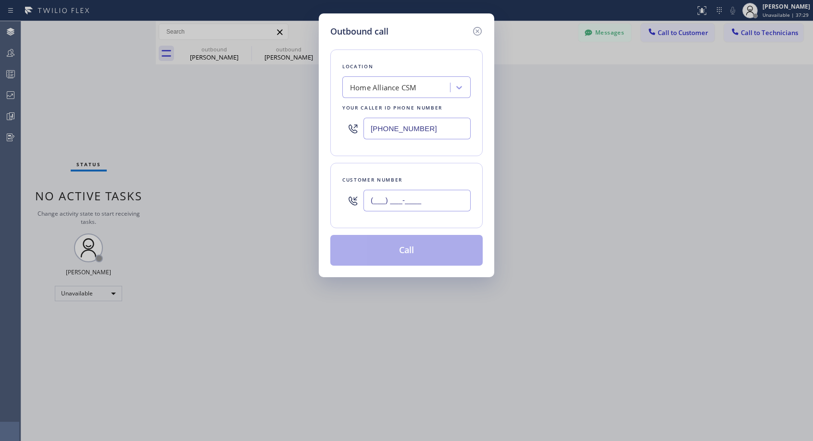
click at [432, 204] on input "(___) ___-____" at bounding box center [417, 201] width 107 height 22
paste input "206) 234-3455"
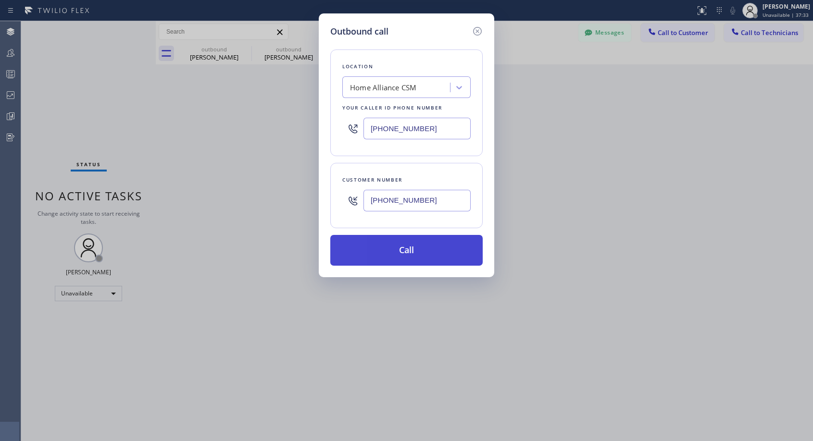
type input "[PHONE_NUMBER]"
click at [433, 257] on button "Call" at bounding box center [406, 250] width 152 height 31
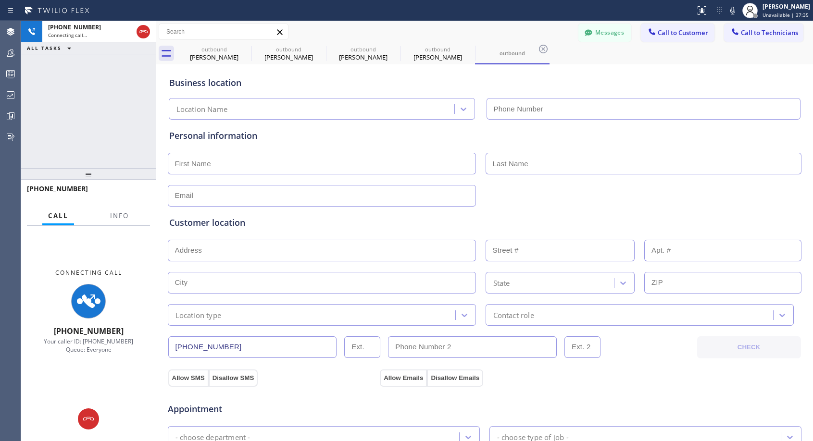
type input "[PHONE_NUMBER]"
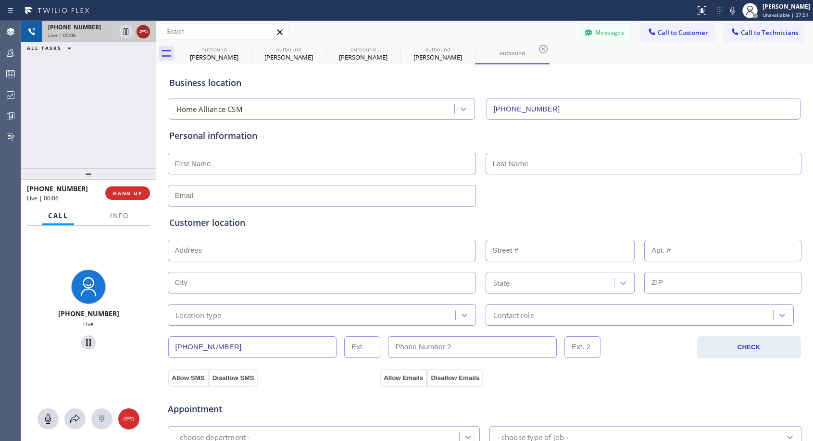
click at [144, 32] on icon at bounding box center [144, 32] width 12 height 12
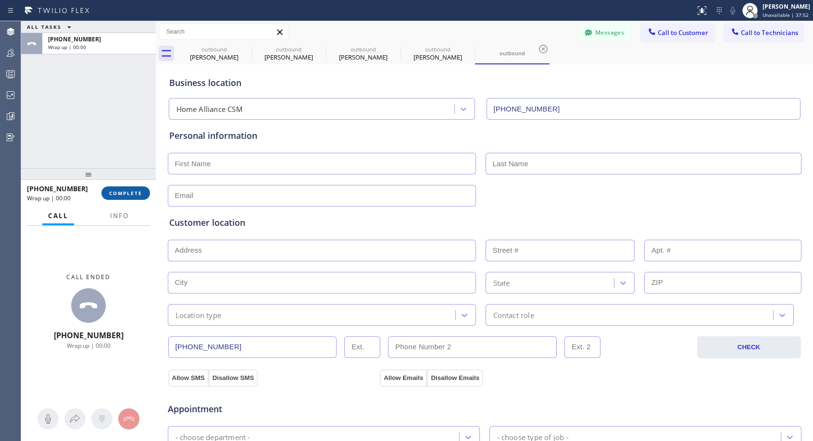
click at [117, 193] on span "COMPLETE" at bounding box center [125, 193] width 33 height 7
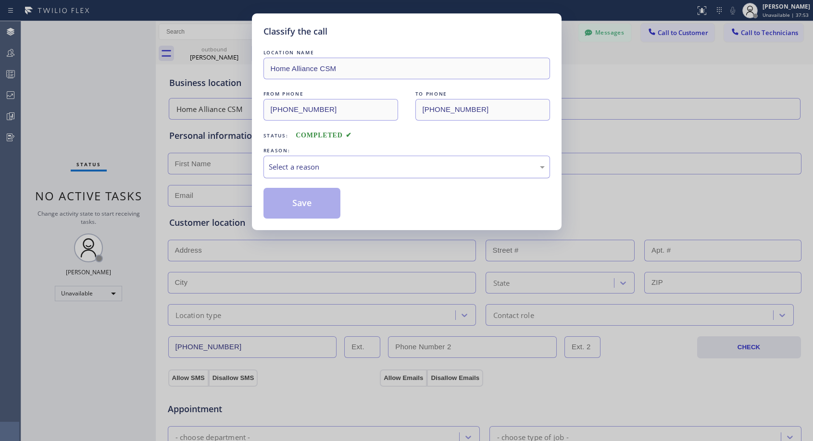
click at [287, 165] on div "Select a reason" at bounding box center [407, 167] width 276 height 11
click at [278, 201] on button "Save" at bounding box center [301, 203] width 77 height 31
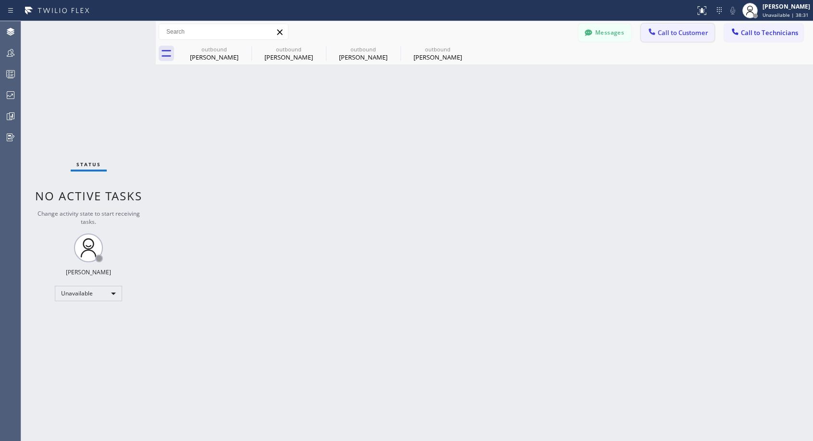
click at [672, 35] on span "Call to Customer" at bounding box center [683, 32] width 50 height 9
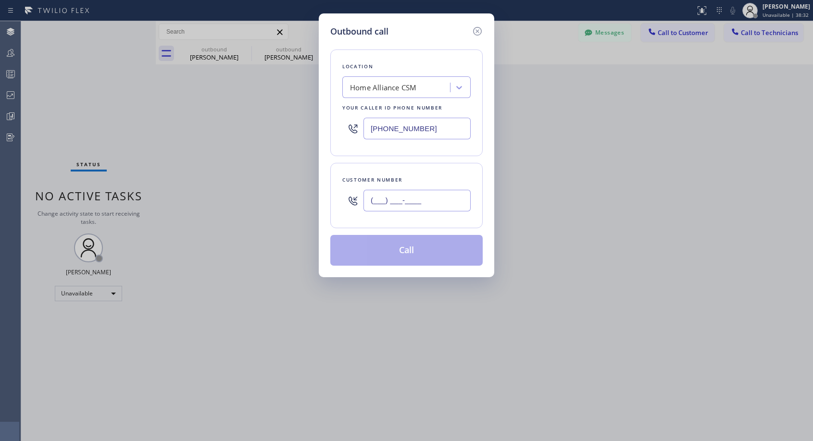
click at [425, 204] on input "(___) ___-____" at bounding box center [417, 201] width 107 height 22
paste input "310) 990-9435"
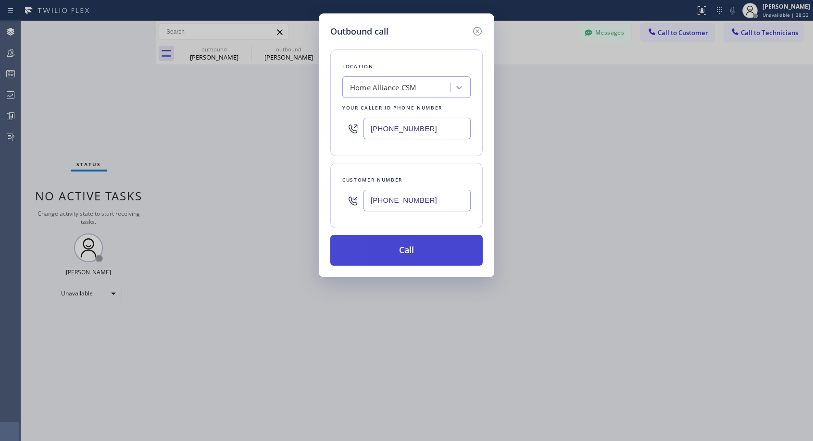
type input "[PHONE_NUMBER]"
click at [408, 249] on button "Call" at bounding box center [406, 250] width 152 height 31
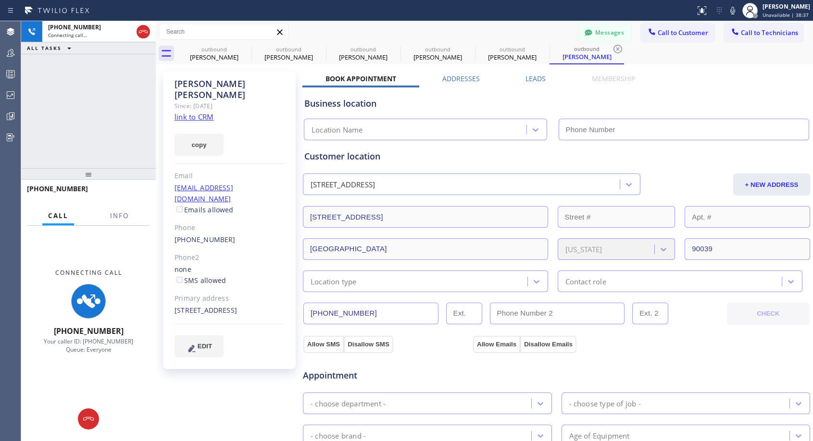
type input "[PHONE_NUMBER]"
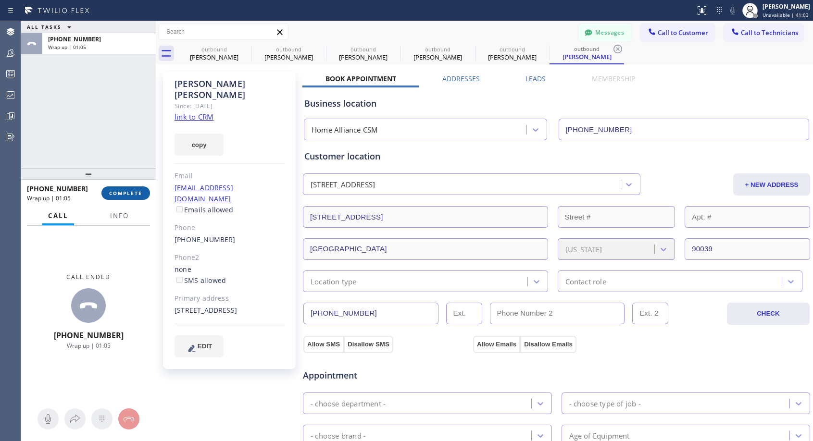
click at [121, 191] on span "COMPLETE" at bounding box center [125, 193] width 33 height 7
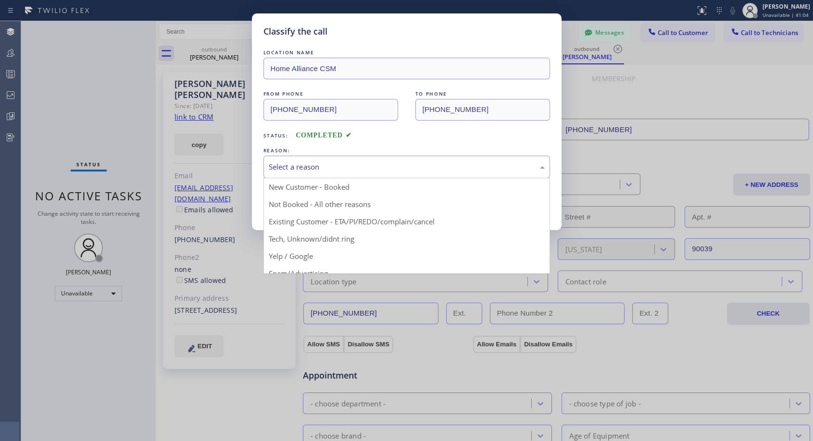
click at [340, 168] on div "Select a reason" at bounding box center [407, 167] width 276 height 11
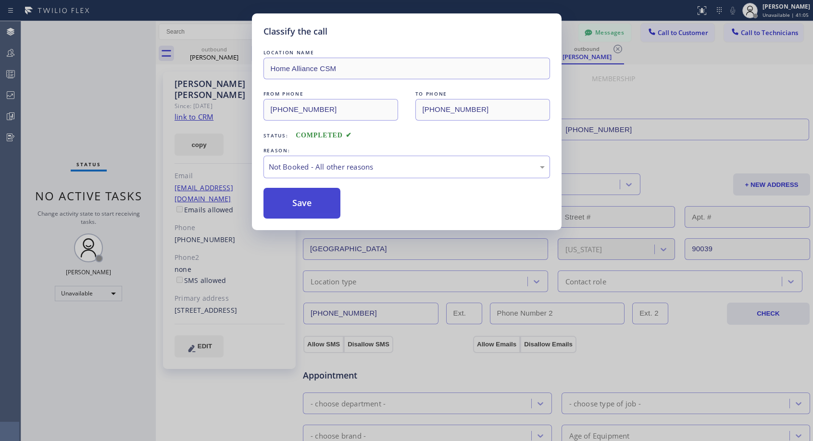
click at [300, 201] on button "Save" at bounding box center [301, 203] width 77 height 31
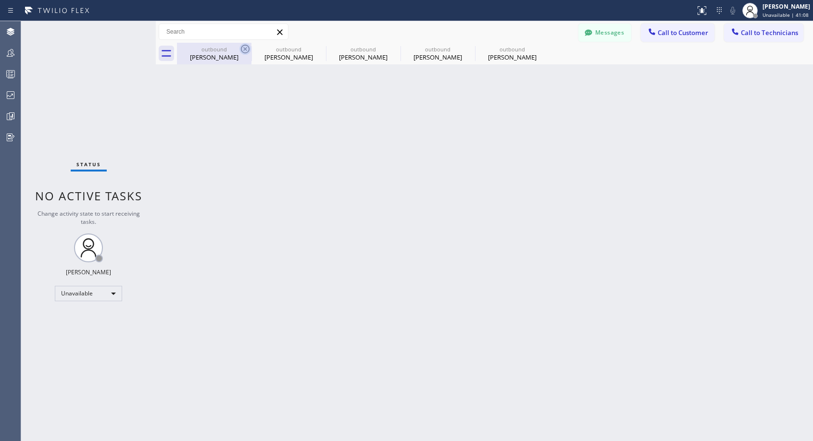
click at [244, 48] on icon at bounding box center [245, 49] width 9 height 9
click at [0, 0] on icon at bounding box center [0, 0] width 0 height 0
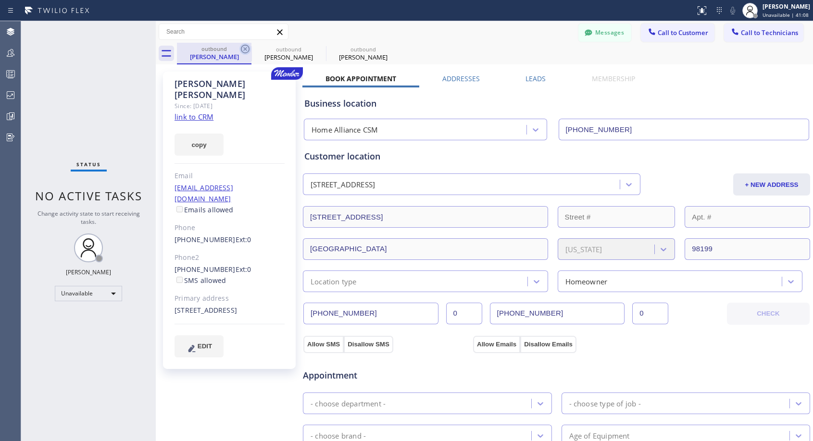
click at [244, 47] on icon at bounding box center [245, 49] width 12 height 12
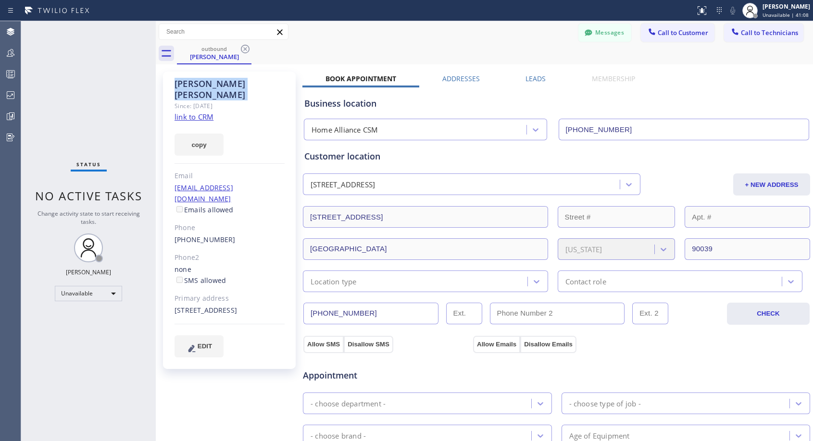
click at [244, 47] on icon at bounding box center [245, 49] width 12 height 12
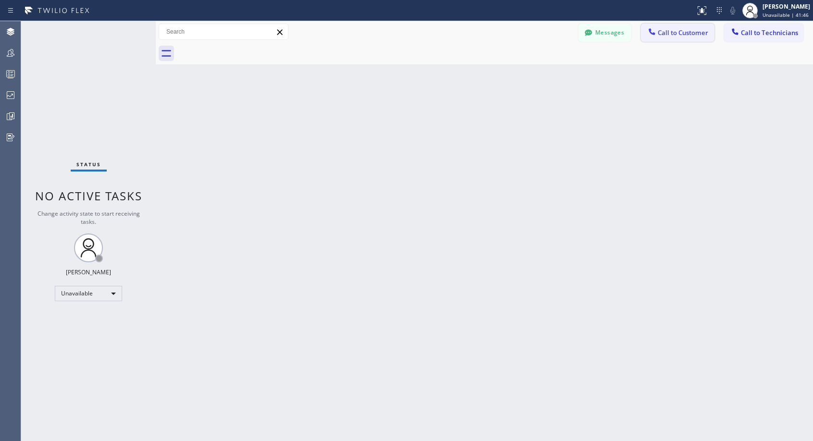
click at [663, 36] on span "Call to Customer" at bounding box center [683, 32] width 50 height 9
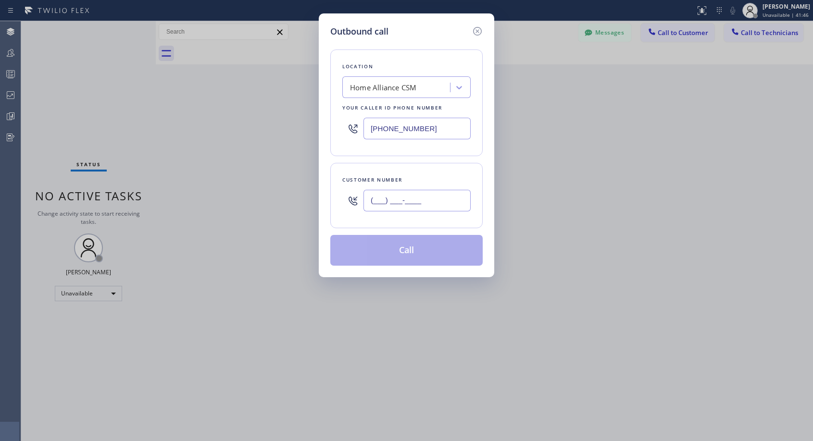
click at [442, 195] on input "(___) ___-____" at bounding box center [417, 201] width 107 height 22
paste input "201) 693-6657"
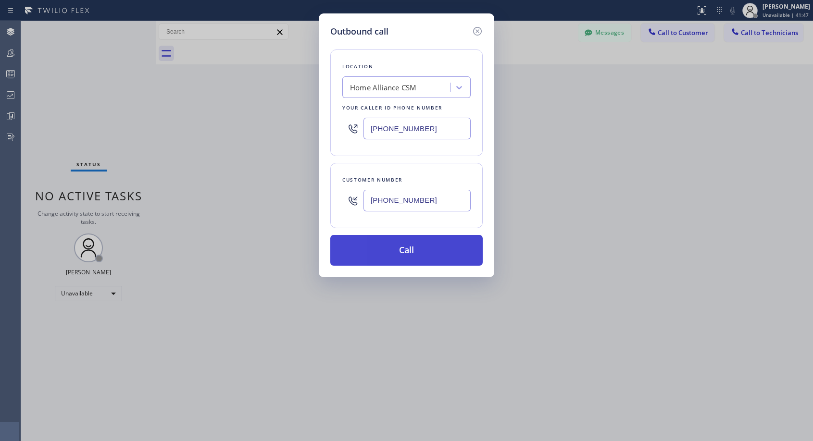
type input "[PHONE_NUMBER]"
click at [400, 255] on button "Call" at bounding box center [406, 250] width 152 height 31
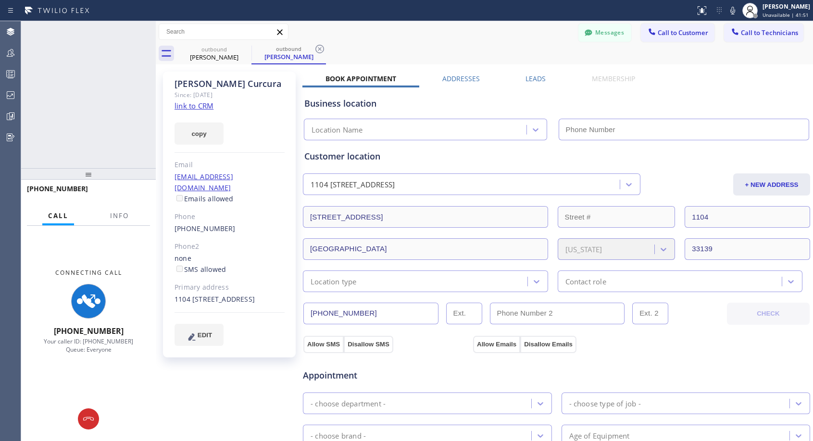
type input "[PHONE_NUMBER]"
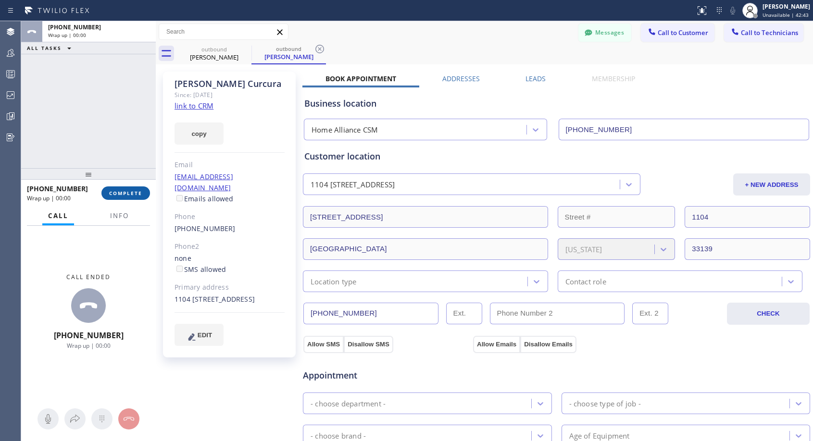
click at [118, 193] on span "COMPLETE" at bounding box center [125, 193] width 33 height 7
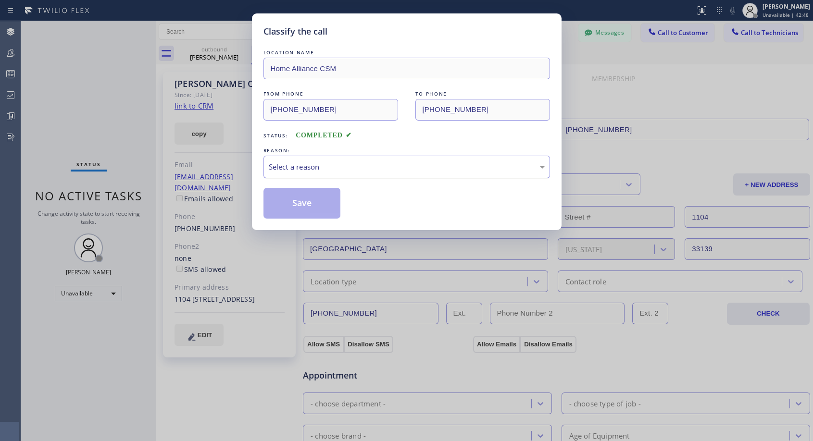
click at [349, 168] on div "Select a reason" at bounding box center [407, 167] width 276 height 11
click at [308, 205] on button "Save" at bounding box center [301, 203] width 77 height 31
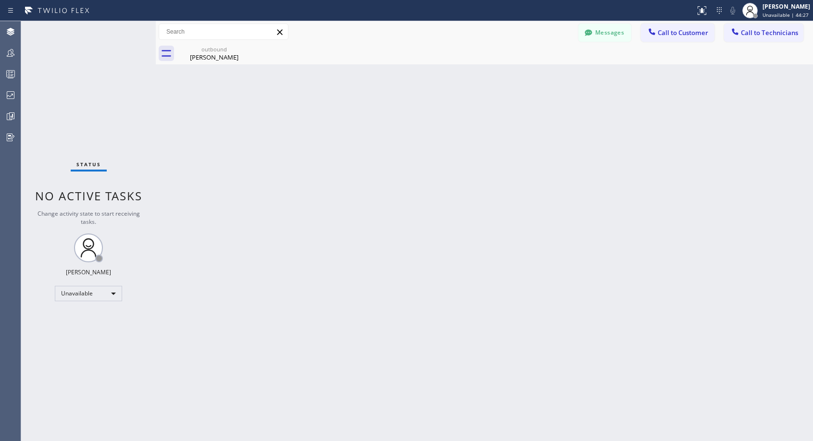
click at [667, 29] on span "Call to Customer" at bounding box center [683, 32] width 50 height 9
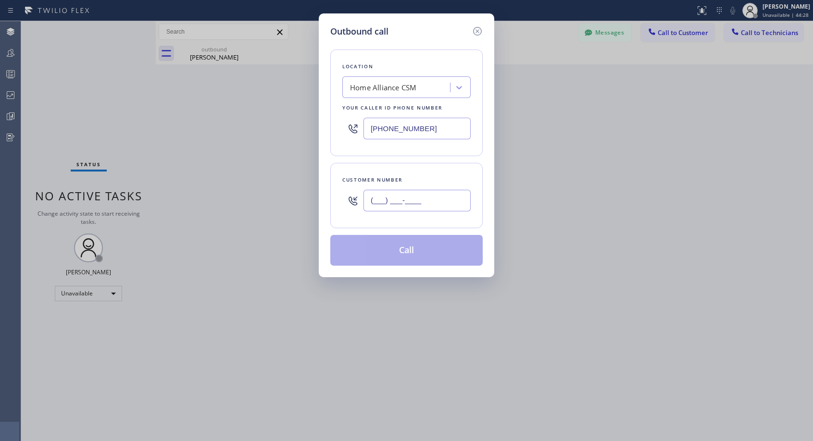
click at [407, 201] on input "(___) ___-____" at bounding box center [417, 201] width 107 height 22
paste input "714) 625-2631"
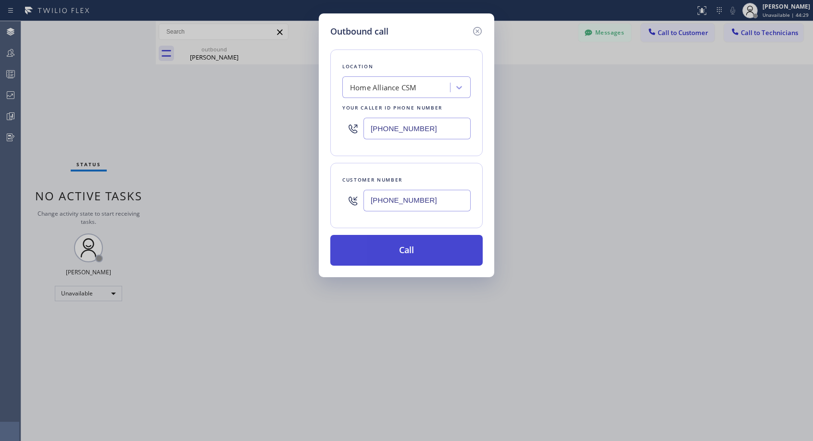
type input "[PHONE_NUMBER]"
click at [414, 254] on button "Call" at bounding box center [406, 250] width 152 height 31
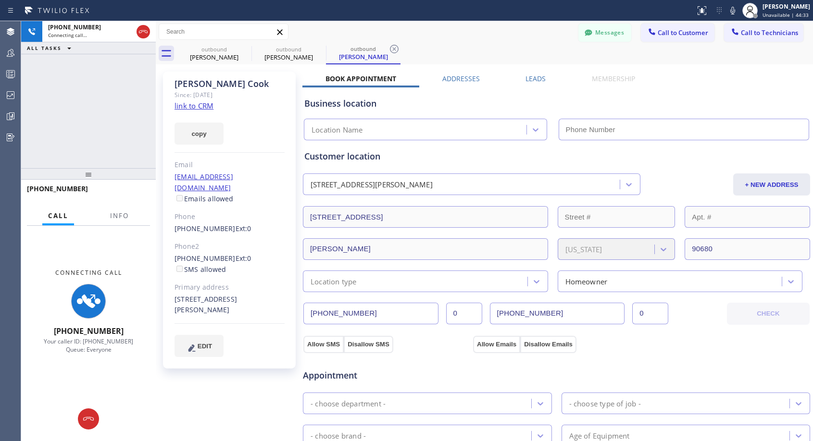
type input "[PHONE_NUMBER]"
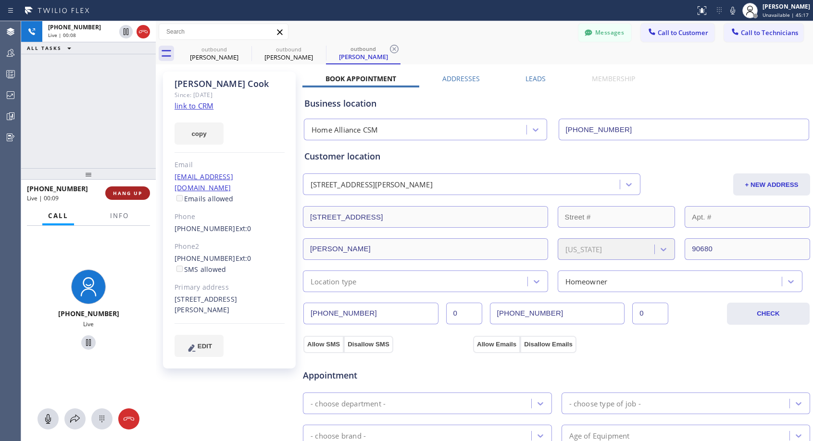
click at [140, 190] on span "HANG UP" at bounding box center [127, 193] width 29 height 7
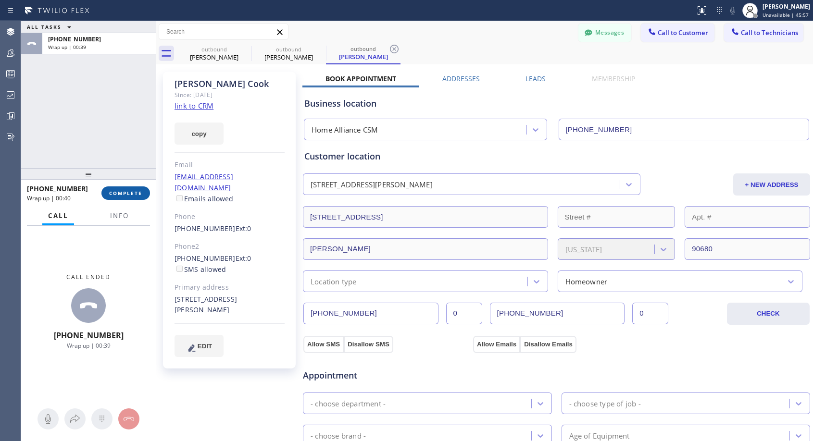
click at [125, 190] on span "COMPLETE" at bounding box center [125, 193] width 33 height 7
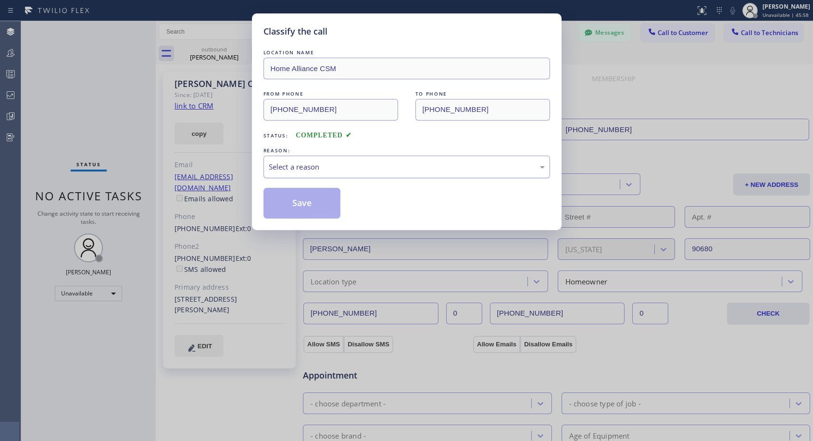
click at [382, 171] on div "Select a reason" at bounding box center [407, 167] width 276 height 11
click at [330, 207] on button "Save" at bounding box center [301, 203] width 77 height 31
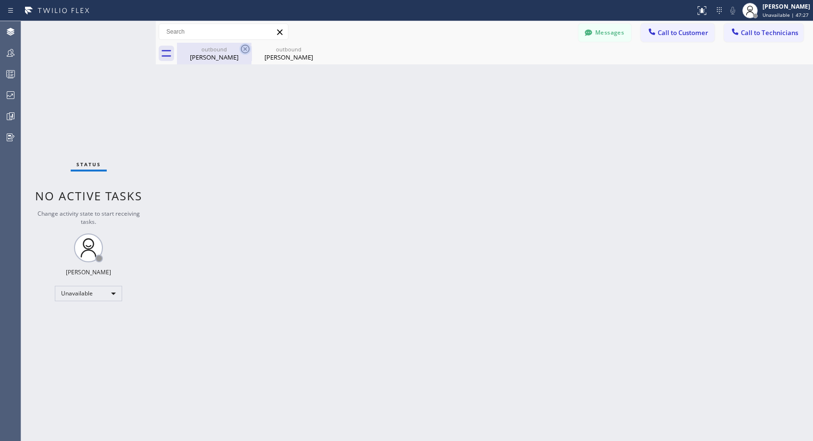
click at [247, 49] on icon at bounding box center [245, 49] width 12 height 12
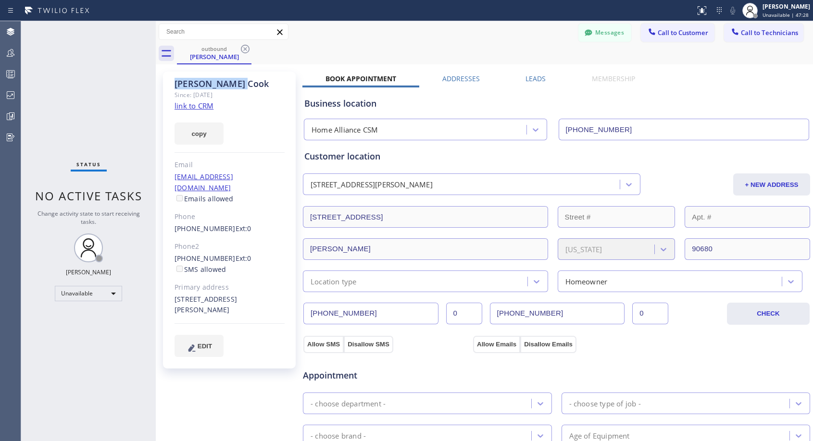
click at [247, 49] on icon at bounding box center [245, 49] width 12 height 12
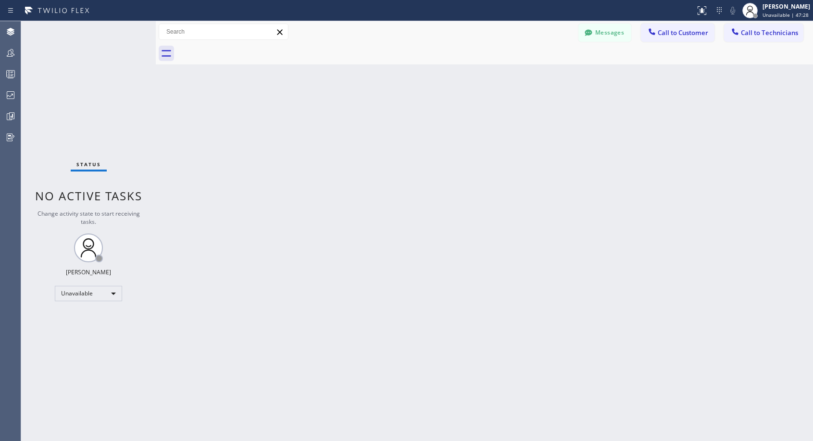
click at [247, 49] on div at bounding box center [495, 54] width 636 height 22
click at [671, 35] on span "Call to Customer" at bounding box center [683, 32] width 50 height 9
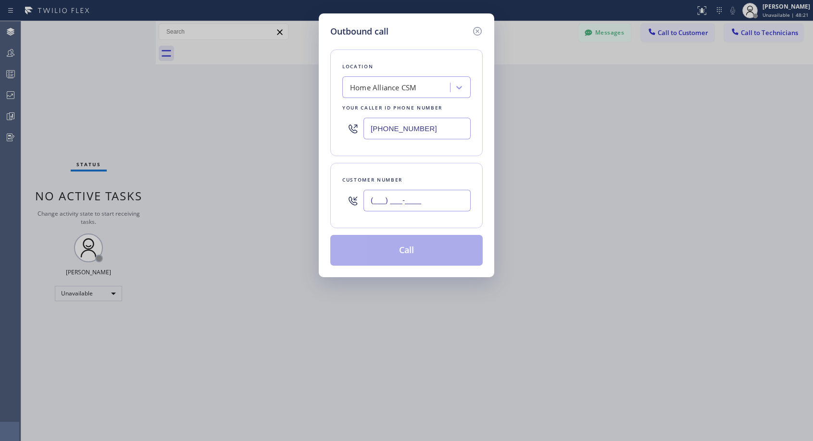
click at [389, 198] on input "(___) ___-____" at bounding box center [417, 201] width 107 height 22
paste input "415) 407-2051"
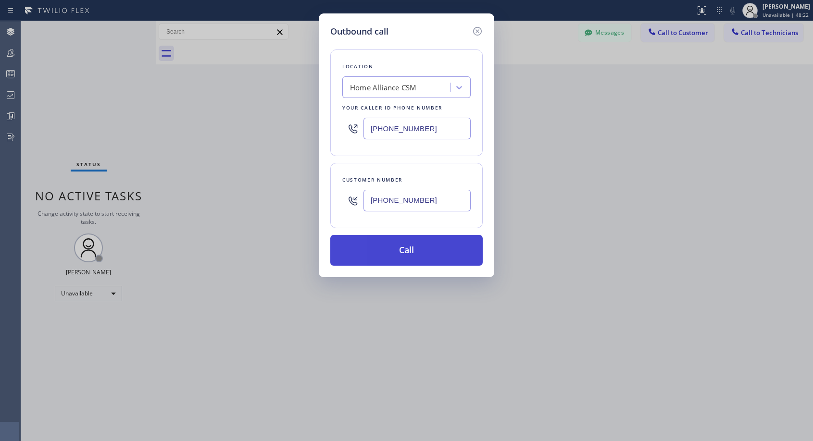
type input "[PHONE_NUMBER]"
click at [407, 255] on button "Call" at bounding box center [406, 250] width 152 height 31
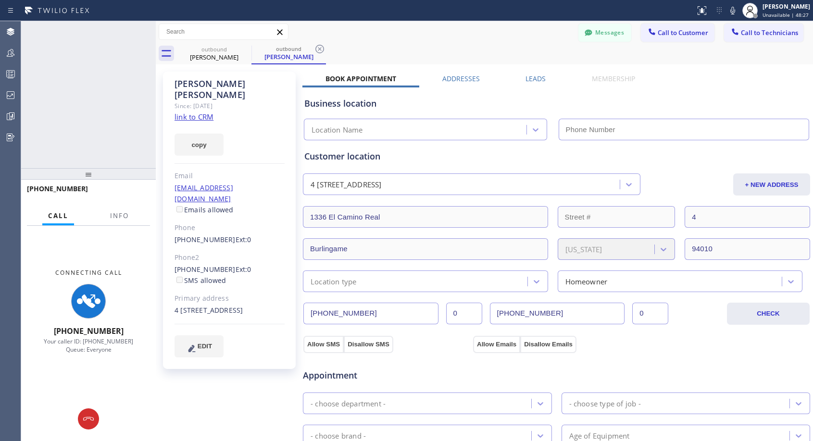
type input "[PHONE_NUMBER]"
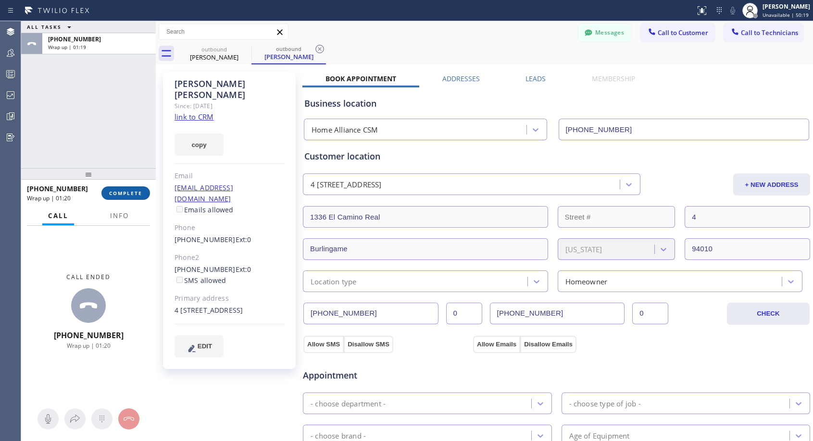
click at [127, 195] on span "COMPLETE" at bounding box center [125, 193] width 33 height 7
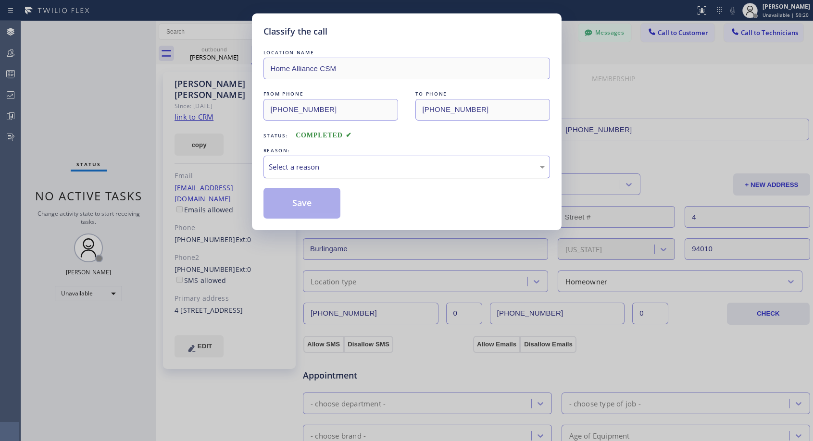
click at [339, 164] on div "Select a reason" at bounding box center [407, 167] width 276 height 11
click at [297, 204] on button "Save" at bounding box center [301, 203] width 77 height 31
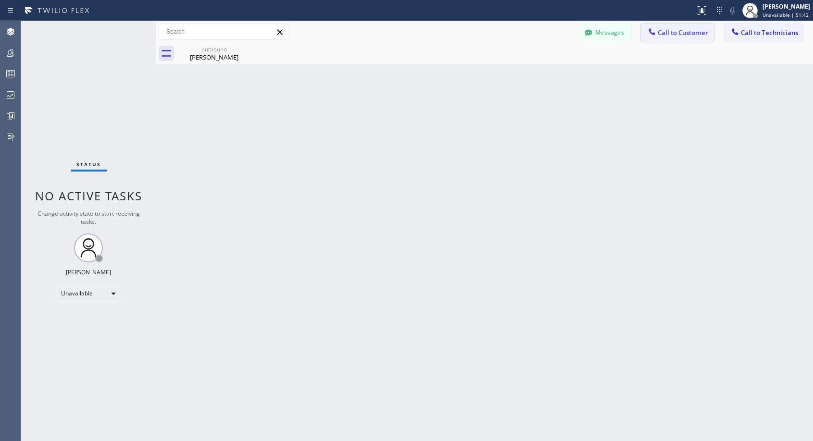
click at [681, 36] on span "Call to Customer" at bounding box center [683, 32] width 50 height 9
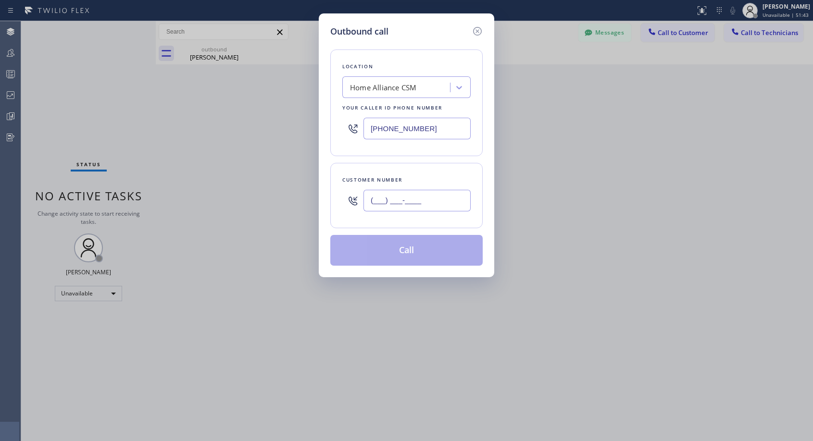
click at [423, 206] on input "(___) ___-____" at bounding box center [417, 201] width 107 height 22
paste input "702) 415-0153"
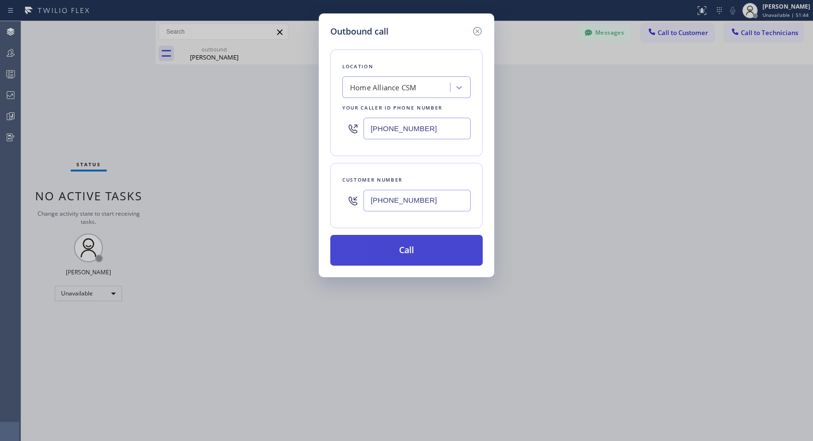
type input "[PHONE_NUMBER]"
click at [402, 255] on button "Call" at bounding box center [406, 250] width 152 height 31
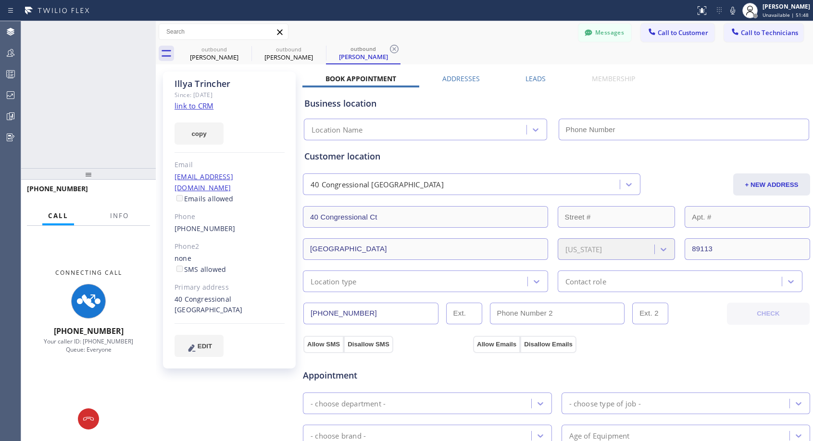
type input "[PHONE_NUMBER]"
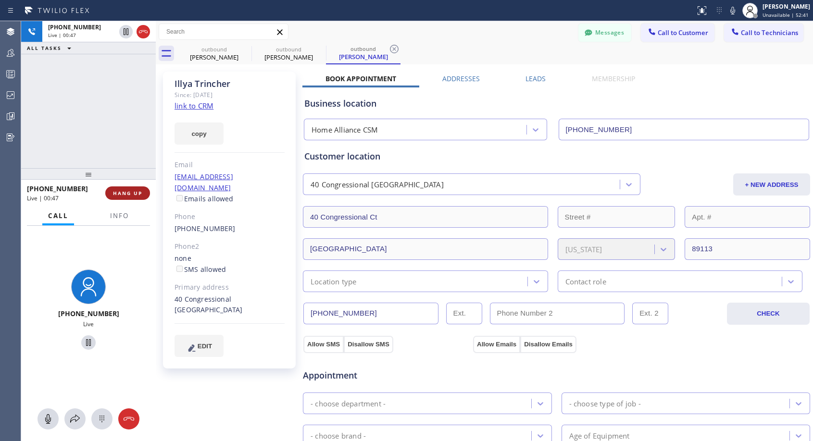
click at [141, 194] on span "HANG UP" at bounding box center [127, 193] width 29 height 7
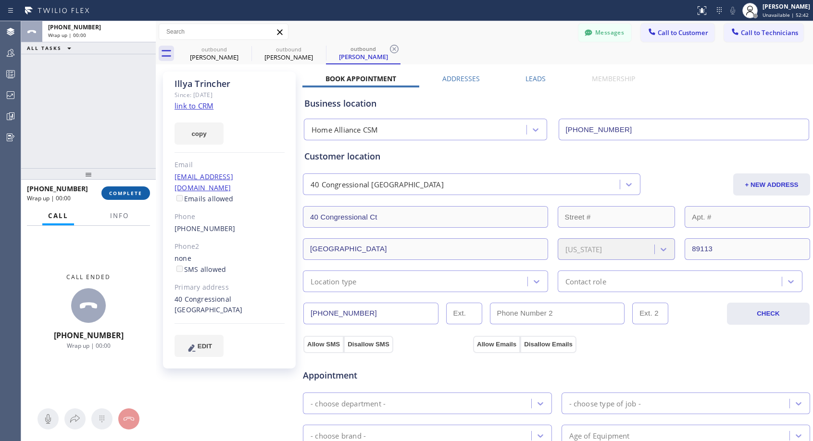
click at [141, 194] on span "COMPLETE" at bounding box center [125, 193] width 33 height 7
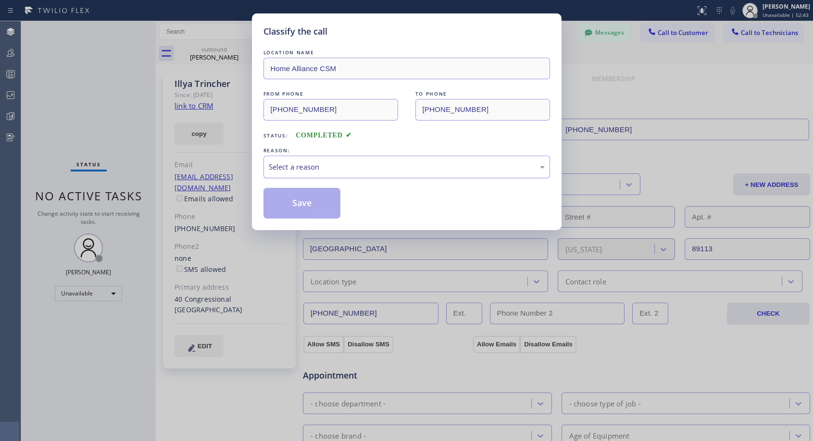
click at [417, 163] on div "Select a reason" at bounding box center [407, 167] width 276 height 11
click at [296, 205] on button "Save" at bounding box center [301, 203] width 77 height 31
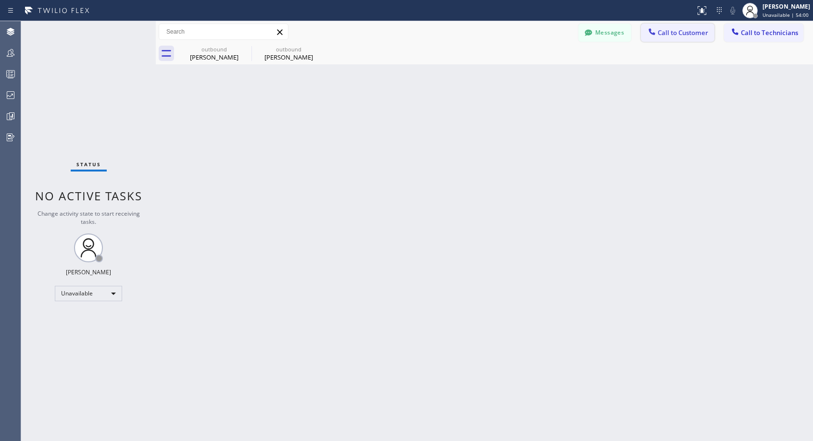
click at [667, 33] on span "Call to Customer" at bounding box center [683, 32] width 50 height 9
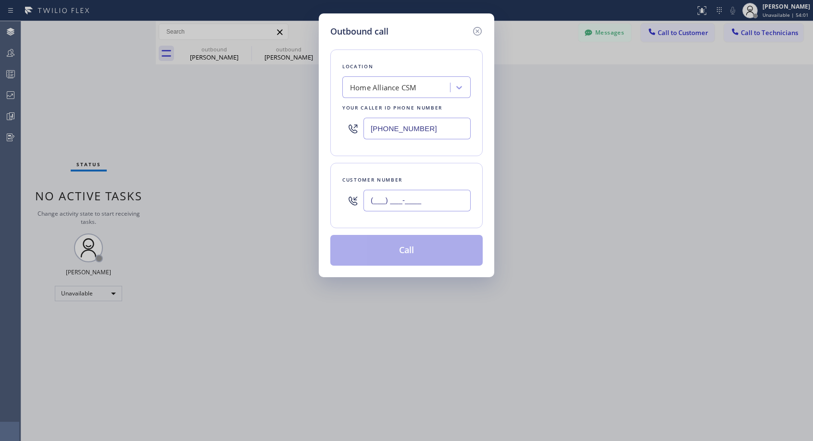
click at [422, 201] on input "(___) ___-____" at bounding box center [417, 201] width 107 height 22
paste input "310) 403-5096"
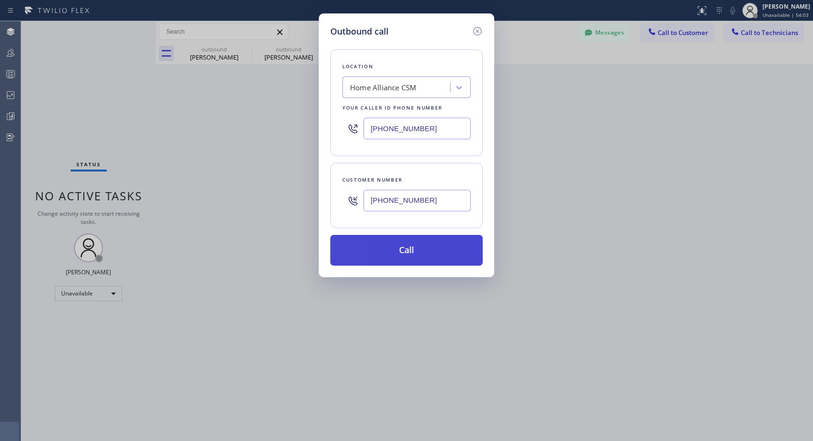
type input "[PHONE_NUMBER]"
click at [420, 248] on button "Call" at bounding box center [406, 250] width 152 height 31
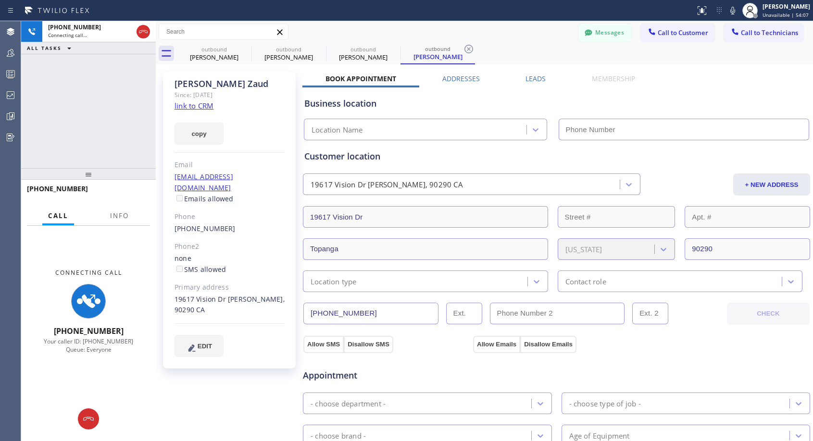
type input "[PHONE_NUMBER]"
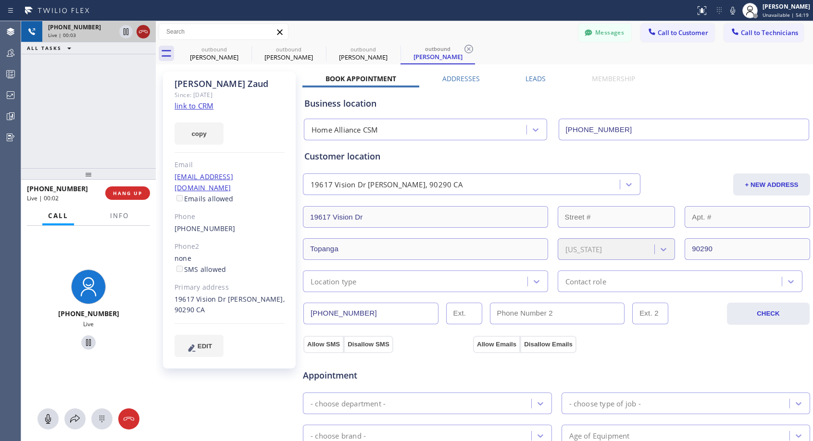
click at [146, 30] on icon at bounding box center [144, 32] width 12 height 12
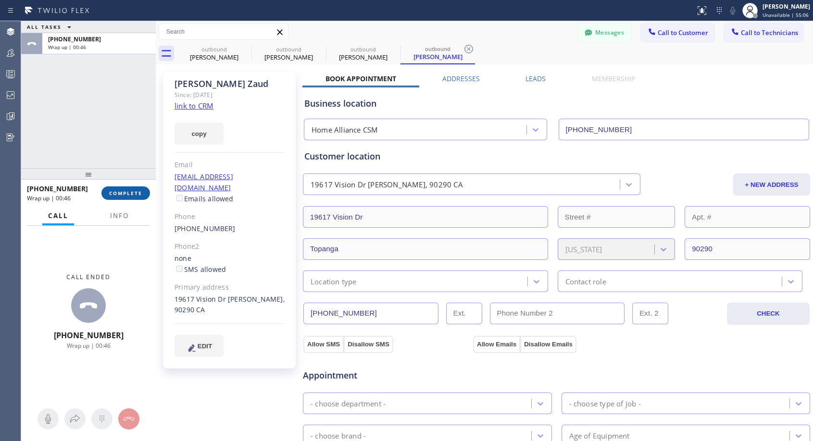
click at [134, 192] on span "COMPLETE" at bounding box center [125, 193] width 33 height 7
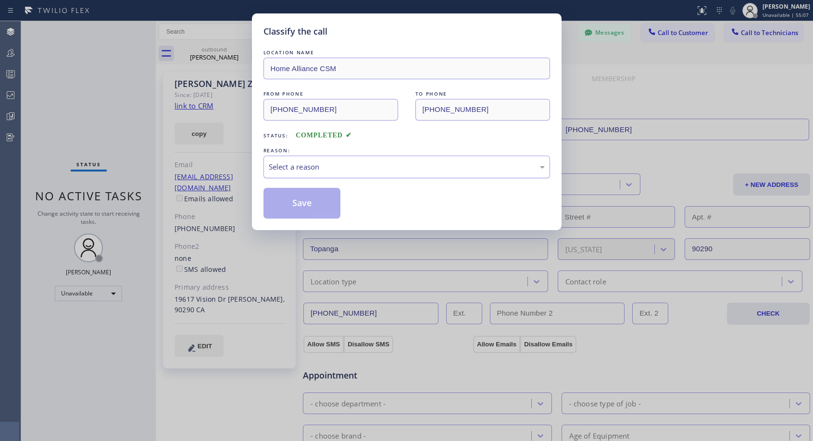
click at [352, 167] on div "Select a reason" at bounding box center [407, 167] width 276 height 11
click at [314, 206] on button "Save" at bounding box center [301, 203] width 77 height 31
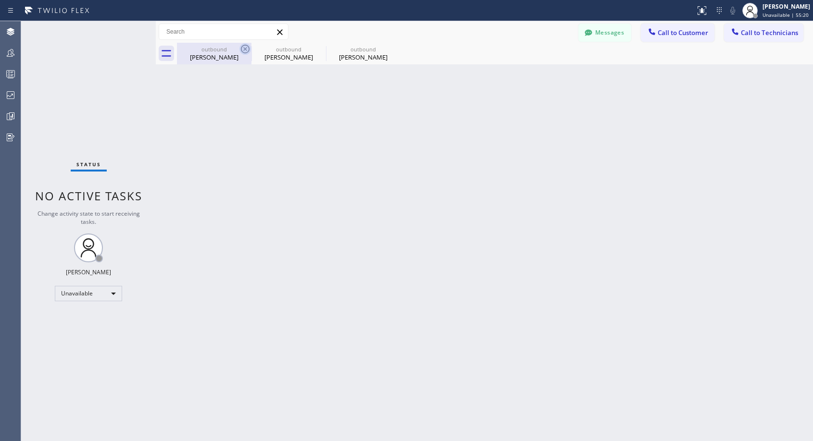
click at [244, 48] on icon at bounding box center [245, 49] width 9 height 9
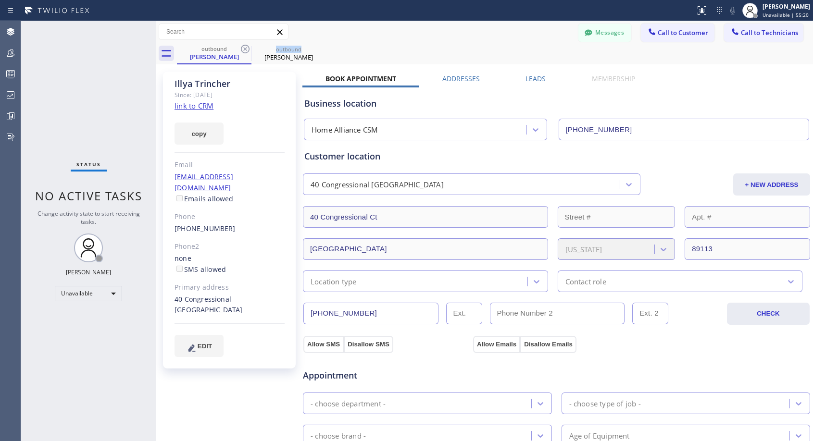
click at [244, 48] on icon at bounding box center [245, 49] width 9 height 9
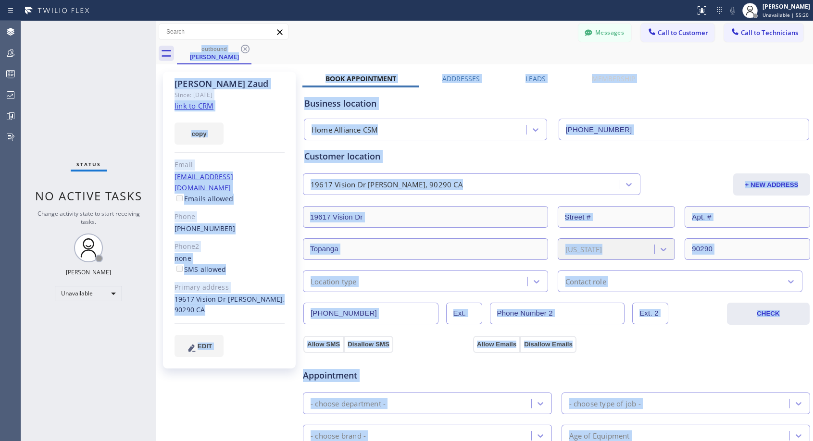
click at [244, 48] on div "outbound [PERSON_NAME]" at bounding box center [495, 54] width 636 height 22
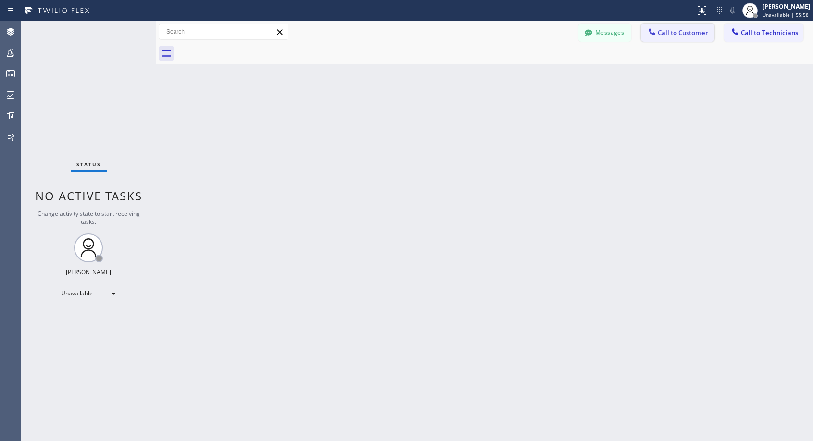
click at [673, 30] on span "Call to Customer" at bounding box center [683, 32] width 50 height 9
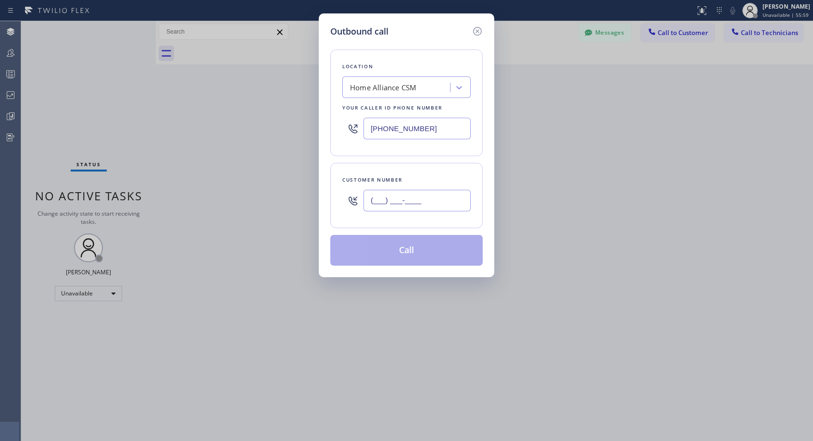
click at [446, 202] on input "(___) ___-____" at bounding box center [417, 201] width 107 height 22
paste input "323) 336-3749"
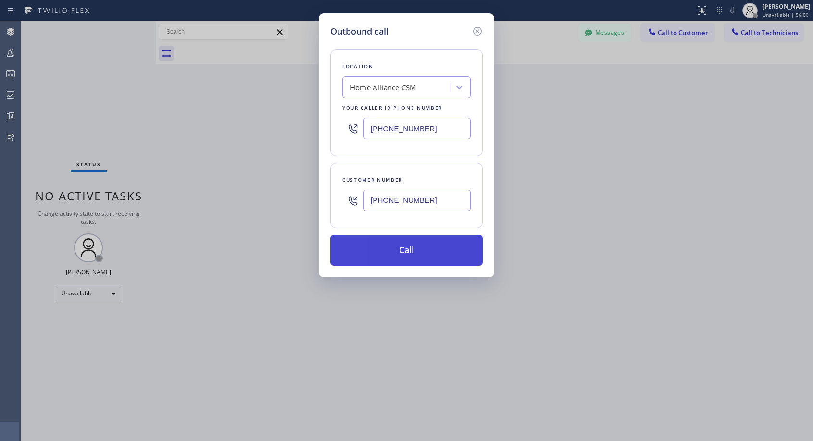
type input "[PHONE_NUMBER]"
click at [426, 246] on button "Call" at bounding box center [406, 250] width 152 height 31
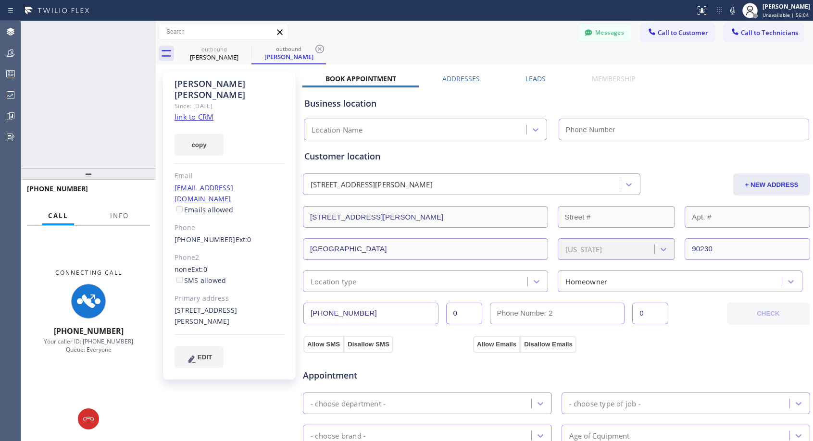
type input "[PHONE_NUMBER]"
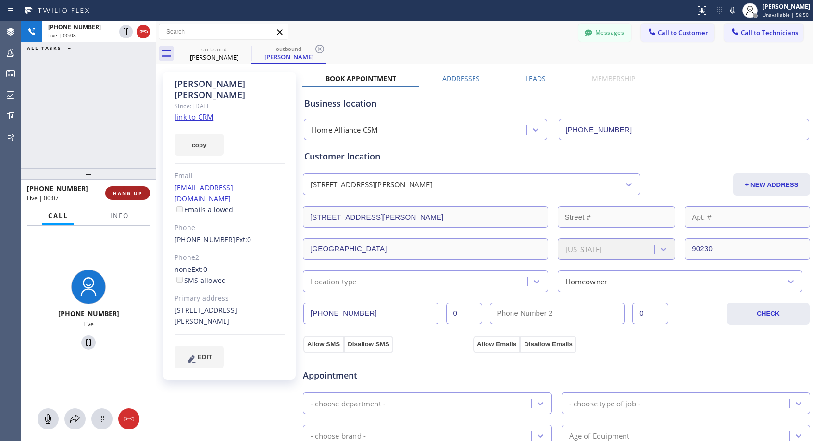
click at [141, 193] on span "HANG UP" at bounding box center [127, 193] width 29 height 7
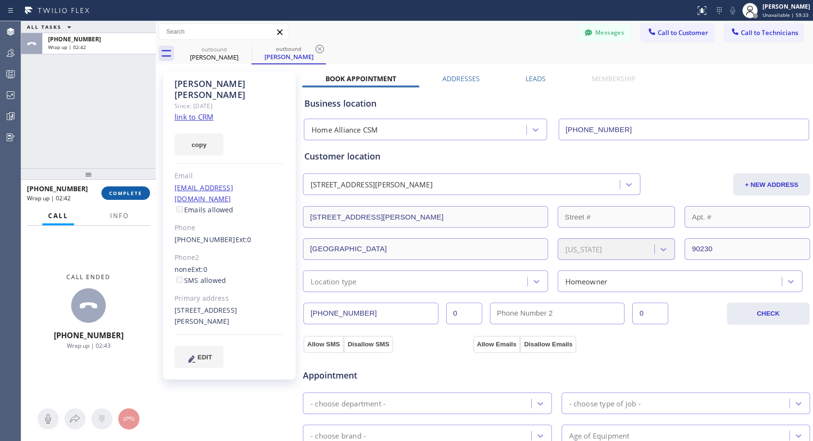
click at [111, 197] on button "COMPLETE" at bounding box center [125, 193] width 49 height 13
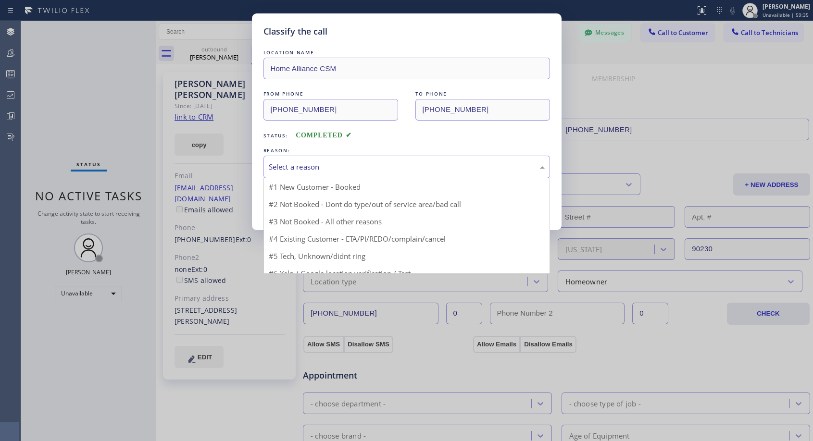
click at [301, 172] on div "Select a reason" at bounding box center [407, 167] width 276 height 11
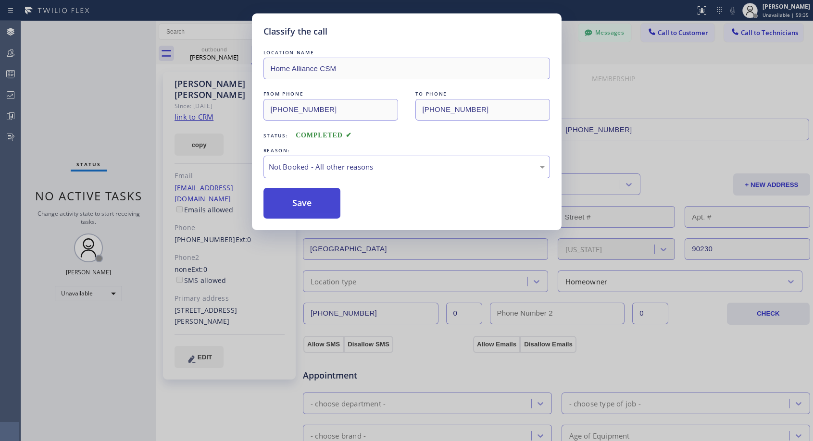
click at [287, 206] on button "Save" at bounding box center [301, 203] width 77 height 31
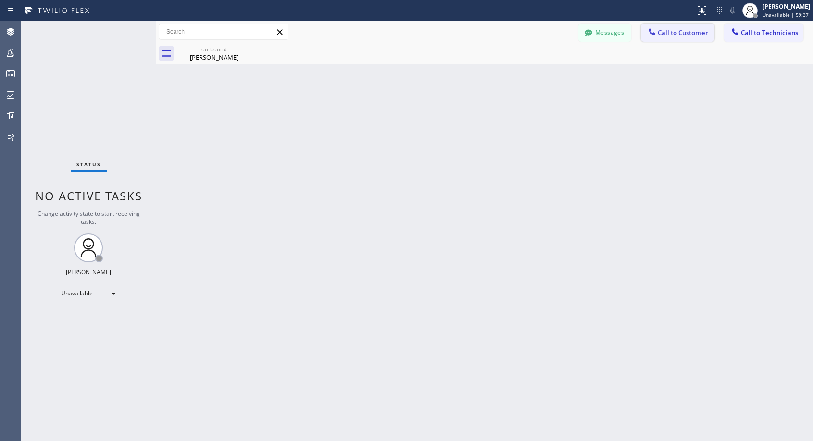
click at [659, 28] on button "Call to Customer" at bounding box center [678, 33] width 74 height 18
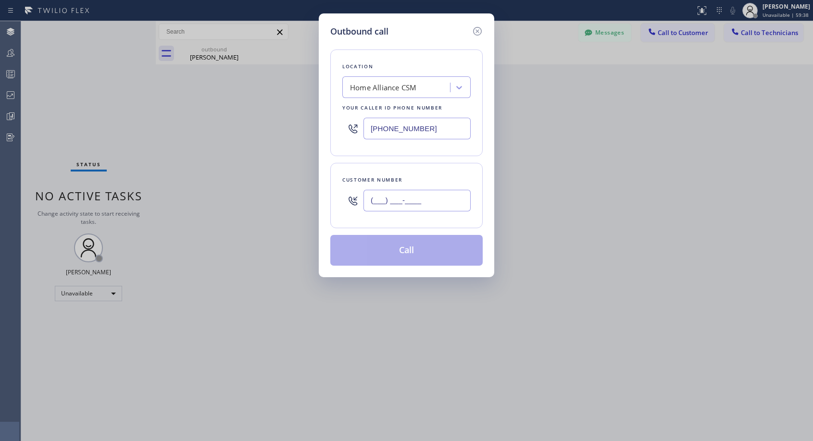
click at [379, 193] on input "(___) ___-____" at bounding box center [417, 201] width 107 height 22
paste input "626) 991-7707"
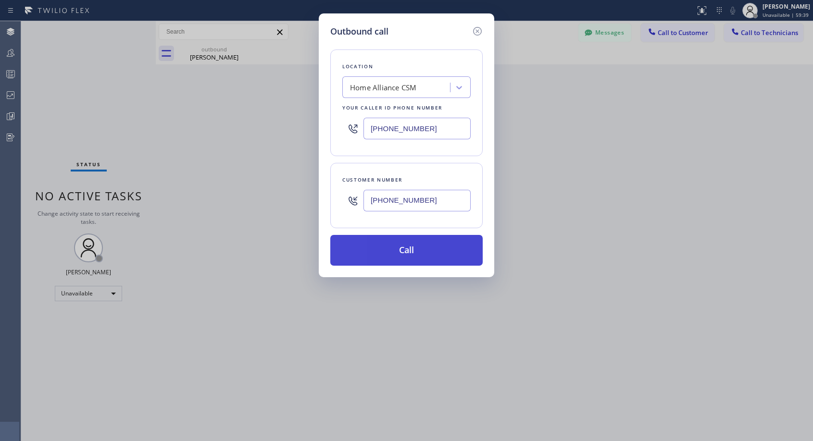
type input "[PHONE_NUMBER]"
click at [410, 255] on button "Call" at bounding box center [406, 250] width 152 height 31
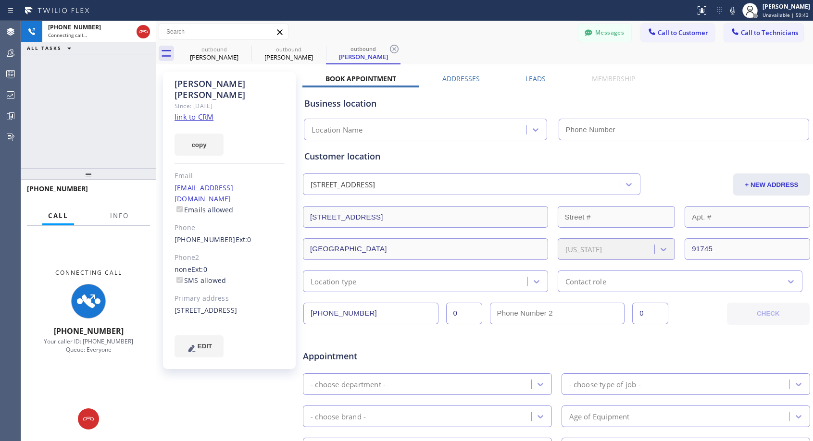
type input "[PHONE_NUMBER]"
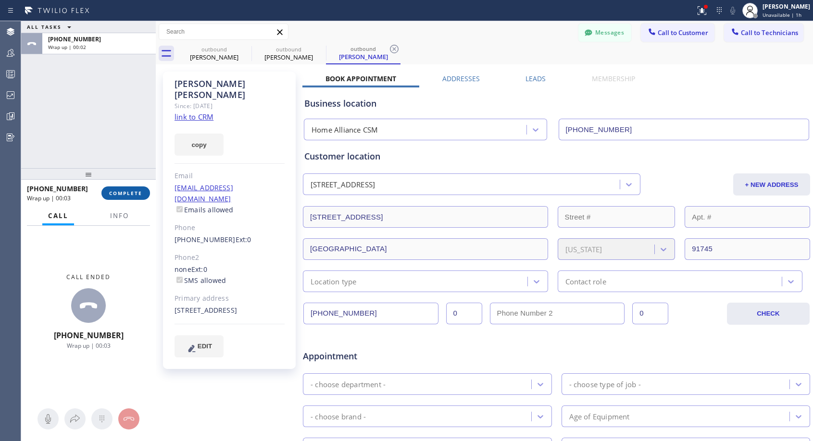
click at [139, 191] on span "COMPLETE" at bounding box center [125, 193] width 33 height 7
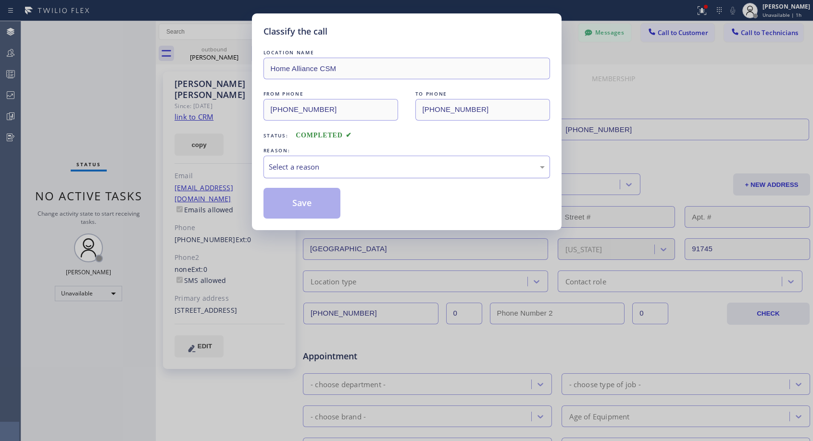
click at [317, 166] on div "Select a reason" at bounding box center [407, 167] width 276 height 11
click at [297, 206] on button "Save" at bounding box center [301, 203] width 77 height 31
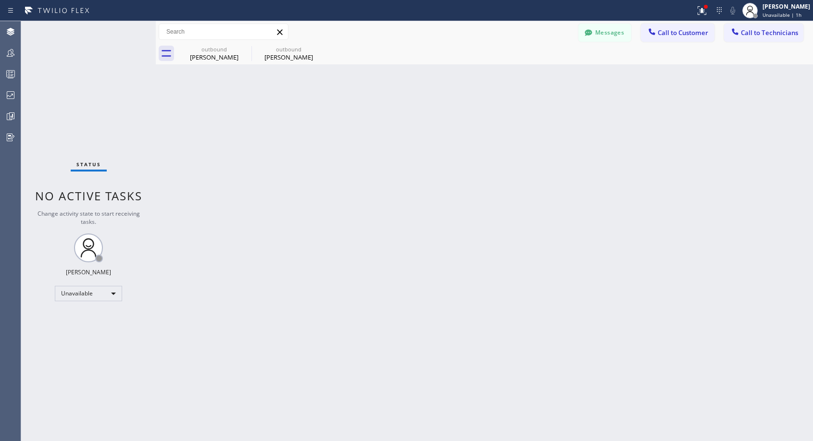
click at [288, 55] on div "[PERSON_NAME]" at bounding box center [288, 57] width 73 height 9
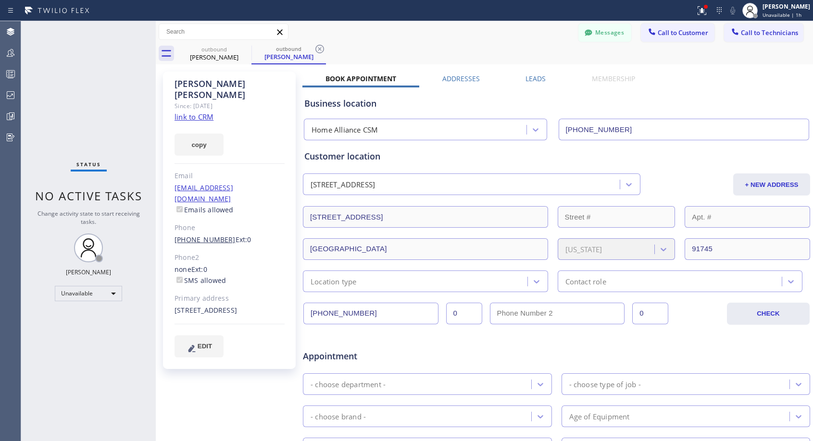
click at [198, 235] on link "[PHONE_NUMBER]" at bounding box center [205, 239] width 61 height 9
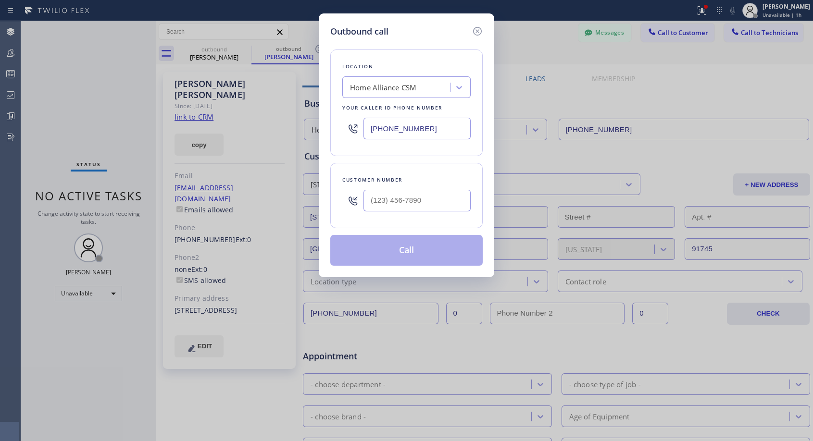
type input "[PHONE_NUMBER]"
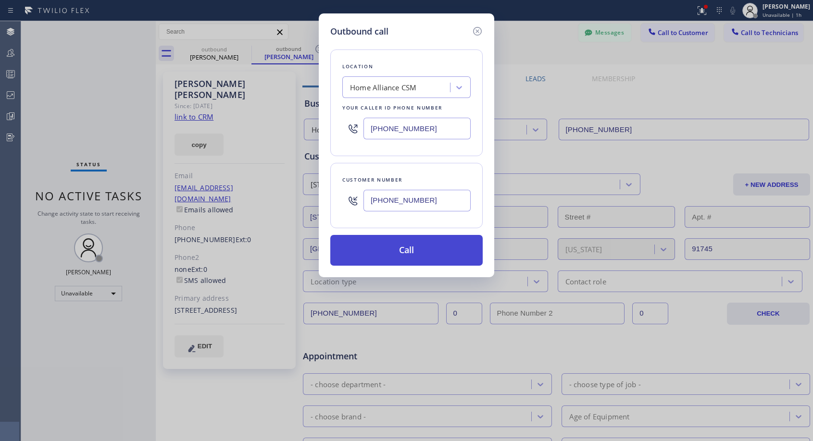
click at [401, 254] on button "Call" at bounding box center [406, 250] width 152 height 31
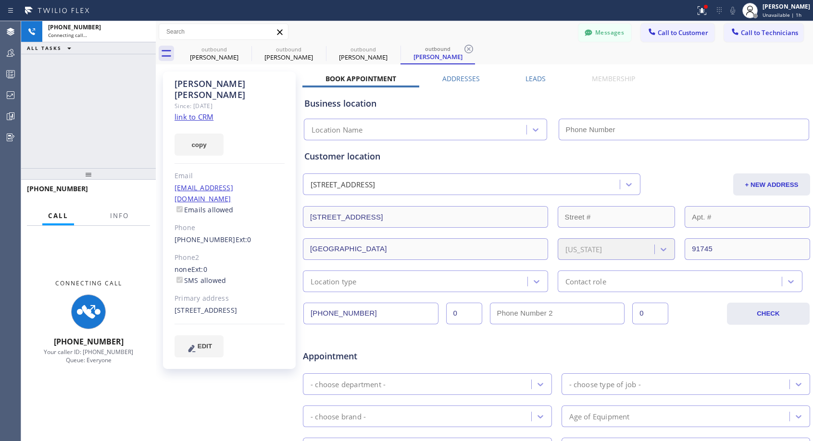
type input "[PHONE_NUMBER]"
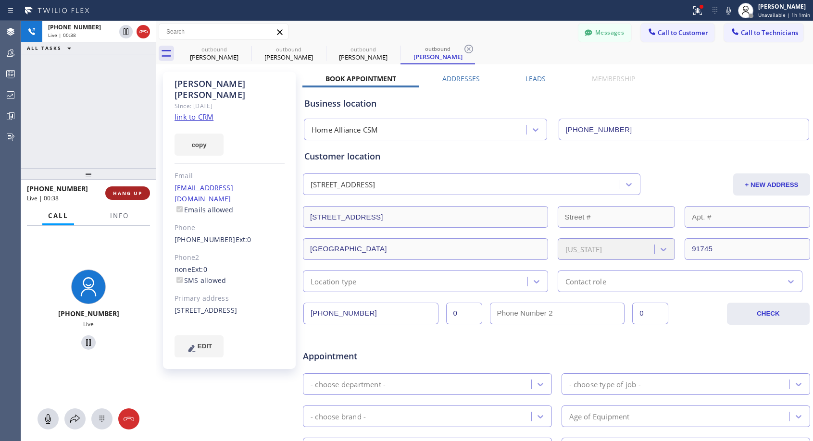
click at [120, 191] on span "HANG UP" at bounding box center [127, 193] width 29 height 7
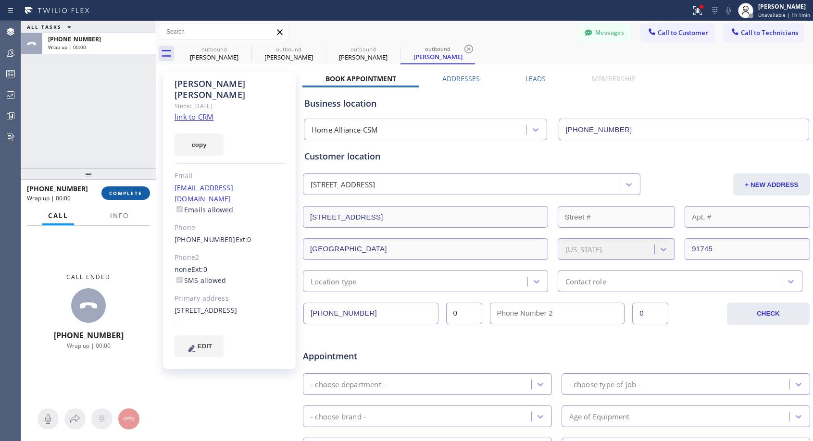
click at [120, 190] on span "COMPLETE" at bounding box center [125, 193] width 33 height 7
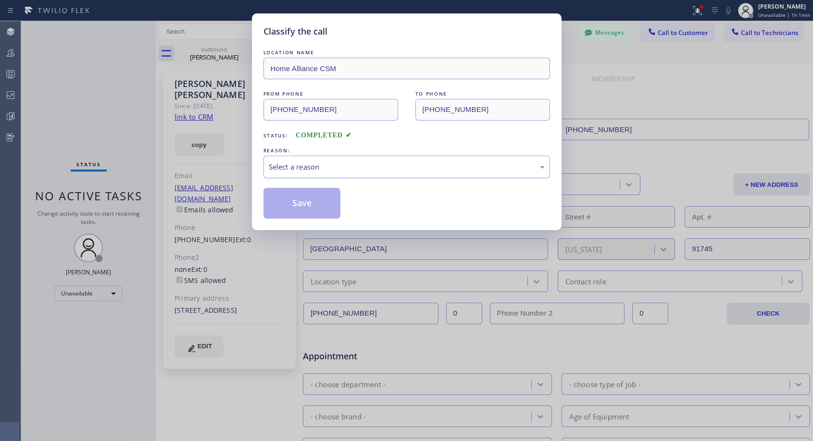
click at [361, 167] on div "Select a reason" at bounding box center [407, 167] width 276 height 11
click at [302, 204] on button "Save" at bounding box center [301, 203] width 77 height 31
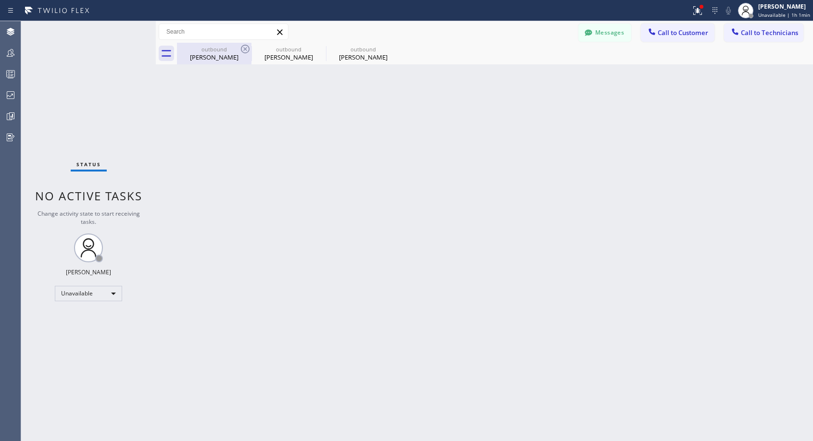
click at [223, 57] on div "[PERSON_NAME]" at bounding box center [214, 57] width 73 height 9
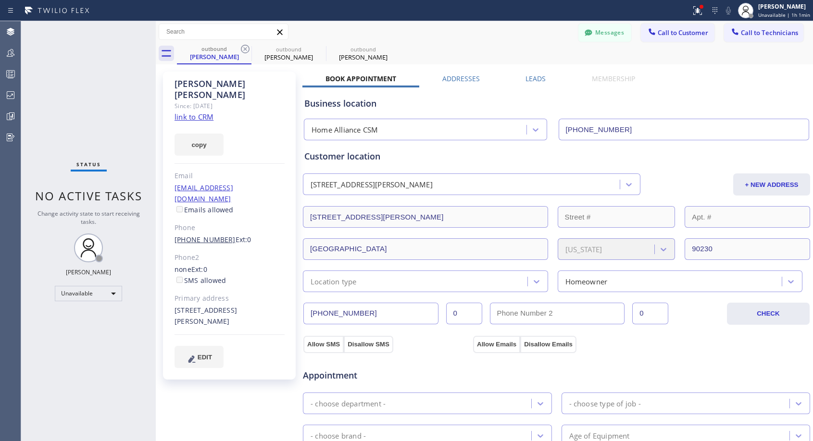
click at [203, 235] on link "[PHONE_NUMBER]" at bounding box center [205, 239] width 61 height 9
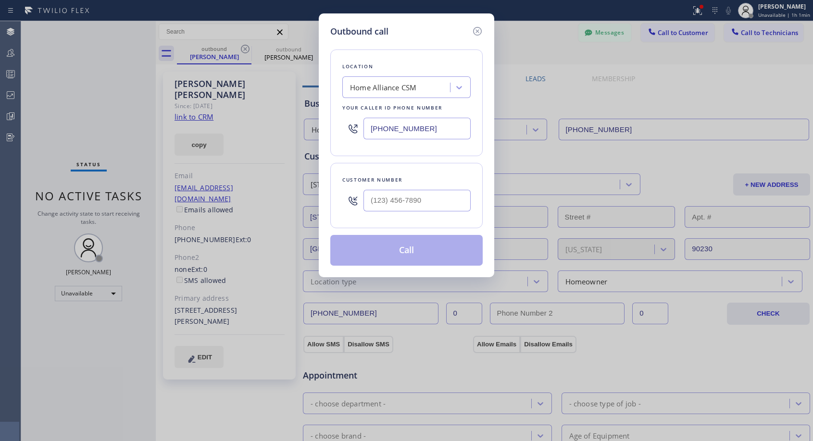
type input "[PHONE_NUMBER]"
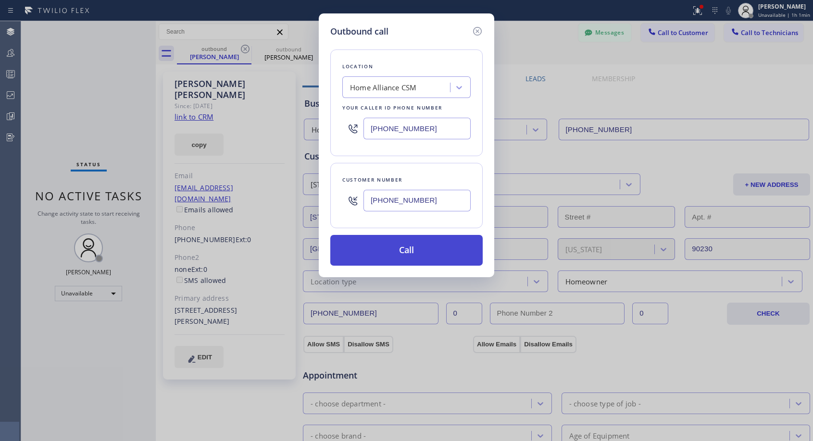
click at [396, 251] on button "Call" at bounding box center [406, 250] width 152 height 31
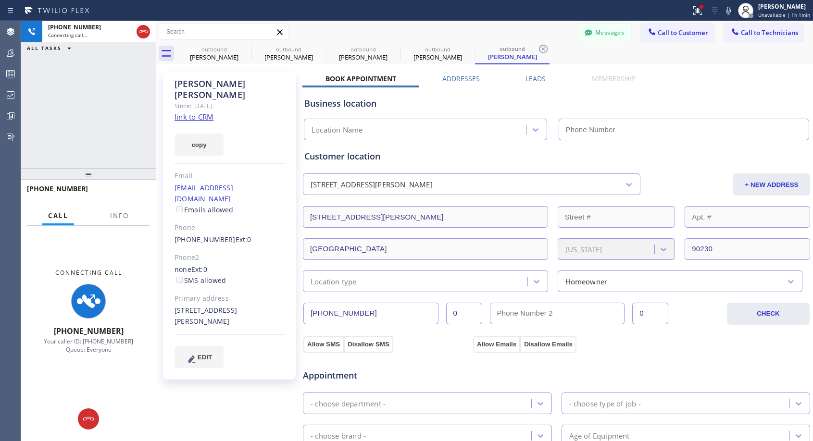
type input "[PHONE_NUMBER]"
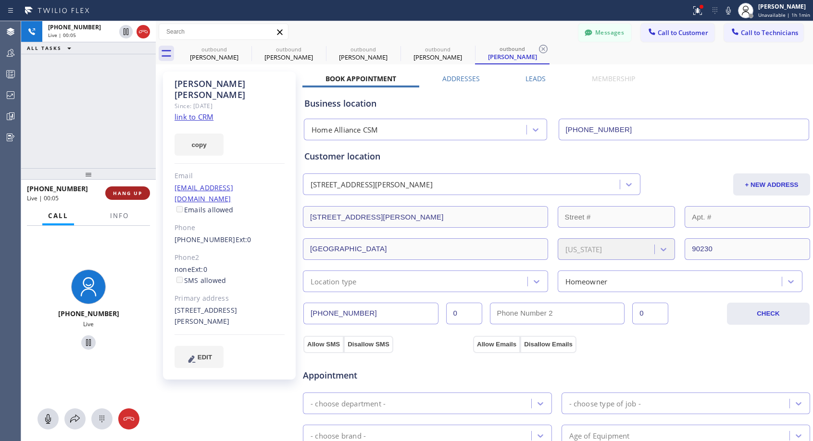
click at [143, 191] on button "HANG UP" at bounding box center [127, 193] width 45 height 13
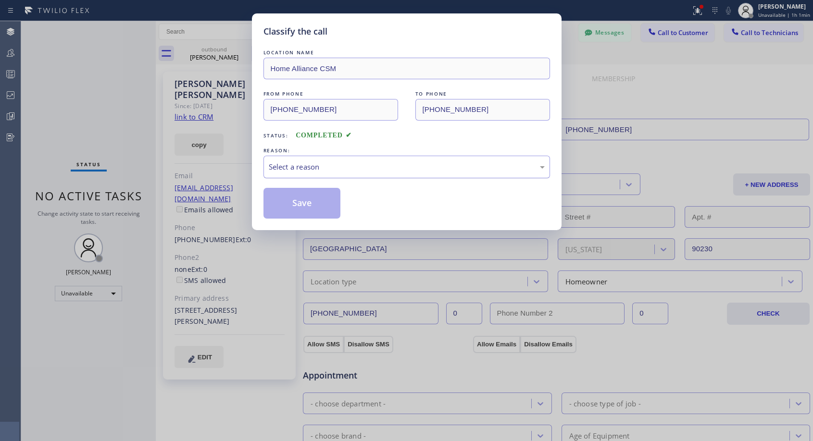
drag, startPoint x: 392, startPoint y: 165, endPoint x: 379, endPoint y: 168, distance: 13.3
click at [392, 165] on div "Select a reason" at bounding box center [407, 167] width 276 height 11
click at [310, 203] on button "Save" at bounding box center [301, 203] width 77 height 31
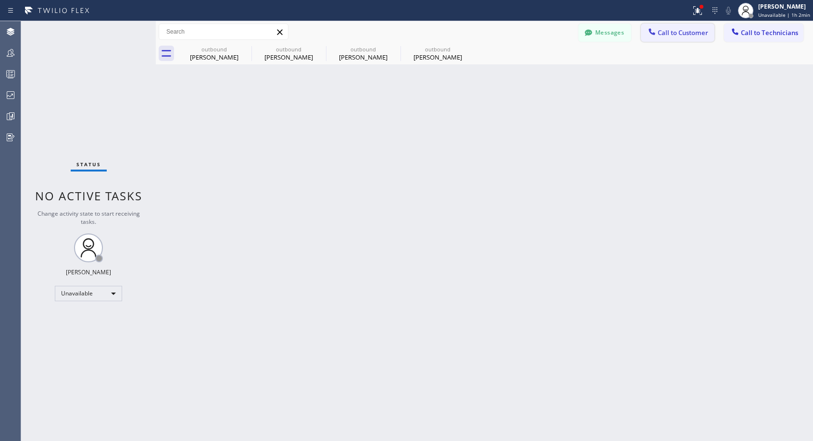
click at [662, 34] on span "Call to Customer" at bounding box center [683, 32] width 50 height 9
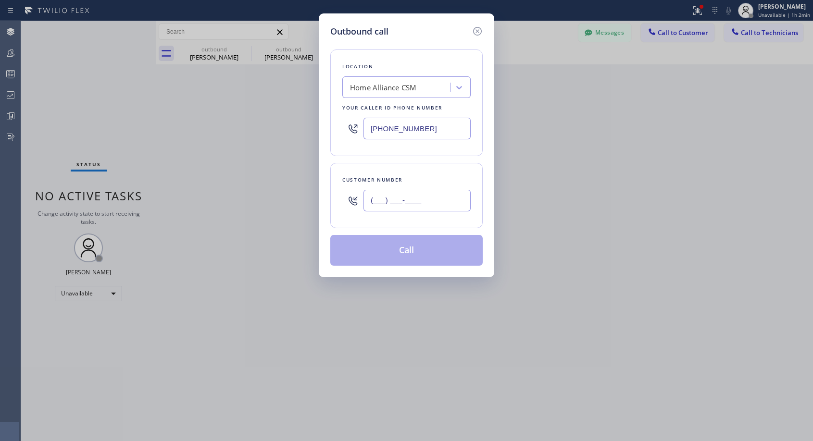
click at [408, 199] on input "(___) ___-____" at bounding box center [417, 201] width 107 height 22
paste input "650) 995-0109"
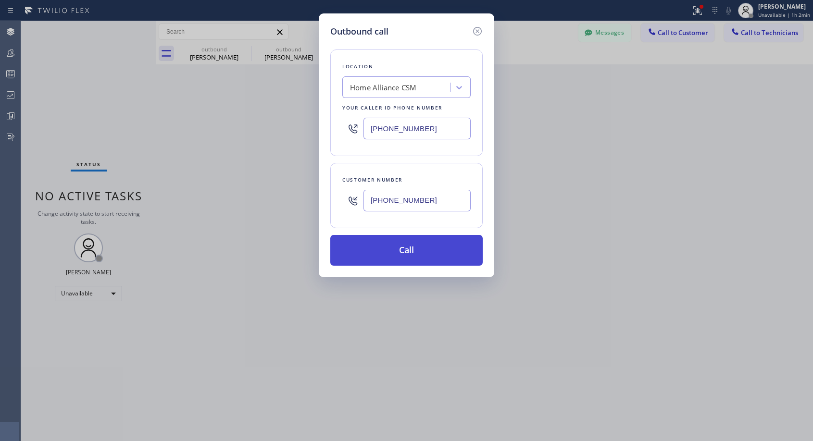
type input "[PHONE_NUMBER]"
click at [417, 259] on button "Call" at bounding box center [406, 250] width 152 height 31
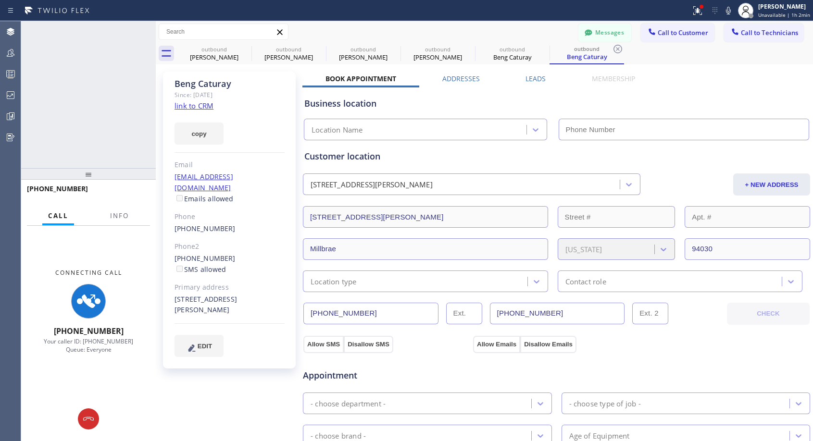
type input "[PHONE_NUMBER]"
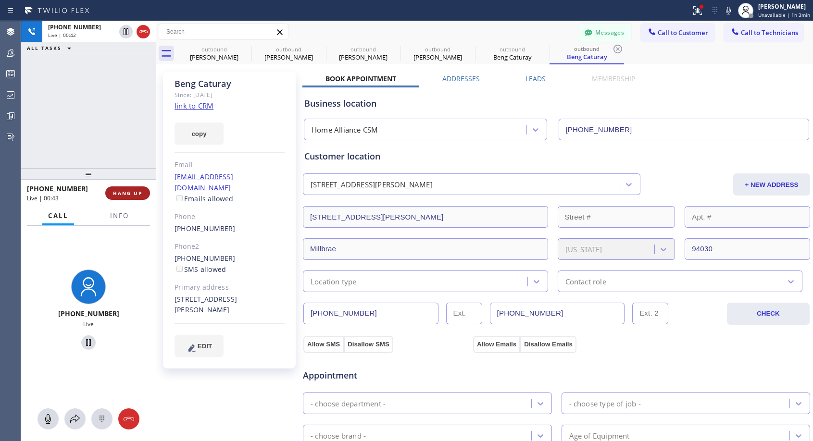
click at [134, 193] on span "HANG UP" at bounding box center [127, 193] width 29 height 7
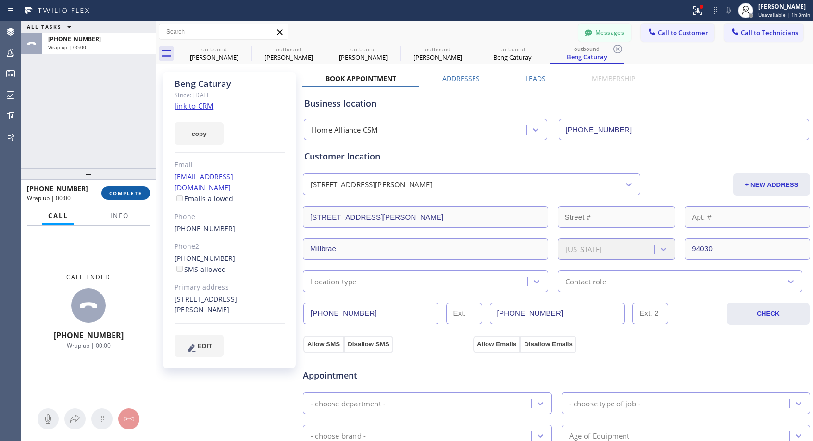
click at [135, 190] on span "COMPLETE" at bounding box center [125, 193] width 33 height 7
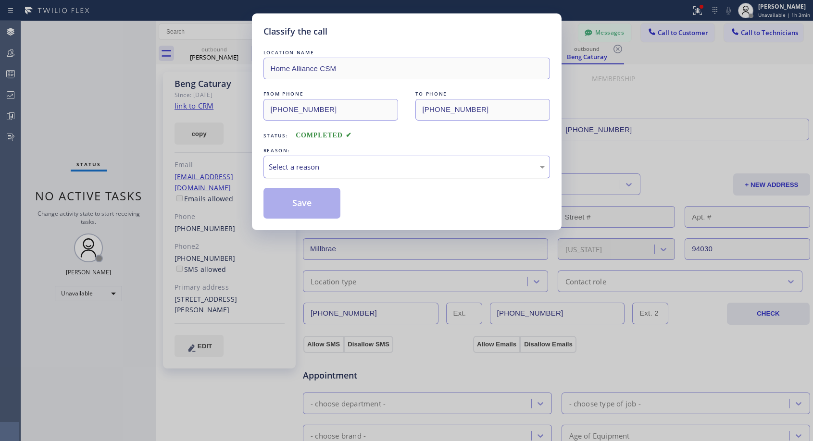
click at [320, 166] on div "Select a reason" at bounding box center [407, 167] width 276 height 11
drag, startPoint x: 306, startPoint y: 202, endPoint x: 439, endPoint y: 4, distance: 238.3
click at [307, 201] on button "Save" at bounding box center [301, 203] width 77 height 31
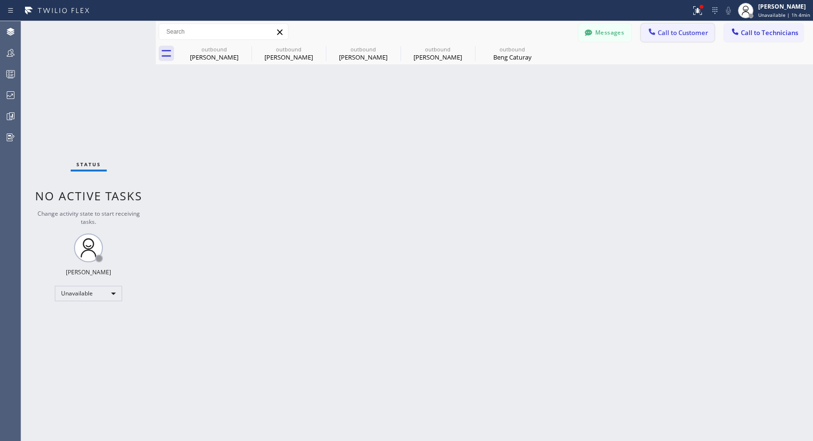
click at [662, 34] on span "Call to Customer" at bounding box center [683, 32] width 50 height 9
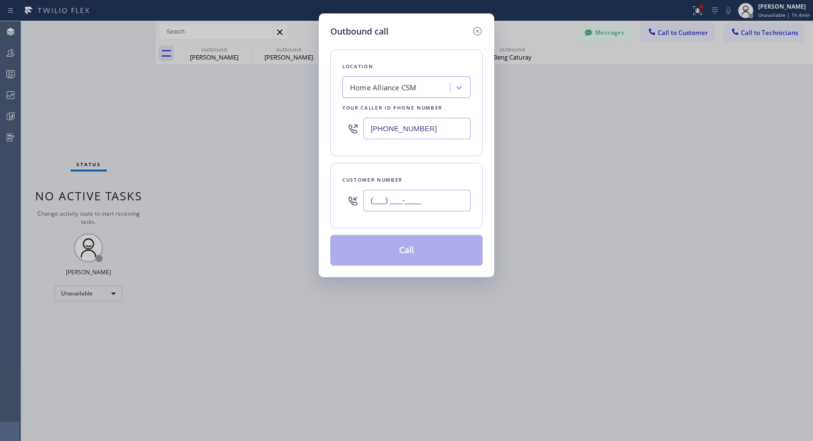
click at [435, 209] on input "(___) ___-____" at bounding box center [417, 201] width 107 height 22
paste input "408) 666-7711"
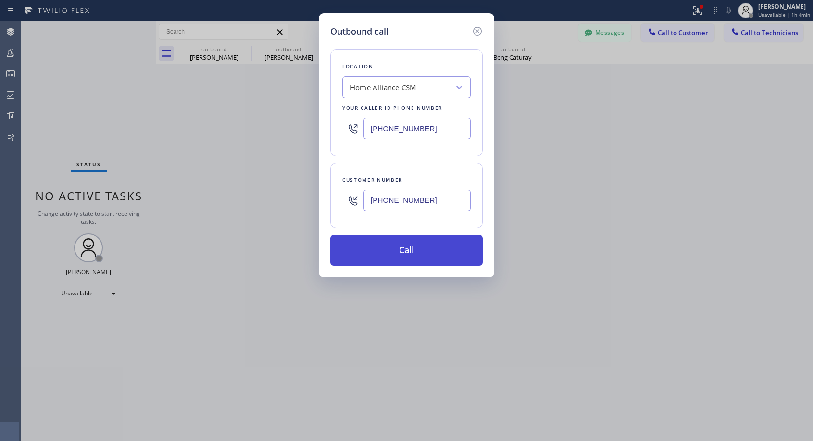
type input "[PHONE_NUMBER]"
click at [412, 249] on button "Call" at bounding box center [406, 250] width 152 height 31
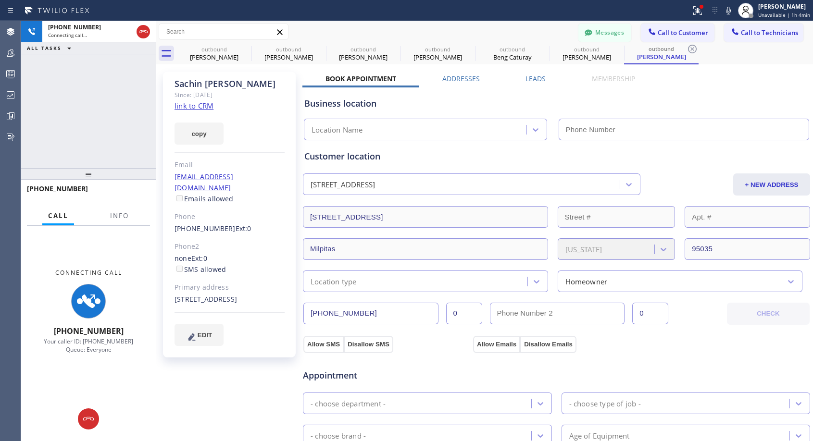
type input "[PHONE_NUMBER]"
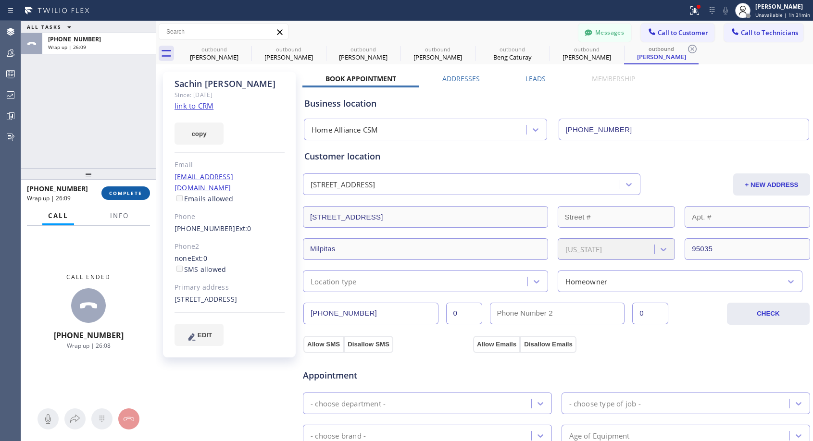
click at [131, 191] on span "COMPLETE" at bounding box center [125, 193] width 33 height 7
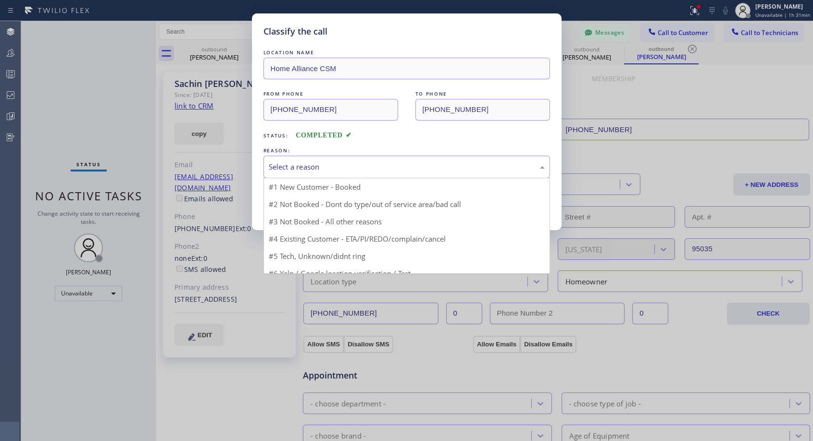
click at [351, 164] on div "Select a reason" at bounding box center [407, 167] width 276 height 11
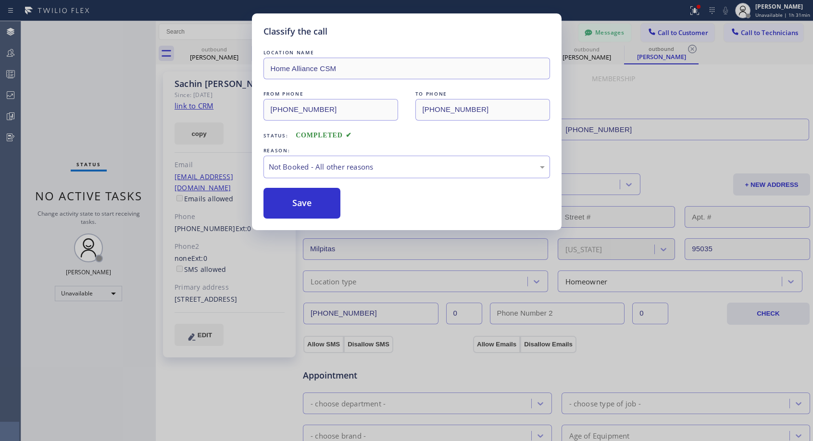
click at [306, 205] on button "Save" at bounding box center [301, 203] width 77 height 31
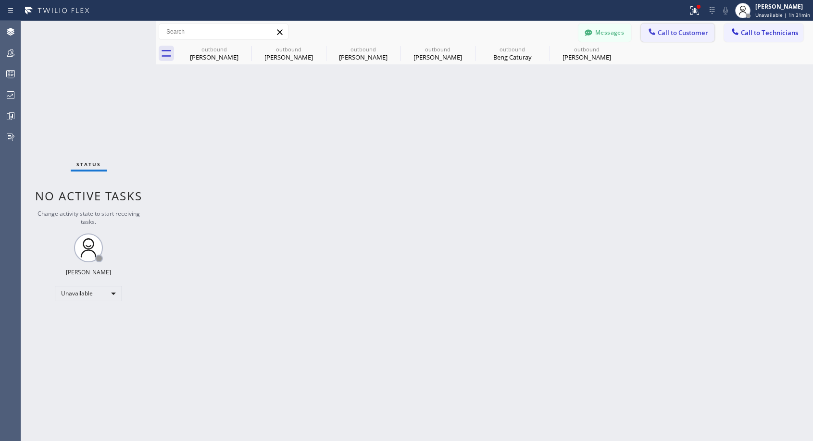
click at [656, 36] on icon at bounding box center [652, 32] width 10 height 10
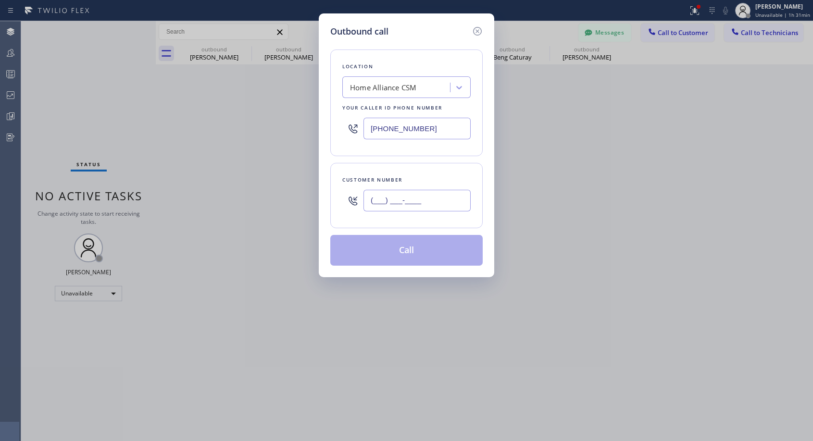
click at [453, 204] on input "(___) ___-____" at bounding box center [417, 201] width 107 height 22
paste input "916) 266-1818"
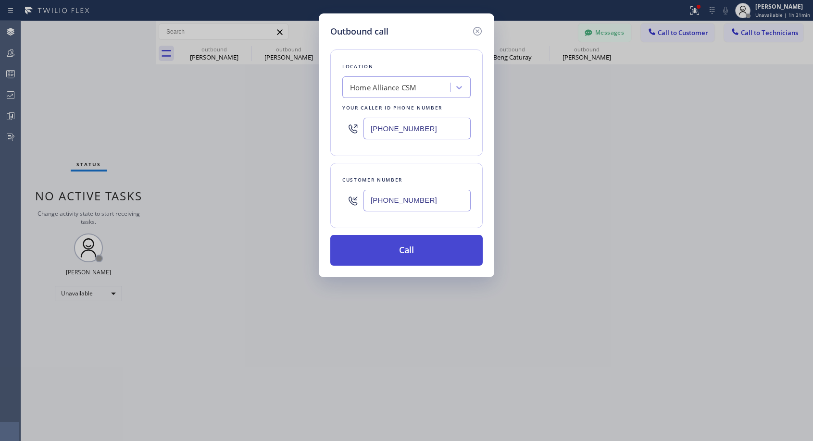
type input "[PHONE_NUMBER]"
click at [411, 251] on button "Call" at bounding box center [406, 250] width 152 height 31
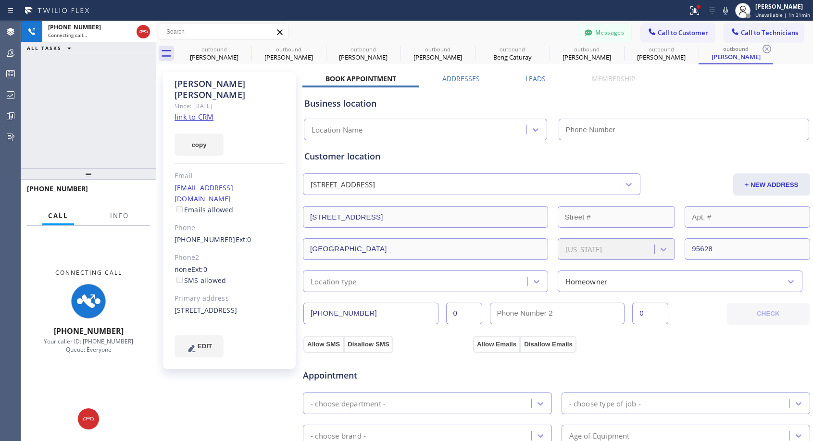
type input "[PHONE_NUMBER]"
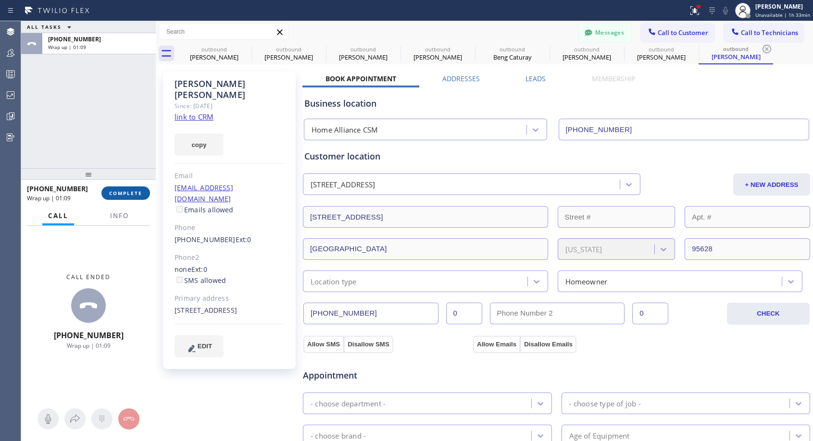
click at [138, 195] on span "COMPLETE" at bounding box center [125, 193] width 33 height 7
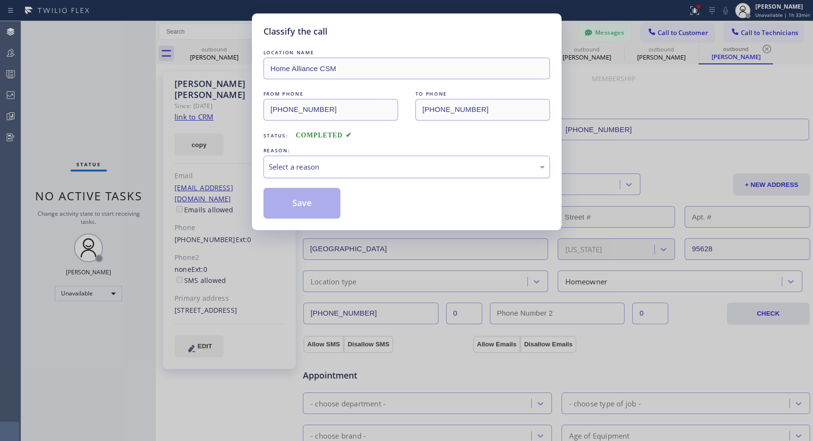
click at [431, 166] on div "Select a reason" at bounding box center [407, 167] width 276 height 11
click at [312, 204] on button "Save" at bounding box center [301, 203] width 77 height 31
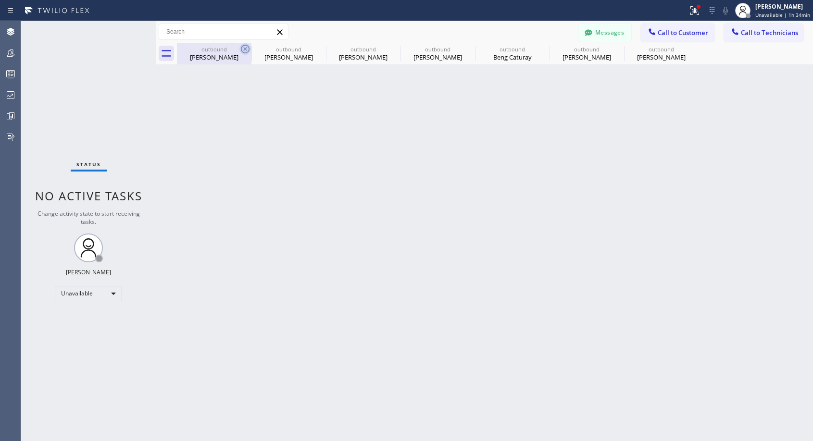
click at [246, 52] on icon at bounding box center [245, 49] width 12 height 12
click at [0, 0] on icon at bounding box center [0, 0] width 0 height 0
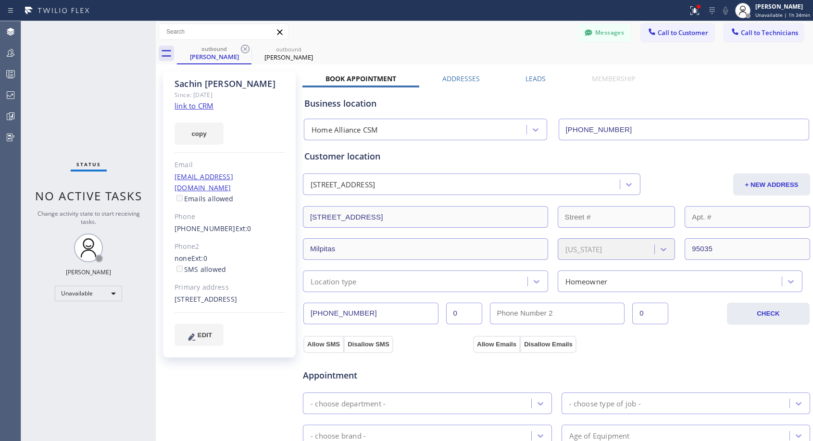
click at [246, 52] on icon at bounding box center [245, 49] width 12 height 12
click at [0, 0] on icon at bounding box center [0, 0] width 0 height 0
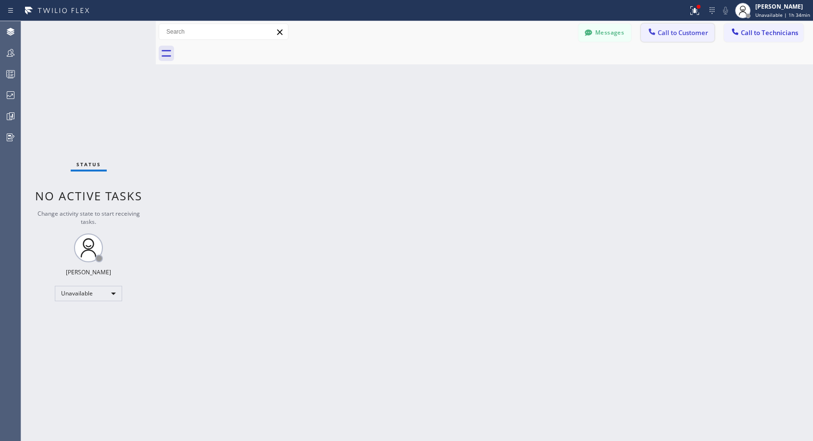
click at [664, 32] on span "Call to Customer" at bounding box center [683, 32] width 50 height 9
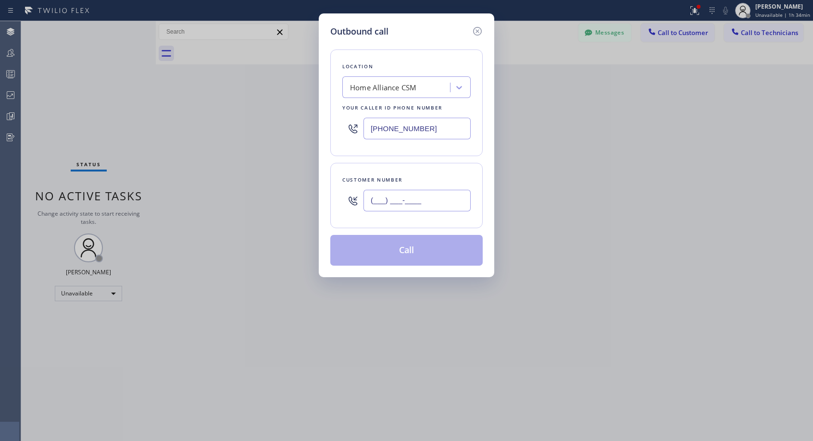
click at [437, 195] on input "(___) ___-____" at bounding box center [417, 201] width 107 height 22
paste input "613) 983-3051"
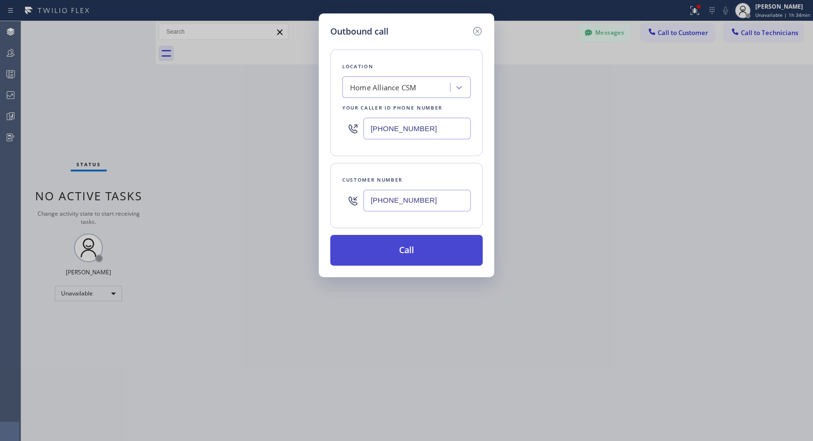
type input "[PHONE_NUMBER]"
click at [432, 253] on button "Call" at bounding box center [406, 250] width 152 height 31
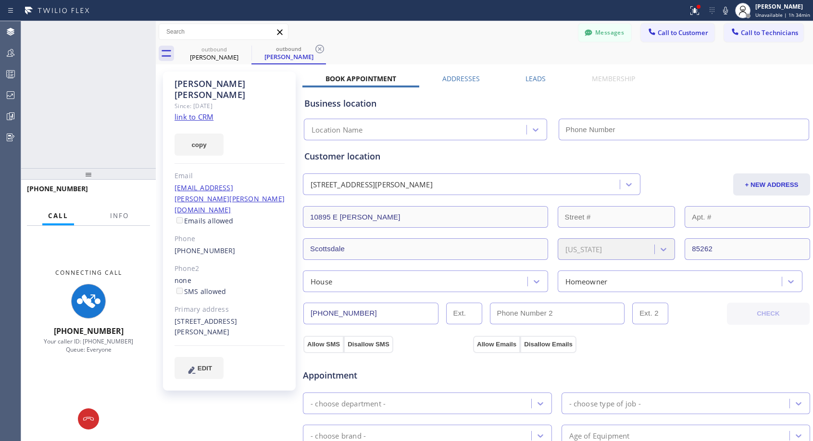
type input "[PHONE_NUMBER]"
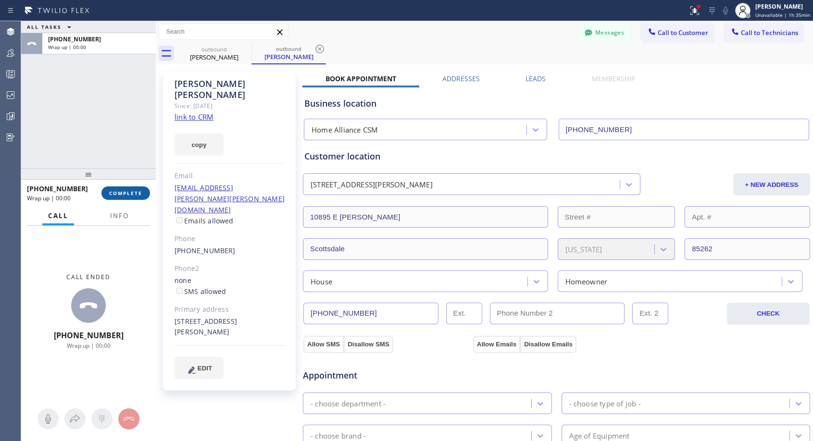
click at [136, 193] on span "COMPLETE" at bounding box center [125, 193] width 33 height 7
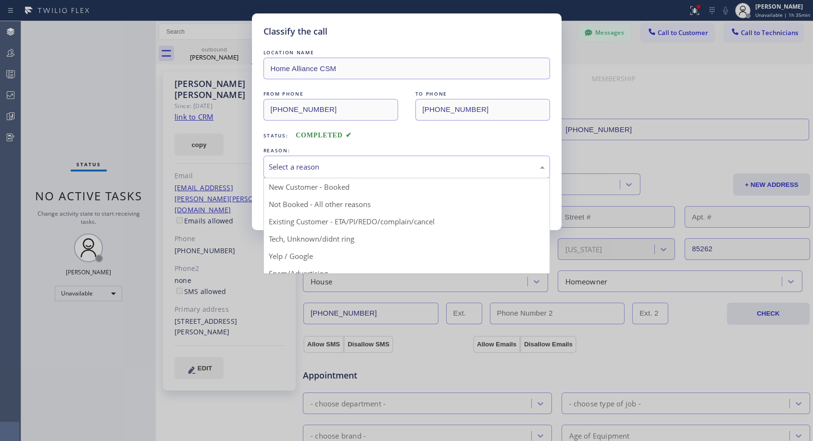
click at [347, 170] on div "Select a reason" at bounding box center [407, 167] width 276 height 11
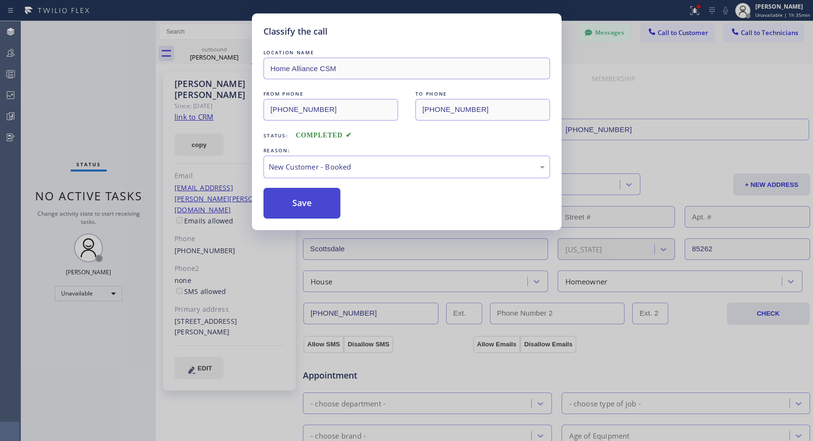
click at [321, 199] on button "Save" at bounding box center [301, 203] width 77 height 31
